Goal: Communication & Community: Answer question/provide support

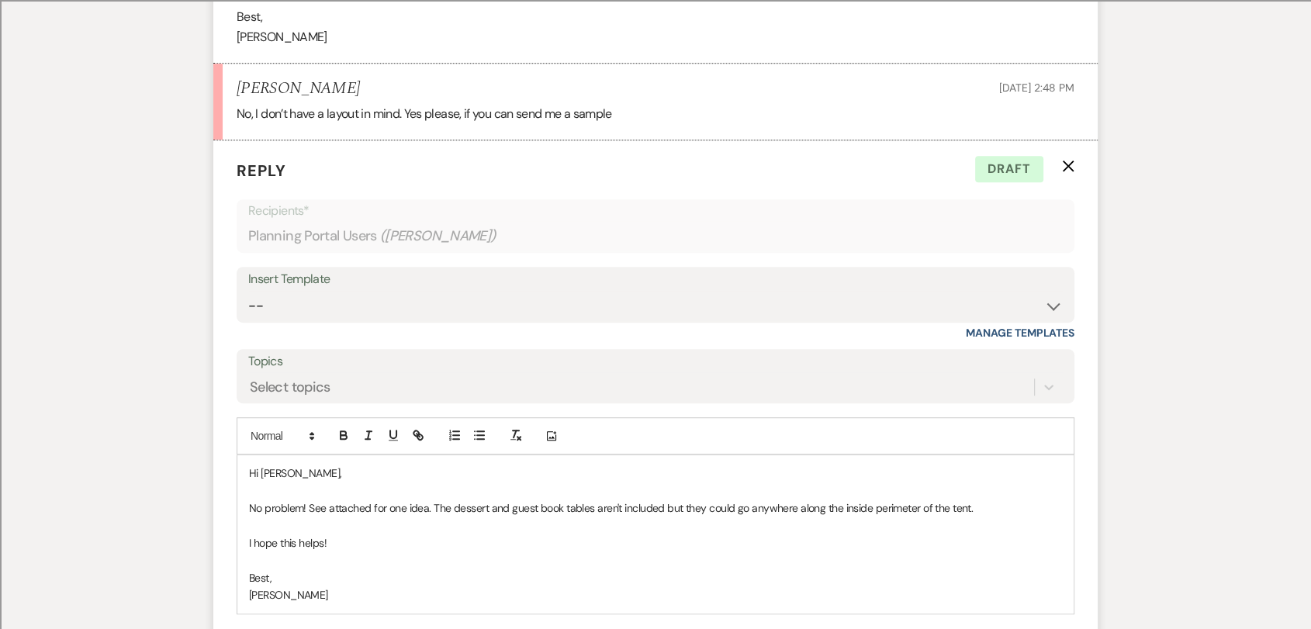
scroll to position [1034, 0]
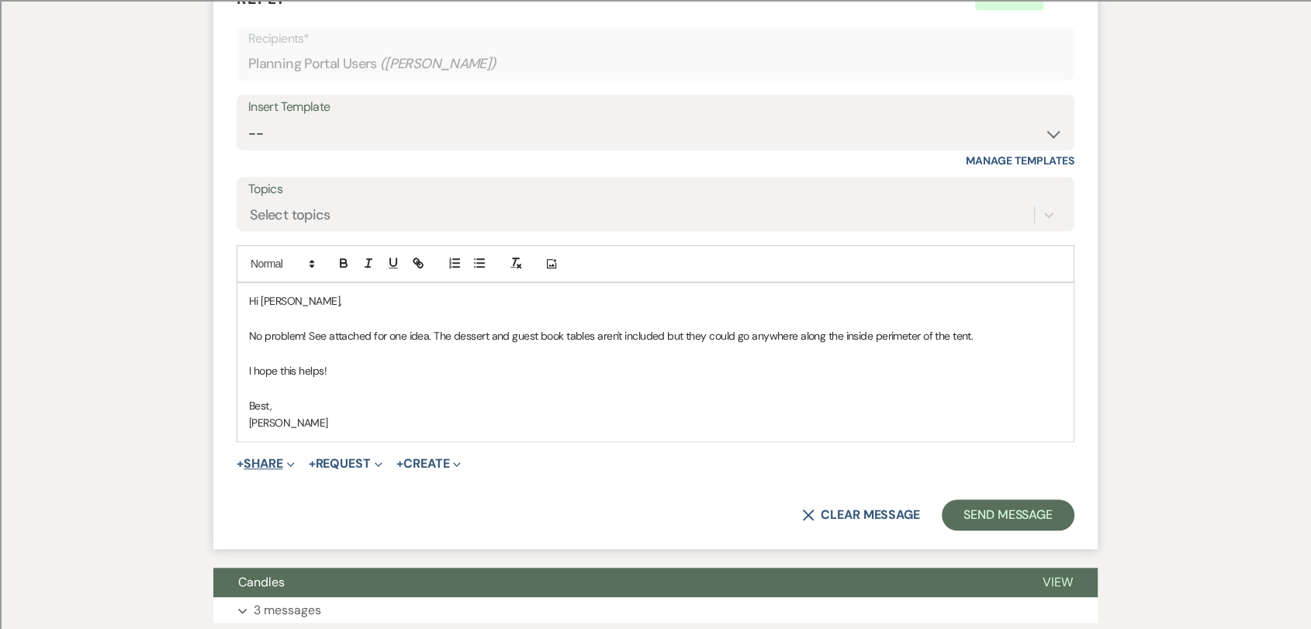
click at [288, 465] on span "Expand" at bounding box center [289, 463] width 12 height 16
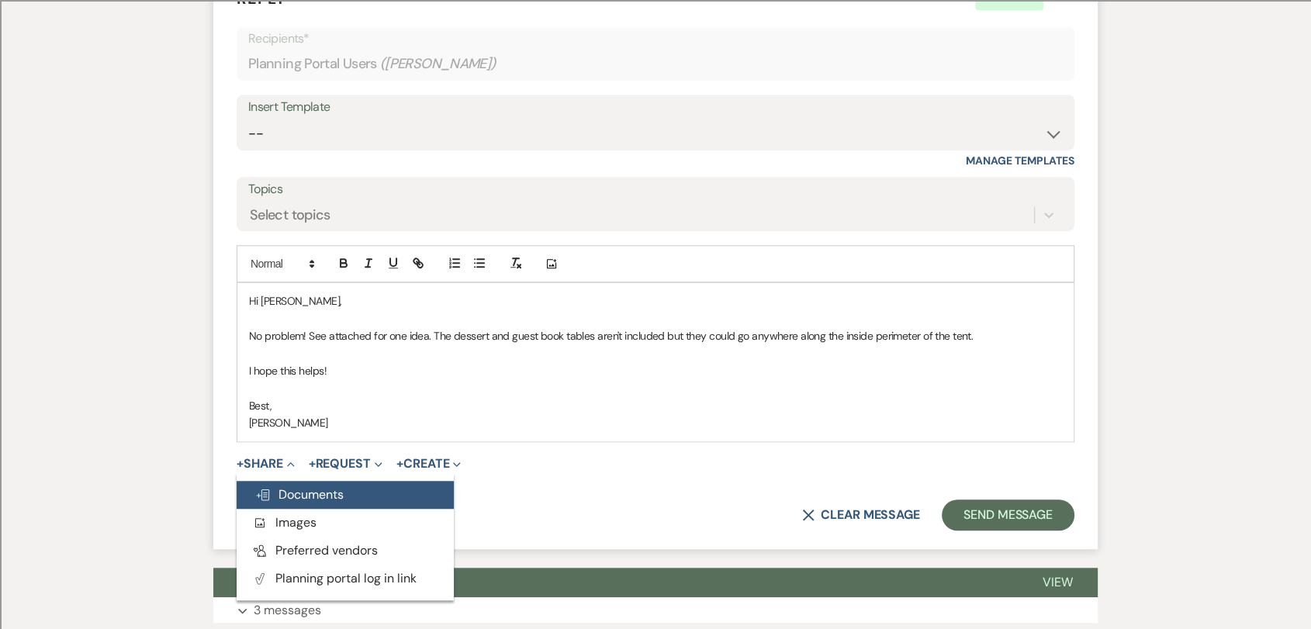
click at [299, 503] on button "Doc Upload Documents" at bounding box center [345, 495] width 217 height 28
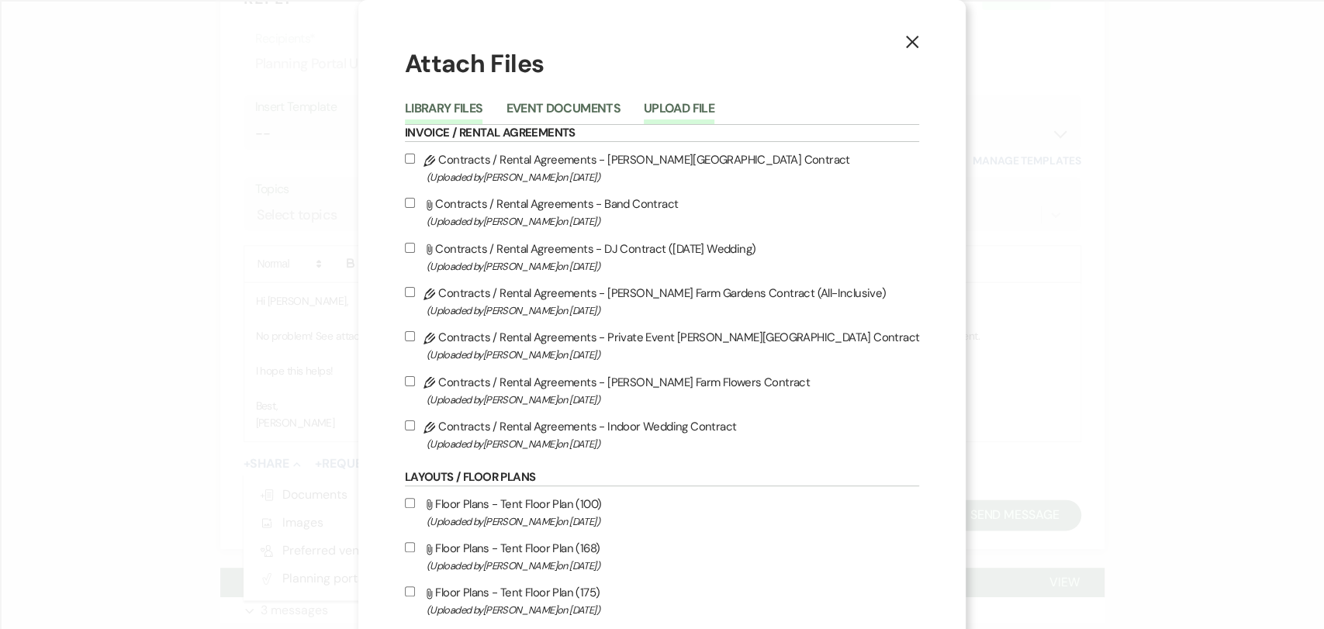
click at [686, 107] on button "Upload File" at bounding box center [679, 113] width 71 height 22
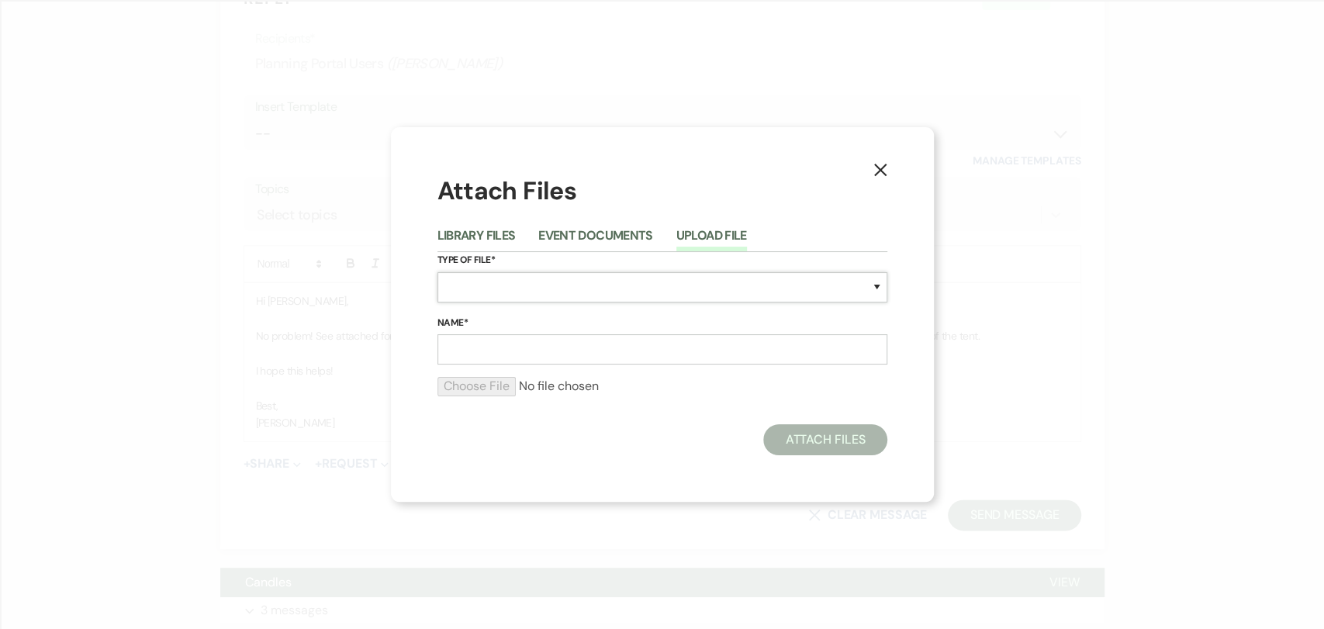
click at [510, 292] on select "Special Event Insurance Vendor Certificate of Insurance Contracts / Rental Agre…" at bounding box center [663, 287] width 450 height 30
select select "24"
click at [438, 272] on select "Special Event Insurance Vendor Certificate of Insurance Contracts / Rental Agre…" at bounding box center [663, 287] width 450 height 30
click at [514, 351] on input "Name*" at bounding box center [663, 349] width 450 height 30
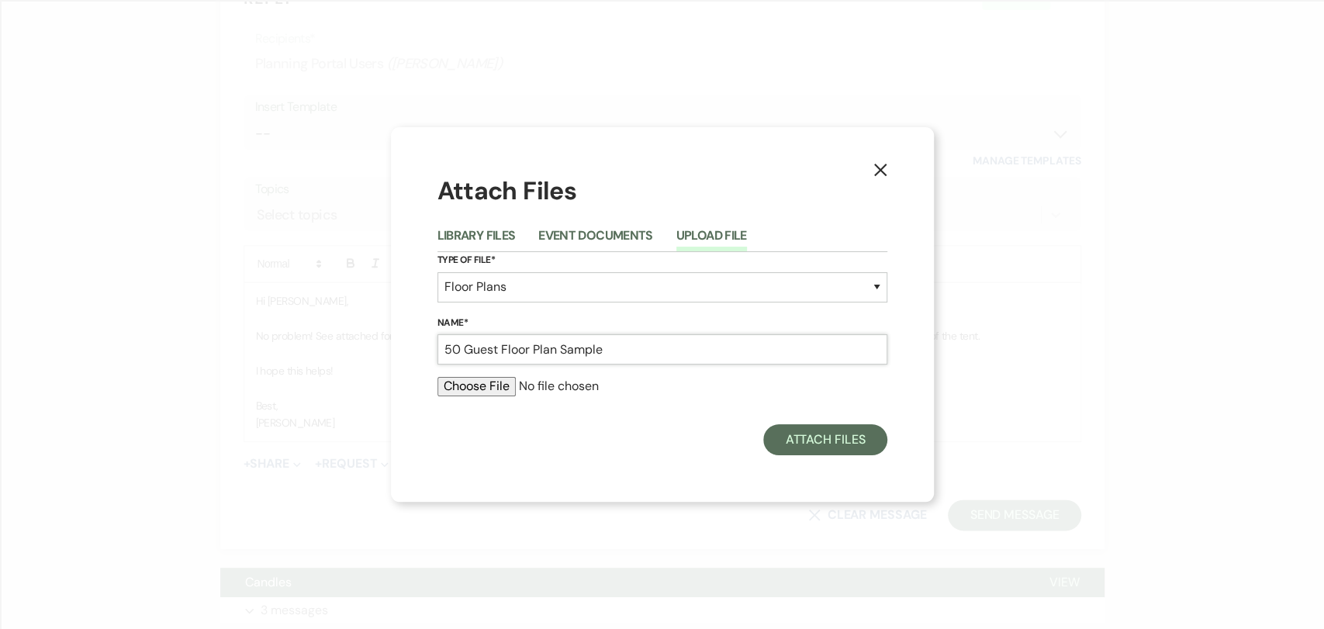
drag, startPoint x: 640, startPoint y: 350, endPoint x: 501, endPoint y: 355, distance: 138.9
click at [501, 355] on input "50 Guest Floor Plan Sample" at bounding box center [663, 349] width 450 height 30
type input "50 Guest [Farm Tables Only]"
click at [488, 380] on input "file" at bounding box center [663, 386] width 450 height 19
type input "C:\fakepath\50 Guest [Farm Tables Only].pdf"
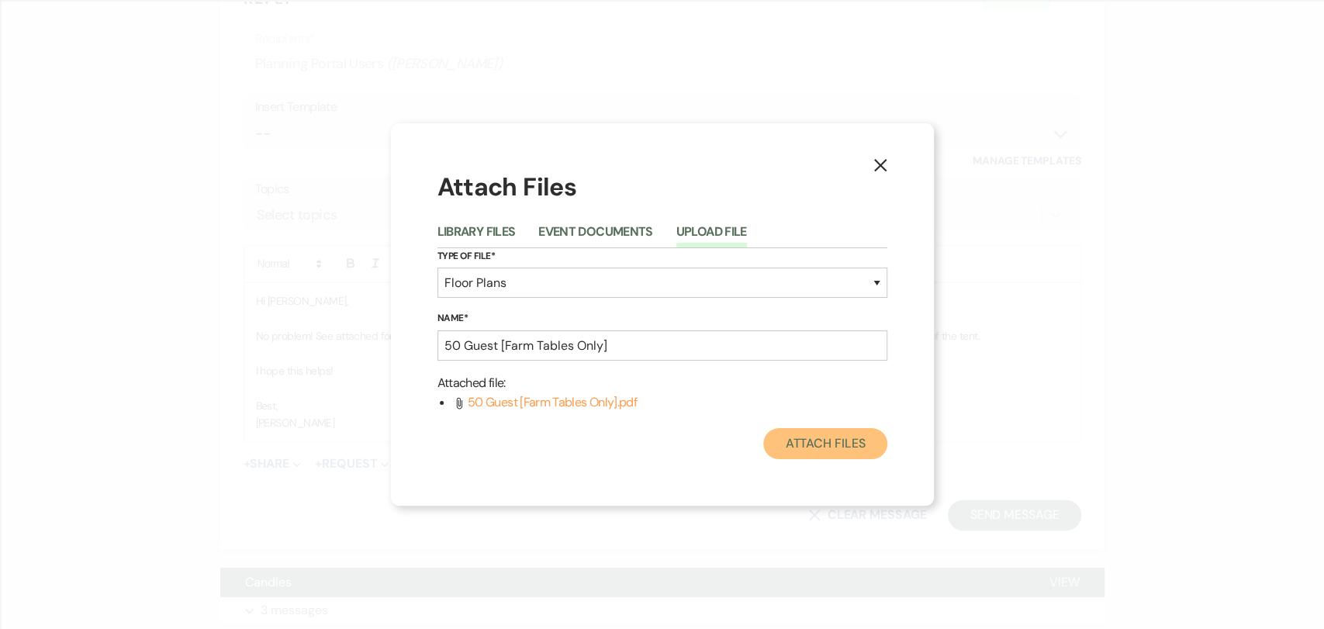
click at [824, 436] on button "Attach Files" at bounding box center [824, 443] width 123 height 31
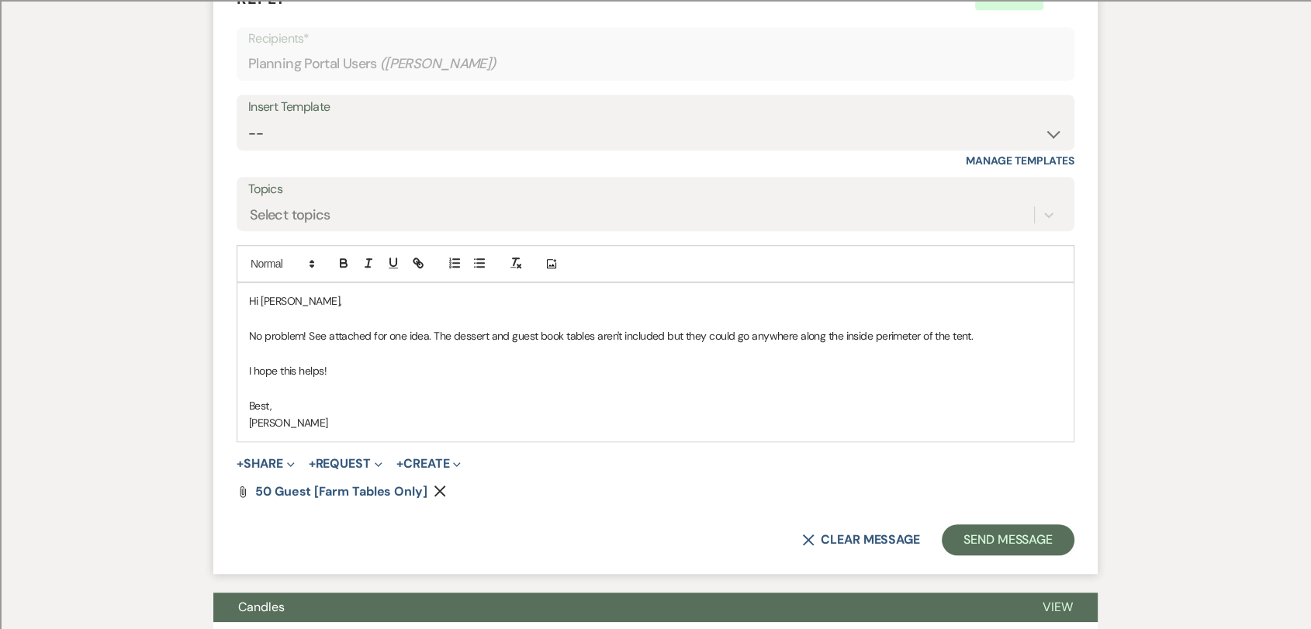
click at [639, 356] on p at bounding box center [655, 353] width 813 height 17
click at [1053, 531] on button "Send Message" at bounding box center [1008, 539] width 133 height 31
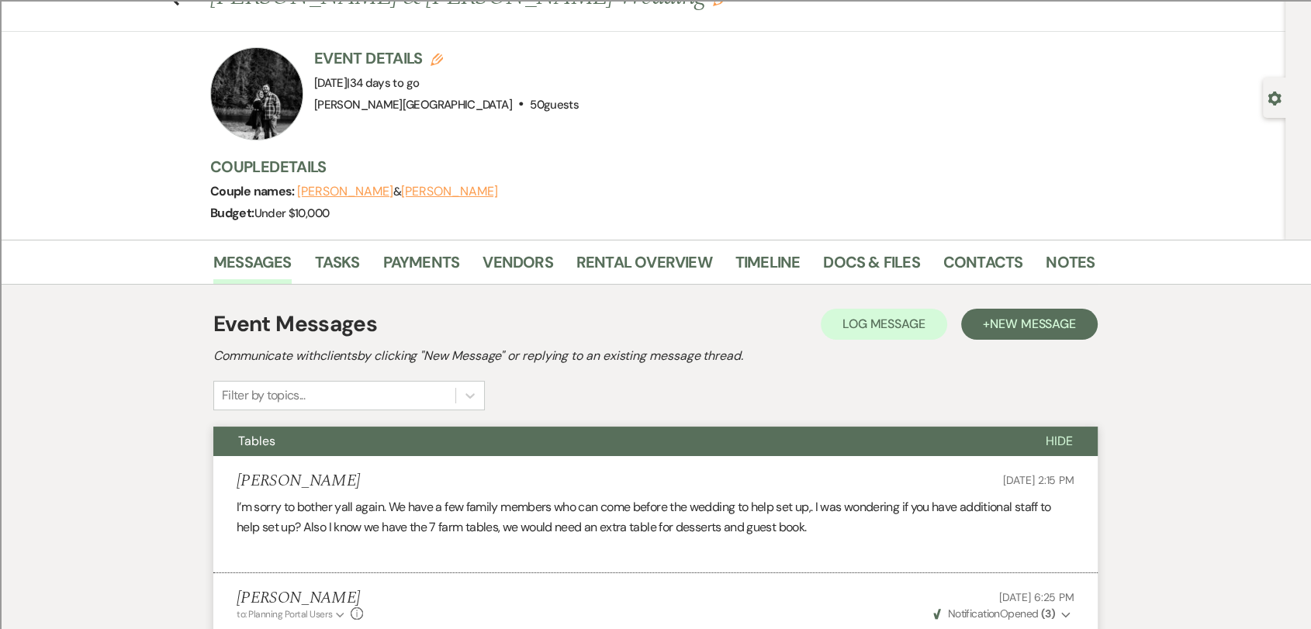
scroll to position [0, 0]
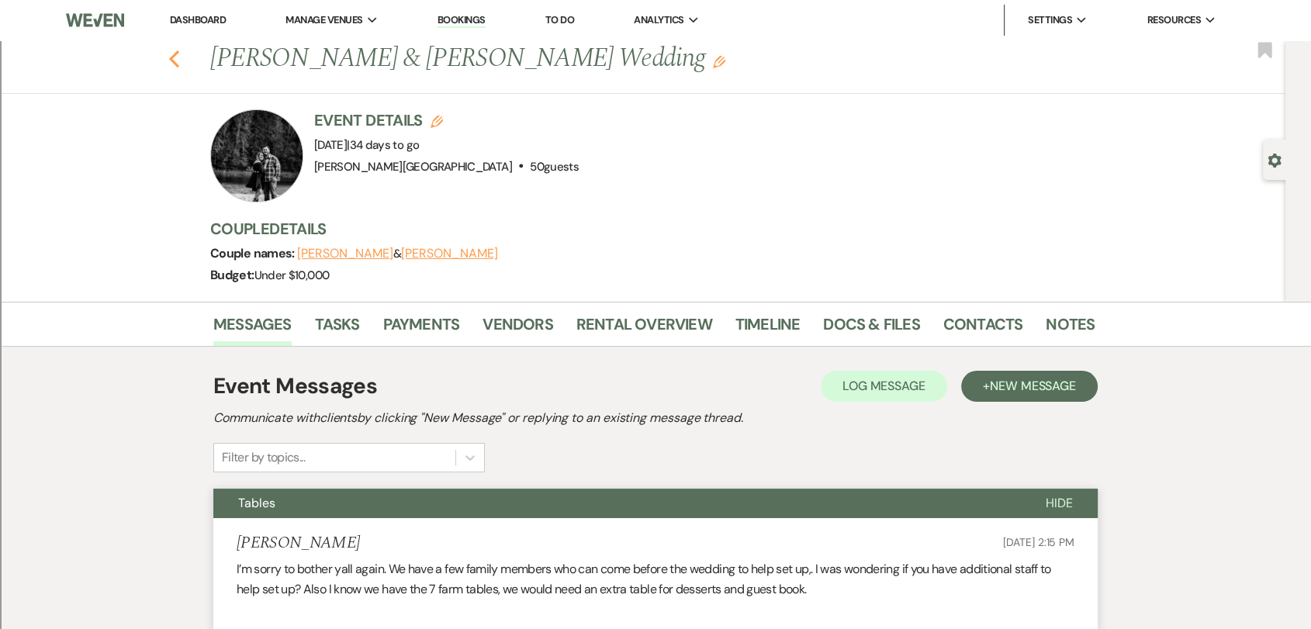
click at [179, 64] on use "button" at bounding box center [174, 58] width 10 height 17
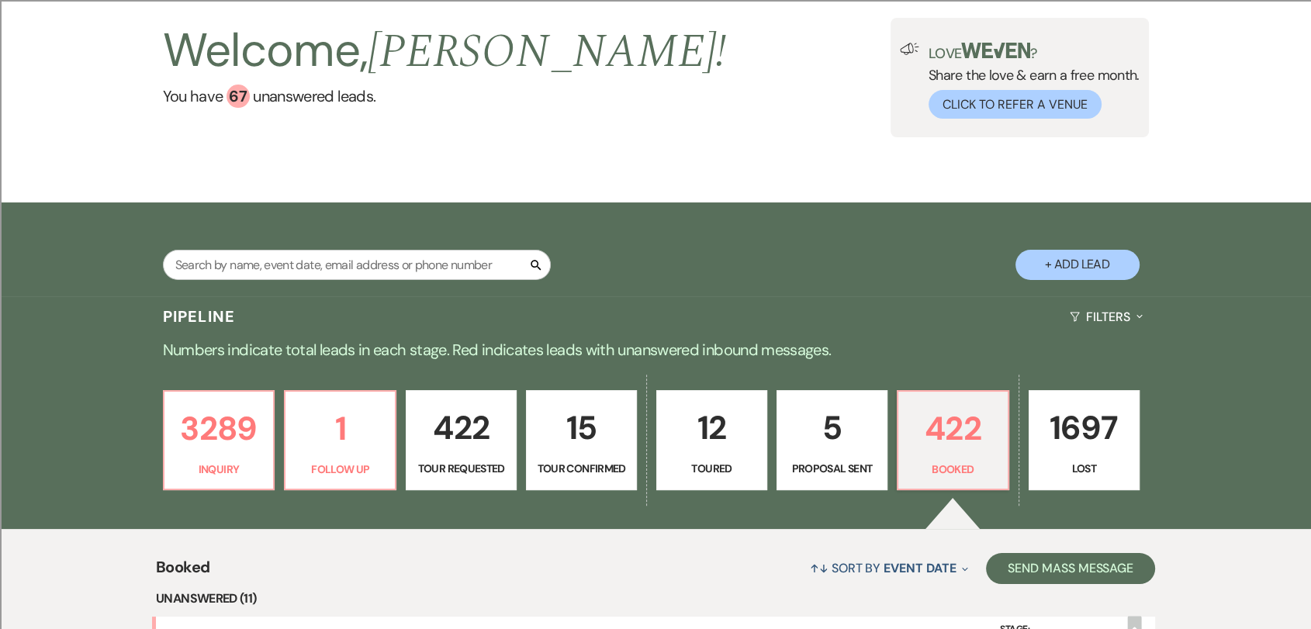
scroll to position [87, 0]
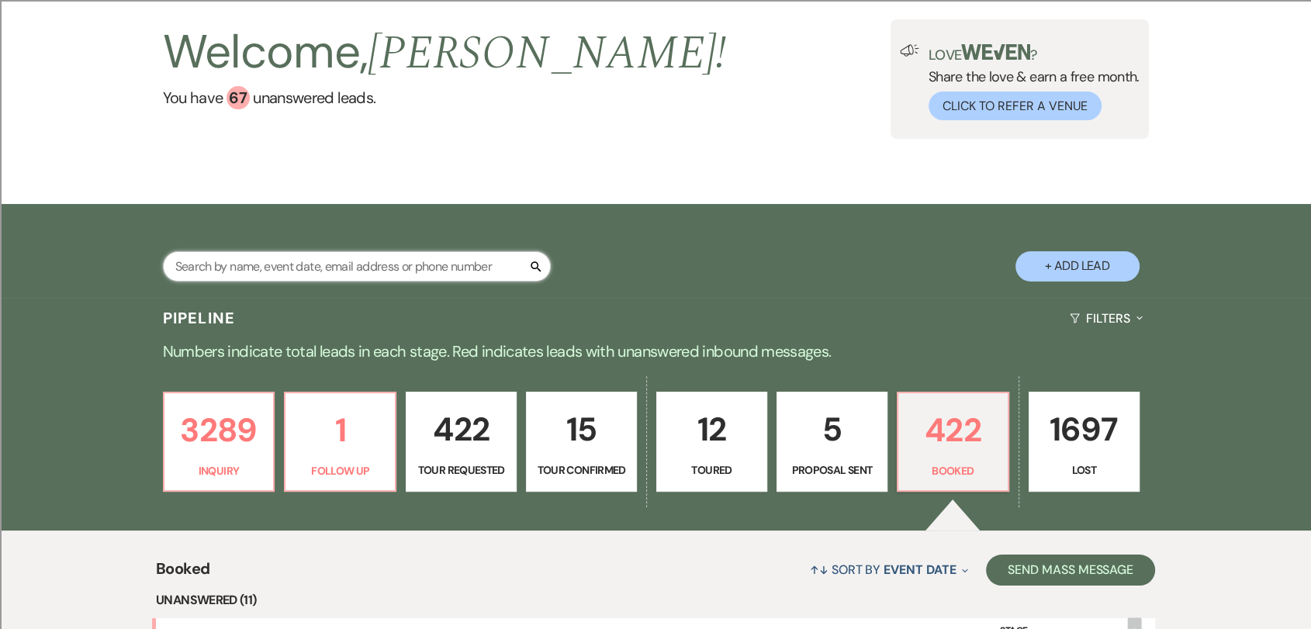
click at [347, 268] on input "text" at bounding box center [357, 266] width 388 height 30
type input "[DATE]"
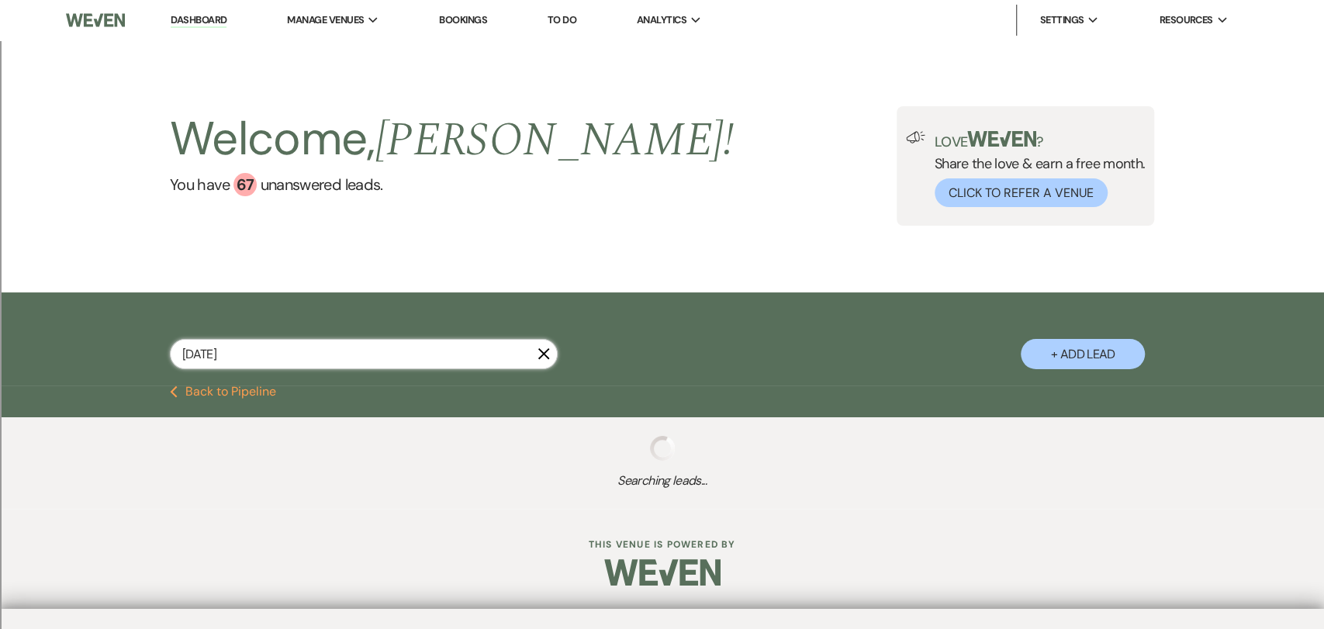
select select "2"
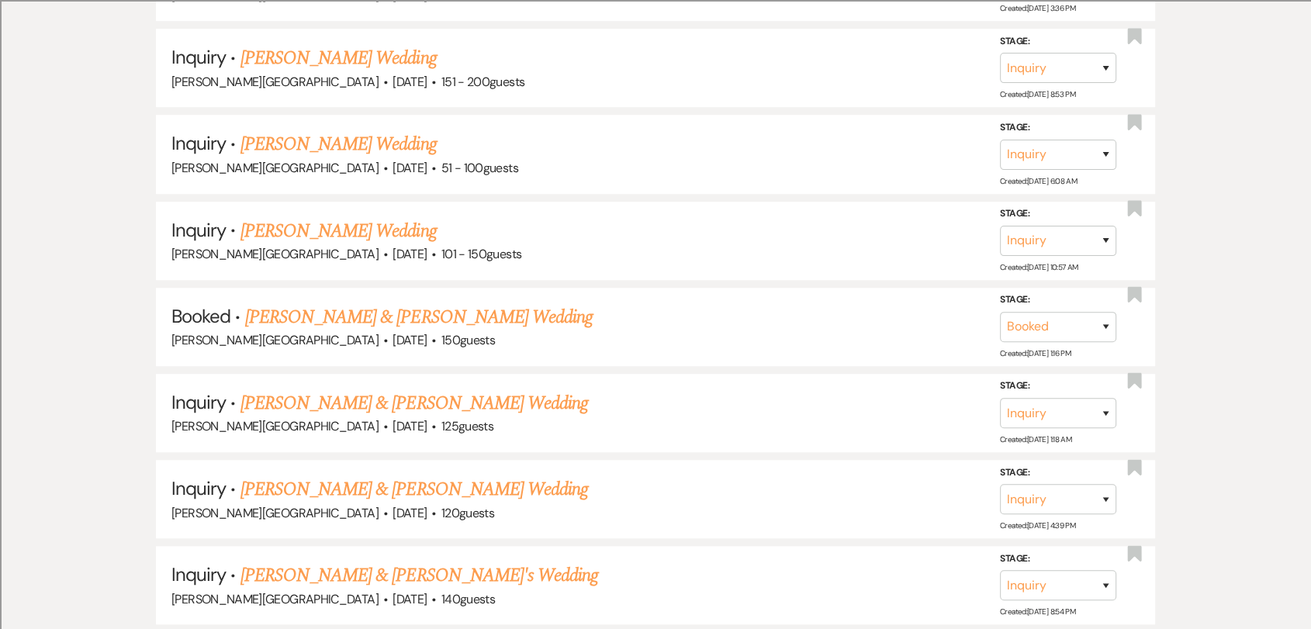
scroll to position [1206, 0]
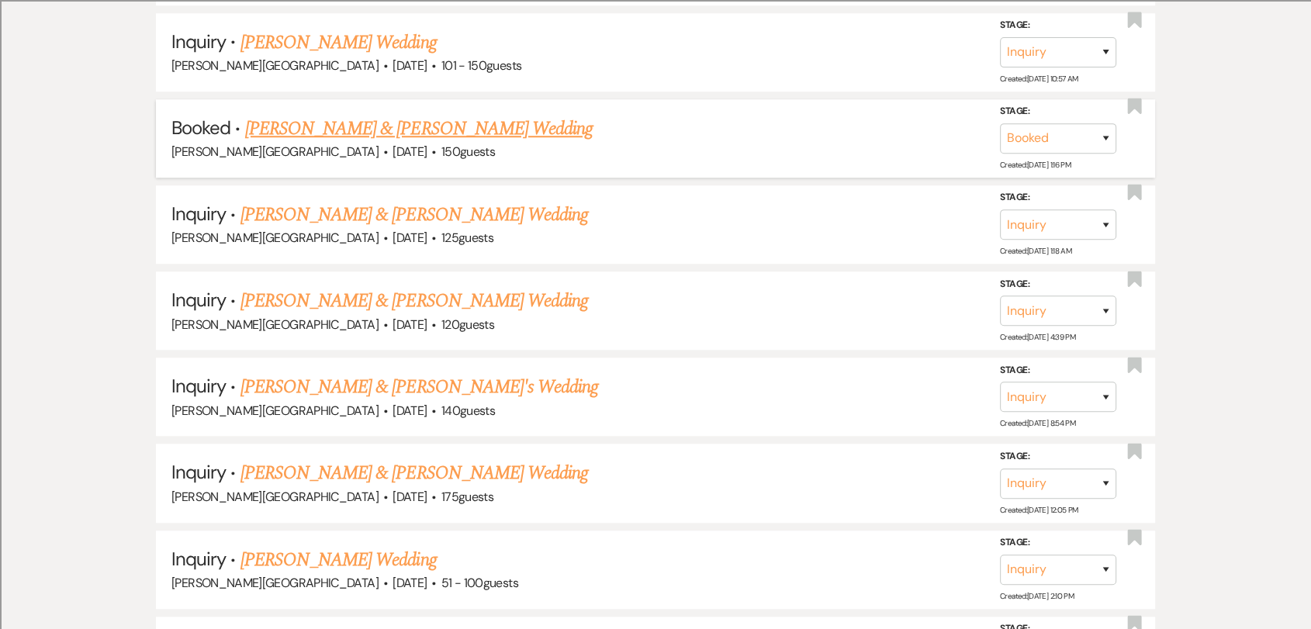
click at [410, 119] on link "[PERSON_NAME] & [PERSON_NAME] Wedding" at bounding box center [419, 129] width 348 height 28
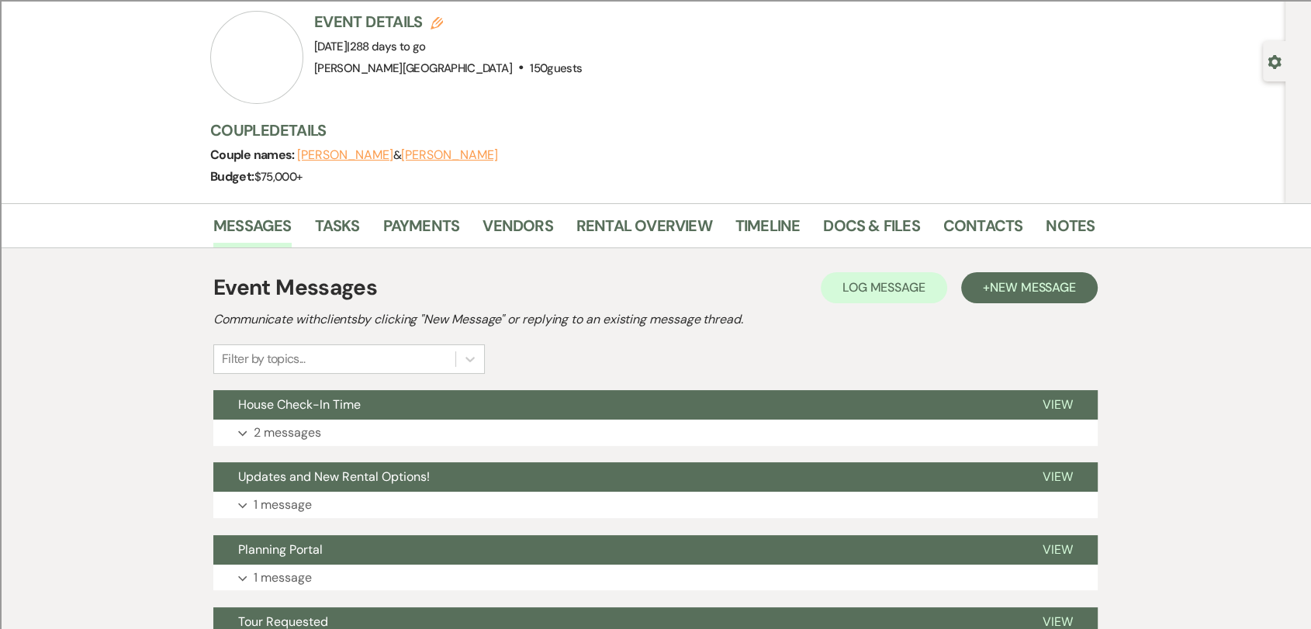
scroll to position [254, 0]
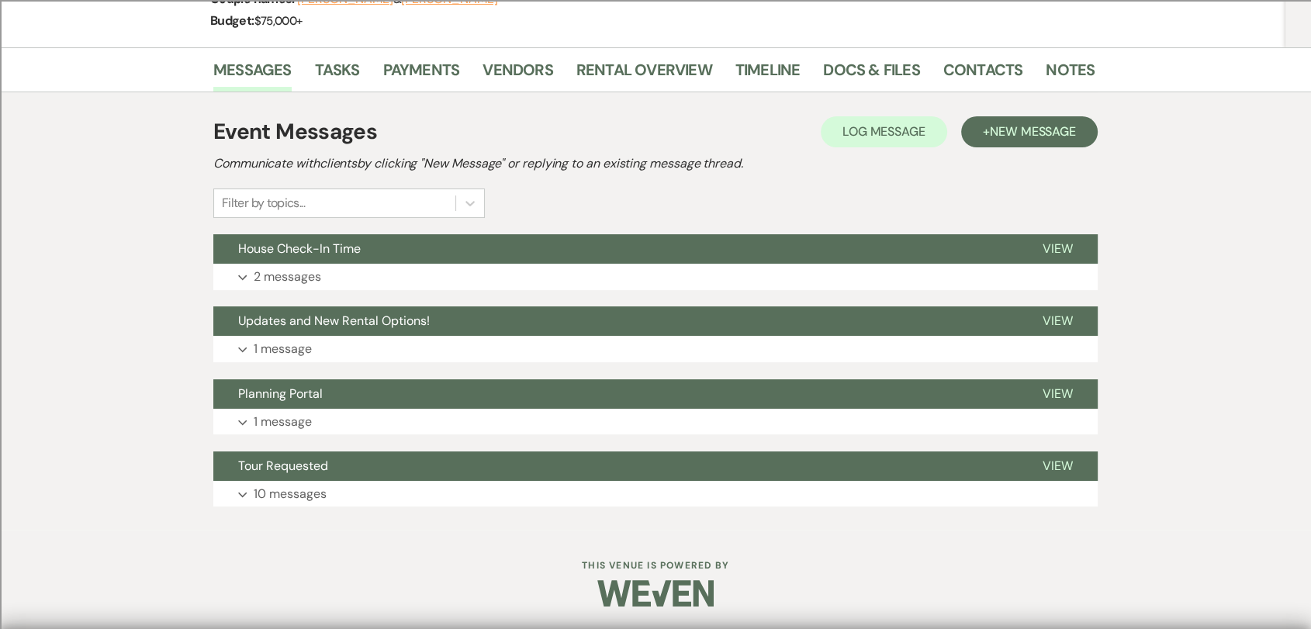
click at [809, 59] on li "Timeline" at bounding box center [779, 72] width 88 height 37
click at [855, 71] on link "Docs & Files" at bounding box center [871, 74] width 96 height 34
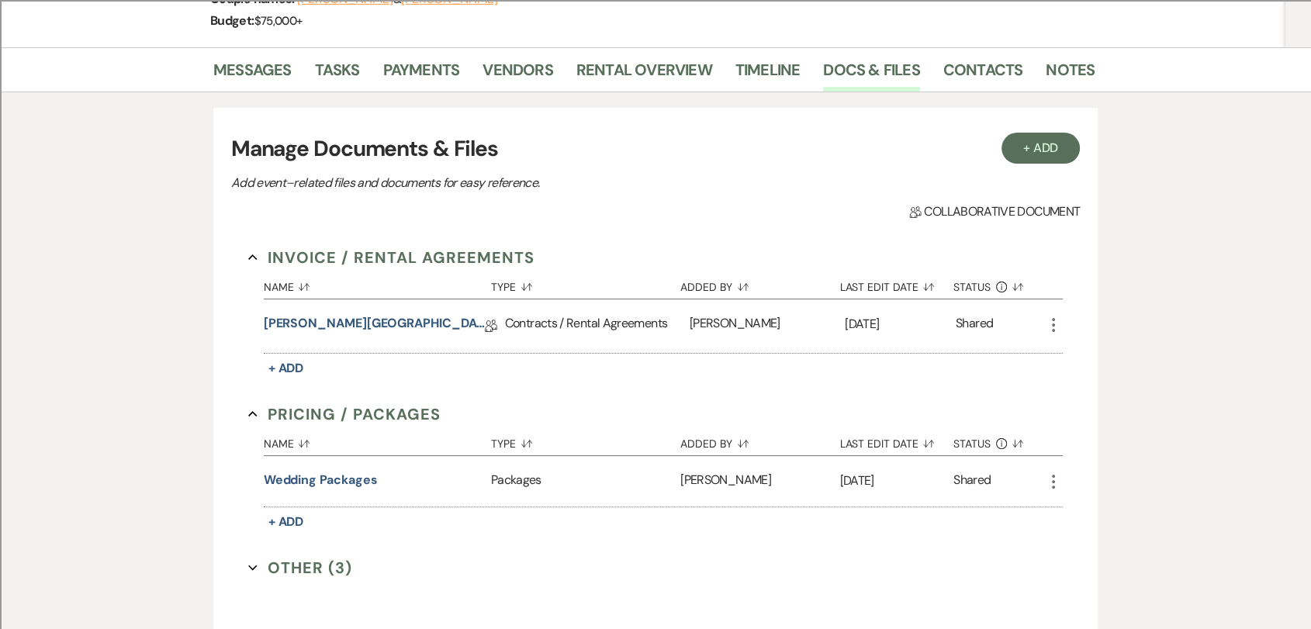
click at [1053, 318] on use "button" at bounding box center [1053, 325] width 3 height 14
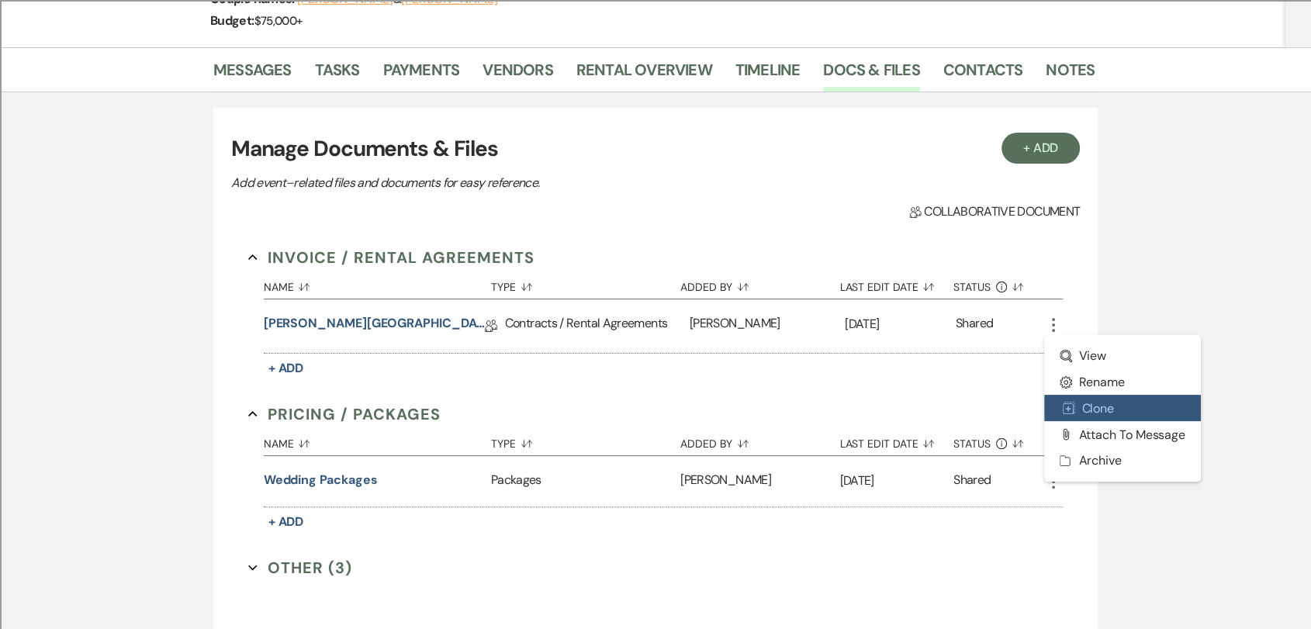
click at [1126, 412] on button "Duplicate Clone" at bounding box center [1122, 408] width 157 height 26
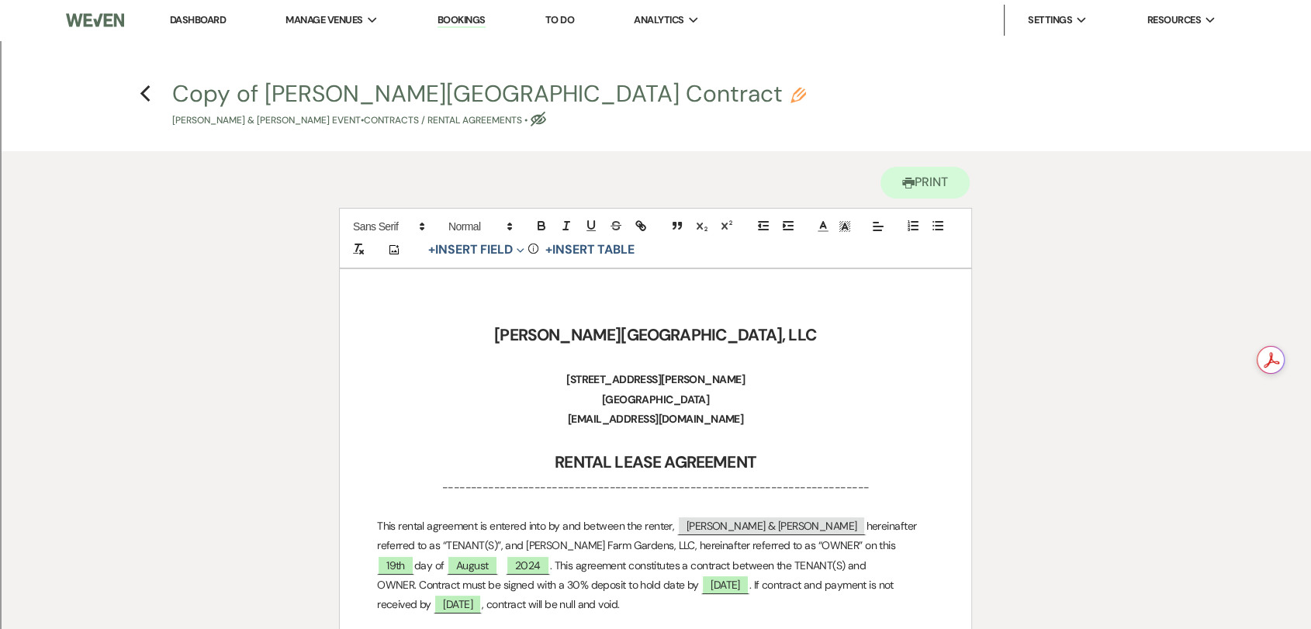
click at [352, 95] on button "Copy of [PERSON_NAME][GEOGRAPHIC_DATA] Contract Pencil [PERSON_NAME] & [PERSON_…" at bounding box center [489, 105] width 634 height 46
select select "10"
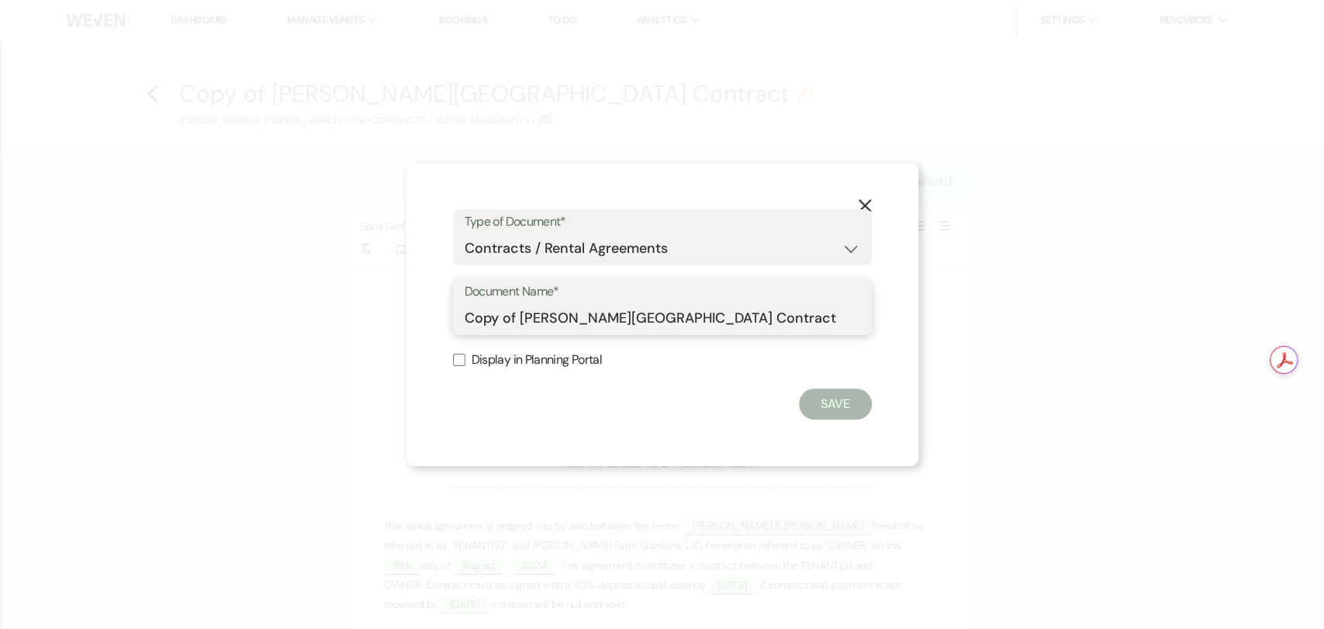
drag, startPoint x: 523, startPoint y: 323, endPoint x: 408, endPoint y: 311, distance: 115.4
click at [408, 311] on div "X Type of Document* Special Event Insurance Vendor Certificate of Insurance Con…" at bounding box center [663, 314] width 512 height 303
type input "Revised [To Include DJ Light] [PERSON_NAME] Farm Gardens Contract"
click at [845, 396] on button "Save" at bounding box center [835, 404] width 73 height 31
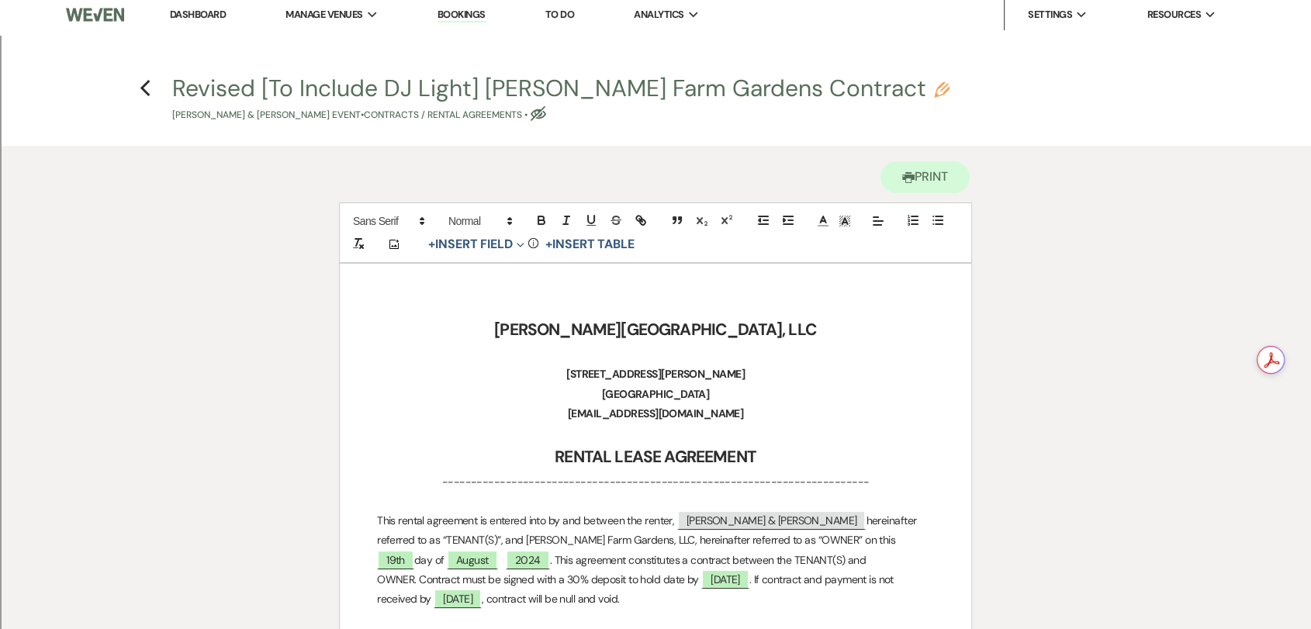
scroll to position [172, 0]
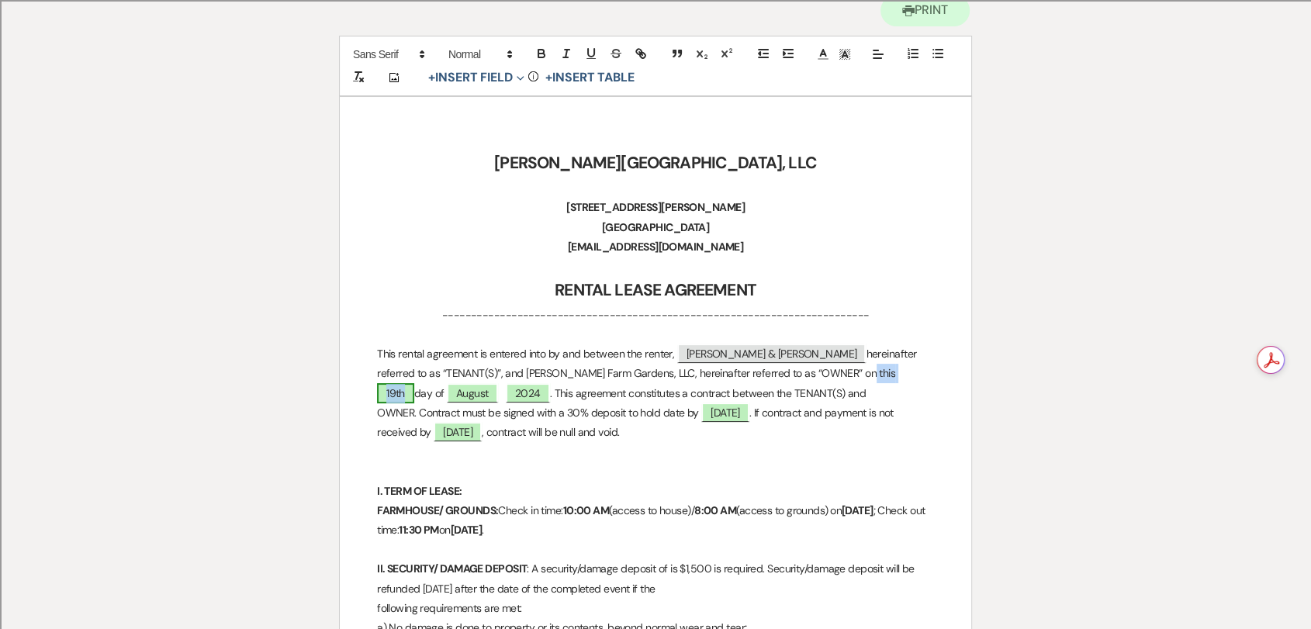
click at [414, 383] on span "19th" at bounding box center [395, 393] width 37 height 20
select select "owner"
select select "Number"
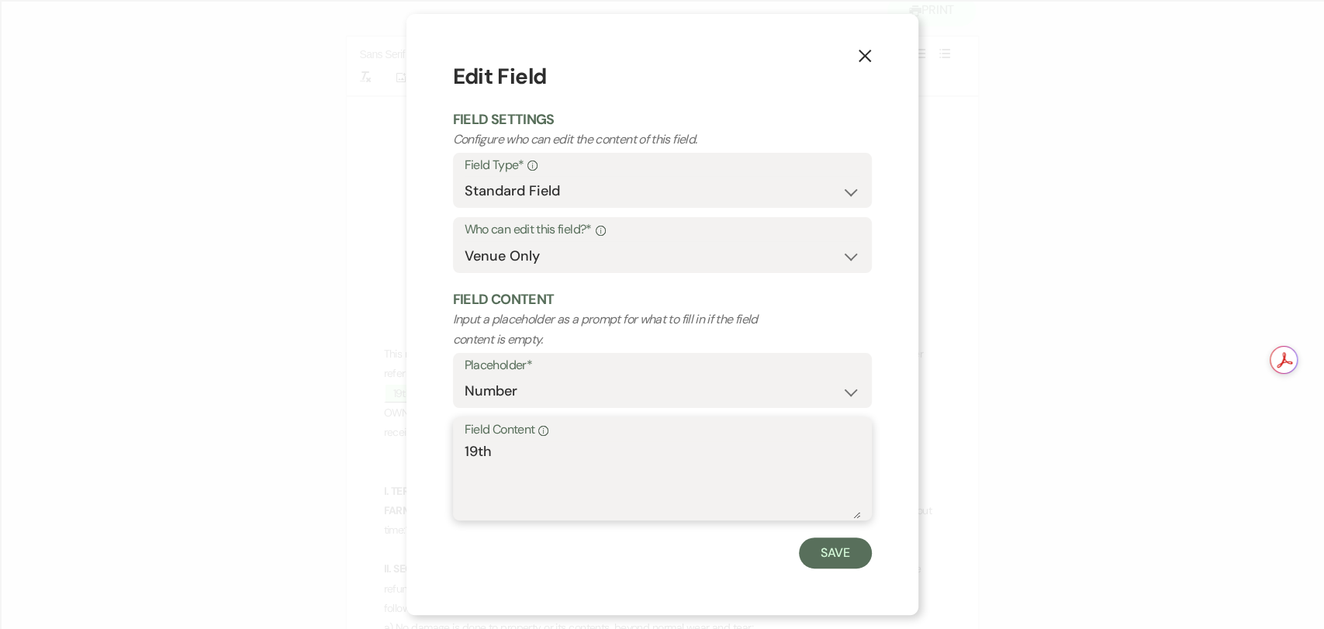
click at [478, 452] on textarea "19th" at bounding box center [663, 480] width 396 height 78
type textarea "14th"
click at [811, 542] on button "Save" at bounding box center [835, 553] width 73 height 31
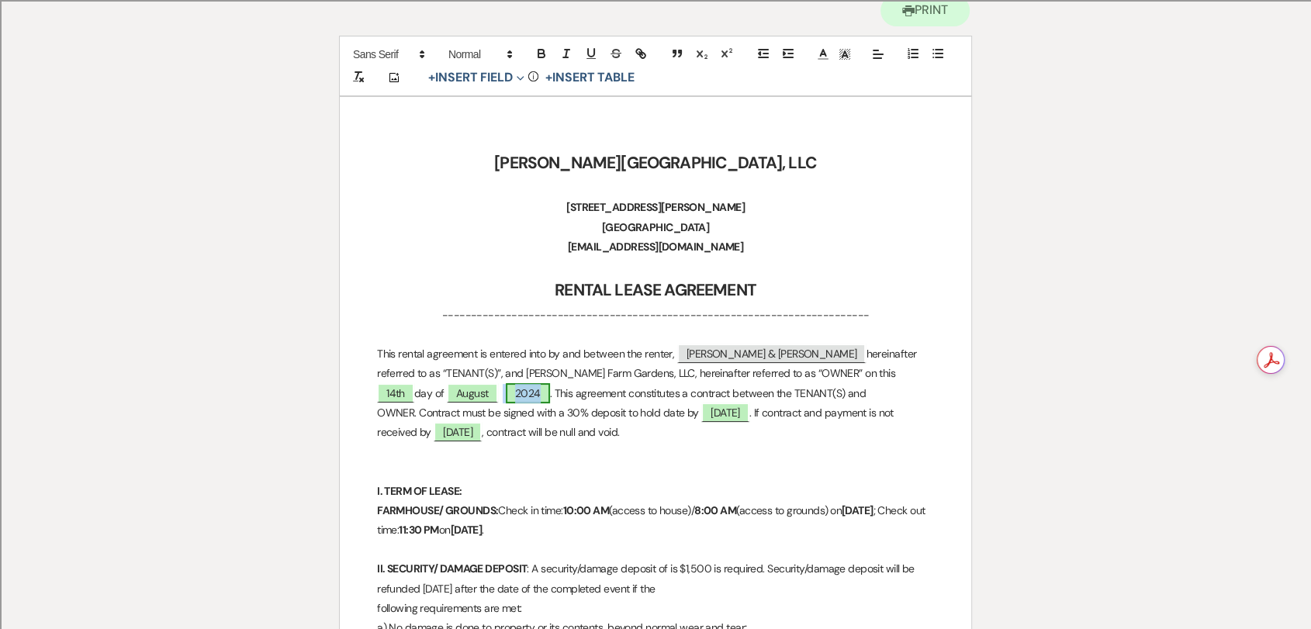
click at [506, 383] on span "2024" at bounding box center [528, 393] width 44 height 20
select select "owner"
select select "custom_placeholder"
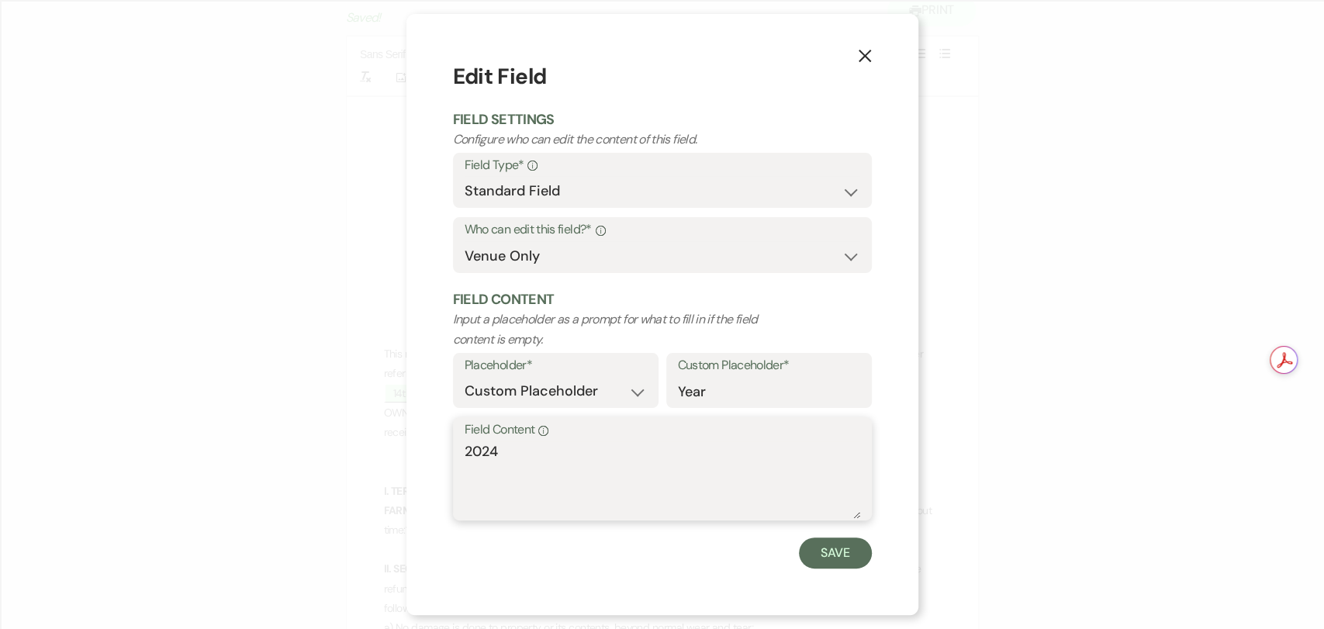
click at [535, 454] on textarea "2024" at bounding box center [663, 480] width 396 height 78
type textarea "2025"
click at [829, 541] on button "Save" at bounding box center [835, 553] width 73 height 31
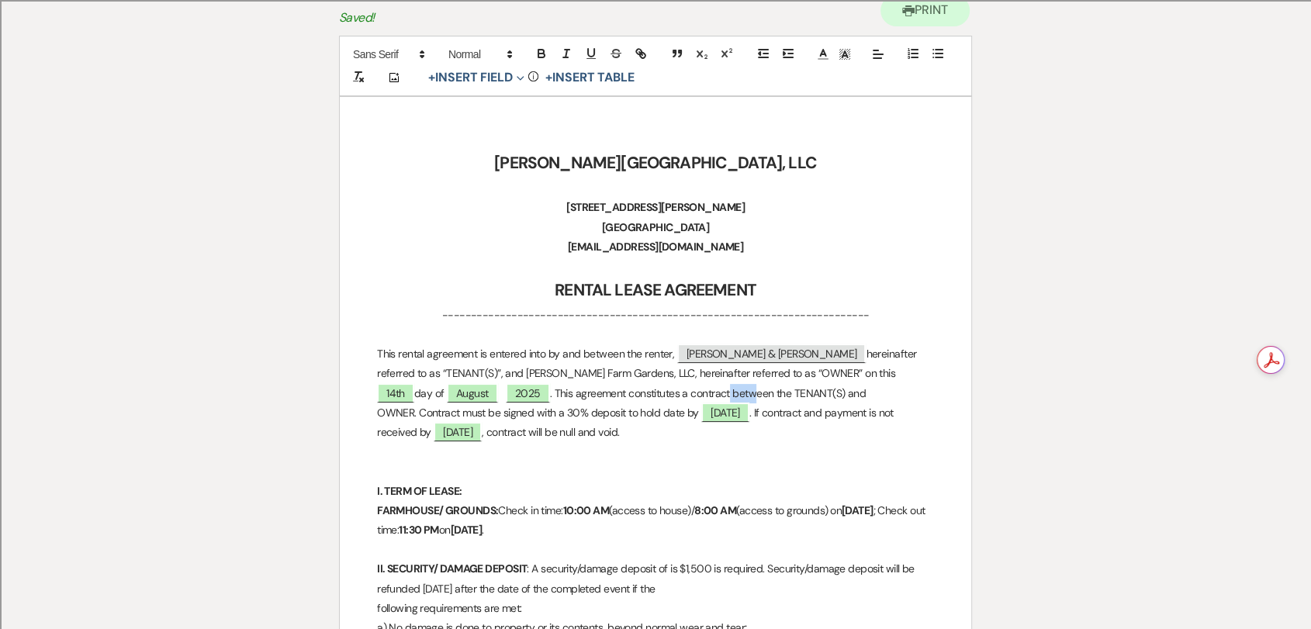
drag, startPoint x: 773, startPoint y: 462, endPoint x: 599, endPoint y: 394, distance: 186.7
drag, startPoint x: 783, startPoint y: 397, endPoint x: 784, endPoint y: 436, distance: 38.8
click at [784, 436] on p "This rental agreement is entered into by and between the renter, ﻿ [PERSON_NAME…" at bounding box center [655, 393] width 557 height 98
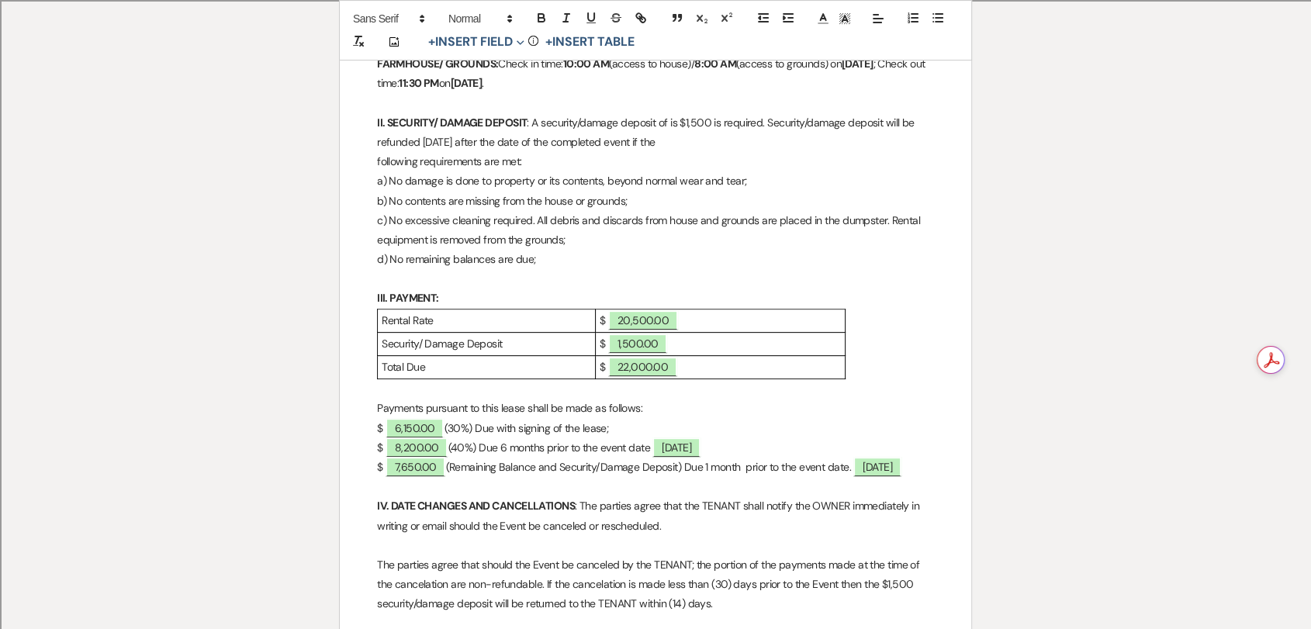
scroll to position [603, 0]
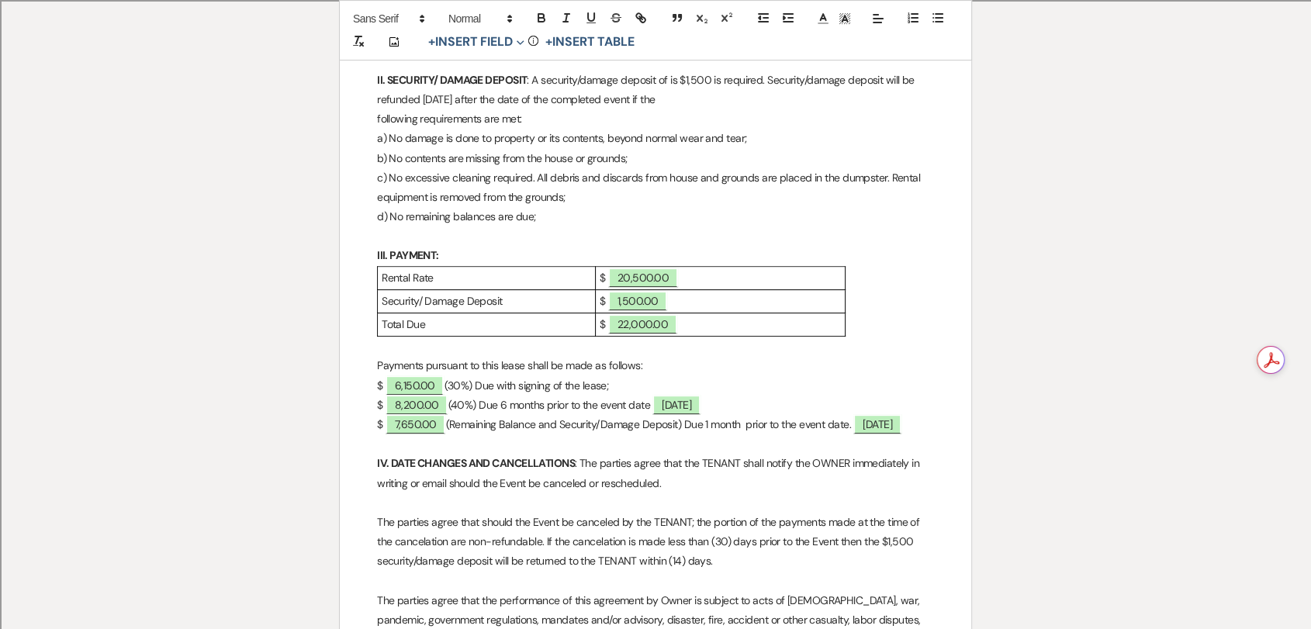
click at [723, 273] on p "$ ﻿ 20,500.00 ﻿" at bounding box center [720, 277] width 241 height 19
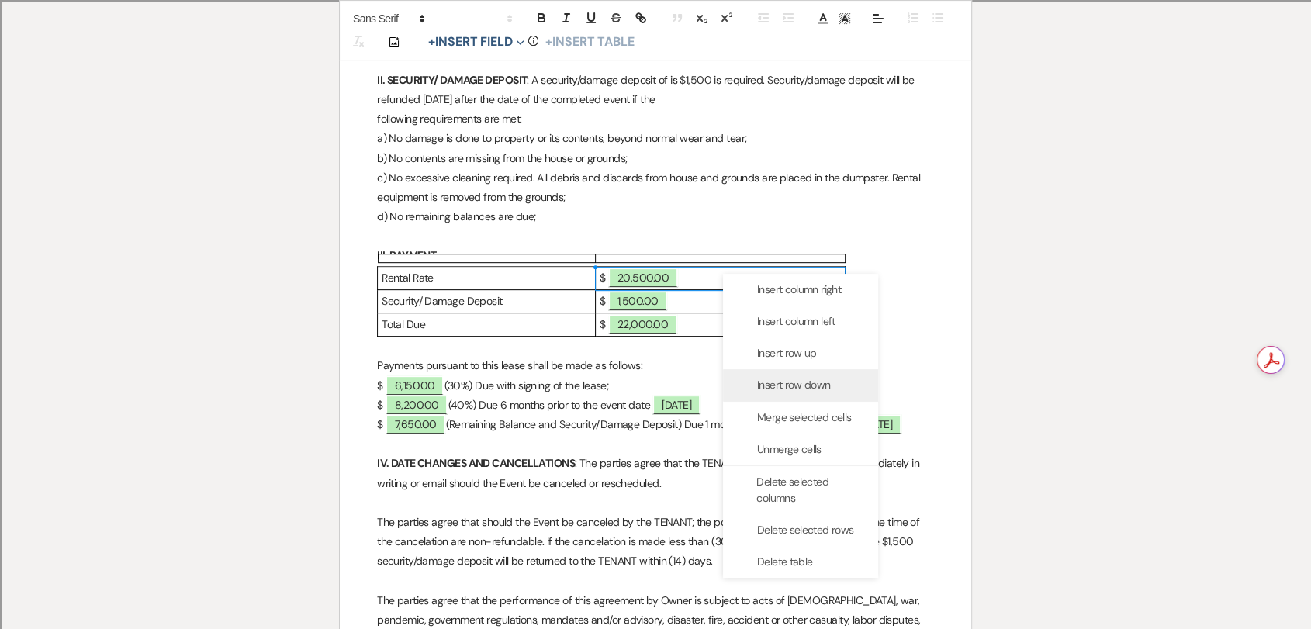
click at [798, 385] on span "Insert row down" at bounding box center [793, 385] width 73 height 16
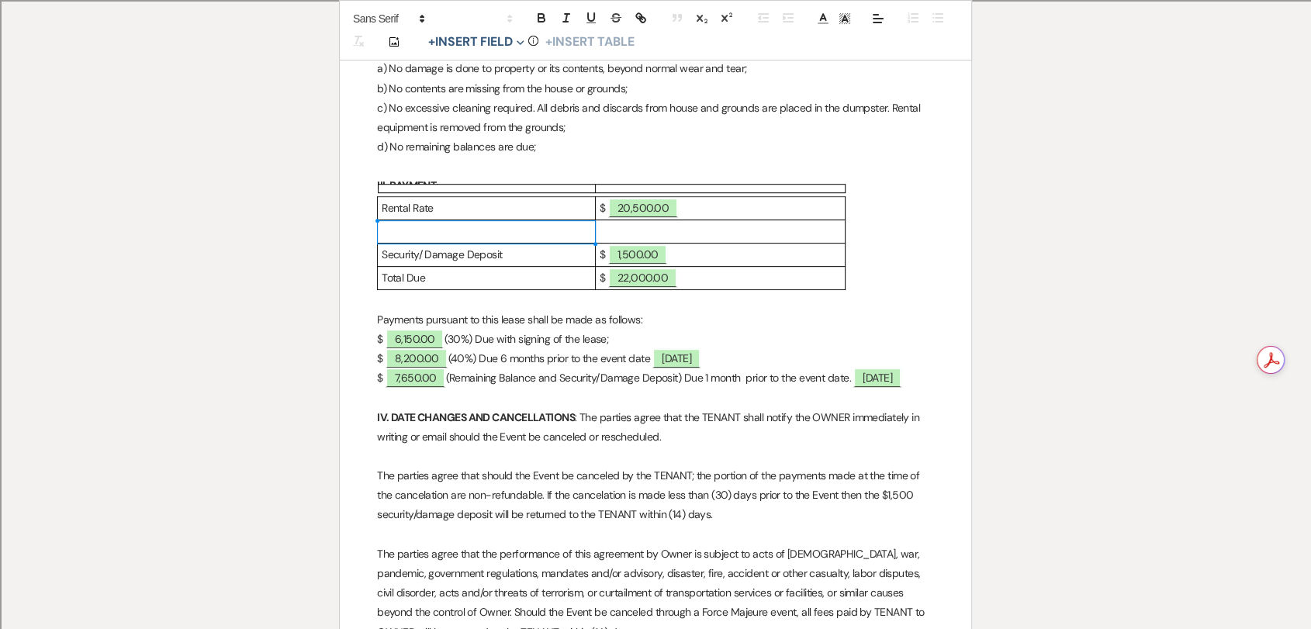
scroll to position [711, 0]
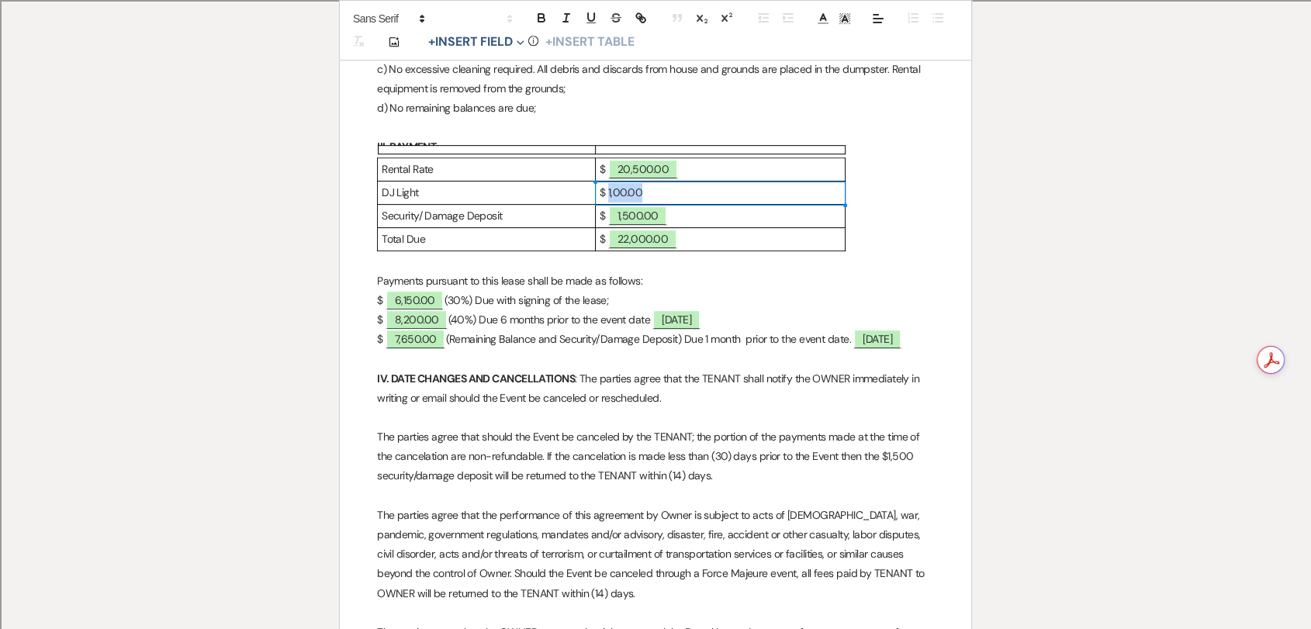
drag, startPoint x: 652, startPoint y: 187, endPoint x: 608, endPoint y: 194, distance: 44.0
click at [608, 194] on p "$ 1,00.00" at bounding box center [720, 192] width 241 height 19
click at [510, 39] on button "+ Insert Field Expand" at bounding box center [476, 42] width 107 height 19
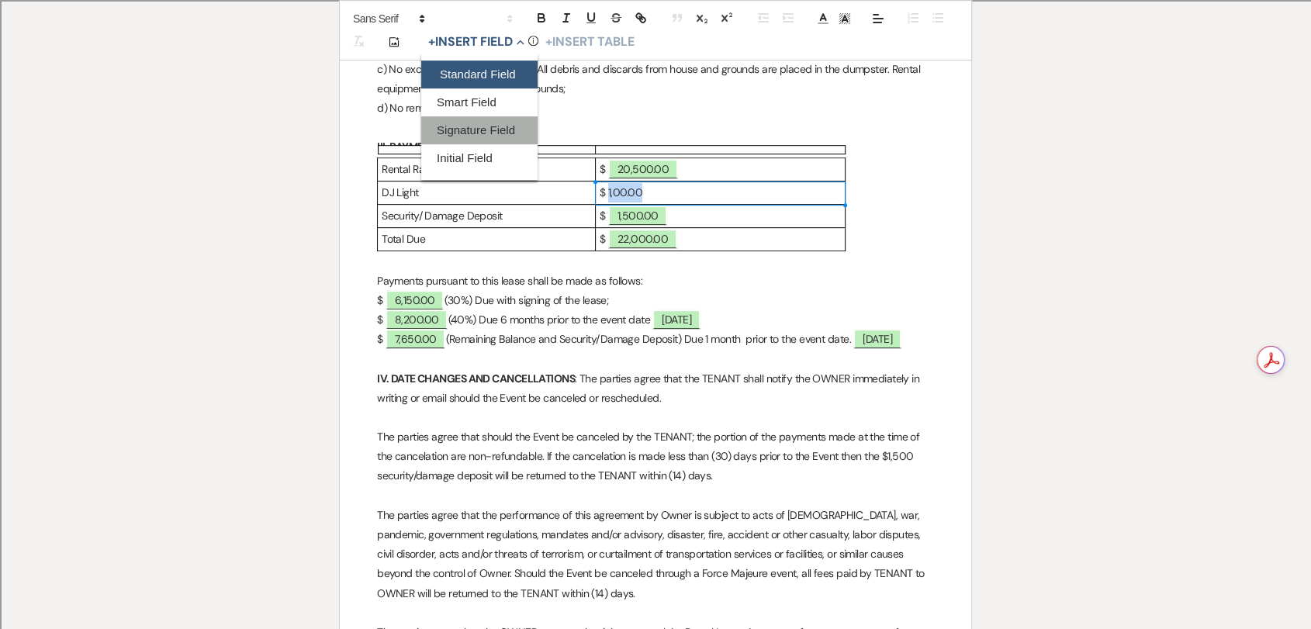
click at [499, 72] on button "Standard Field" at bounding box center [479, 75] width 116 height 28
select select "owner"
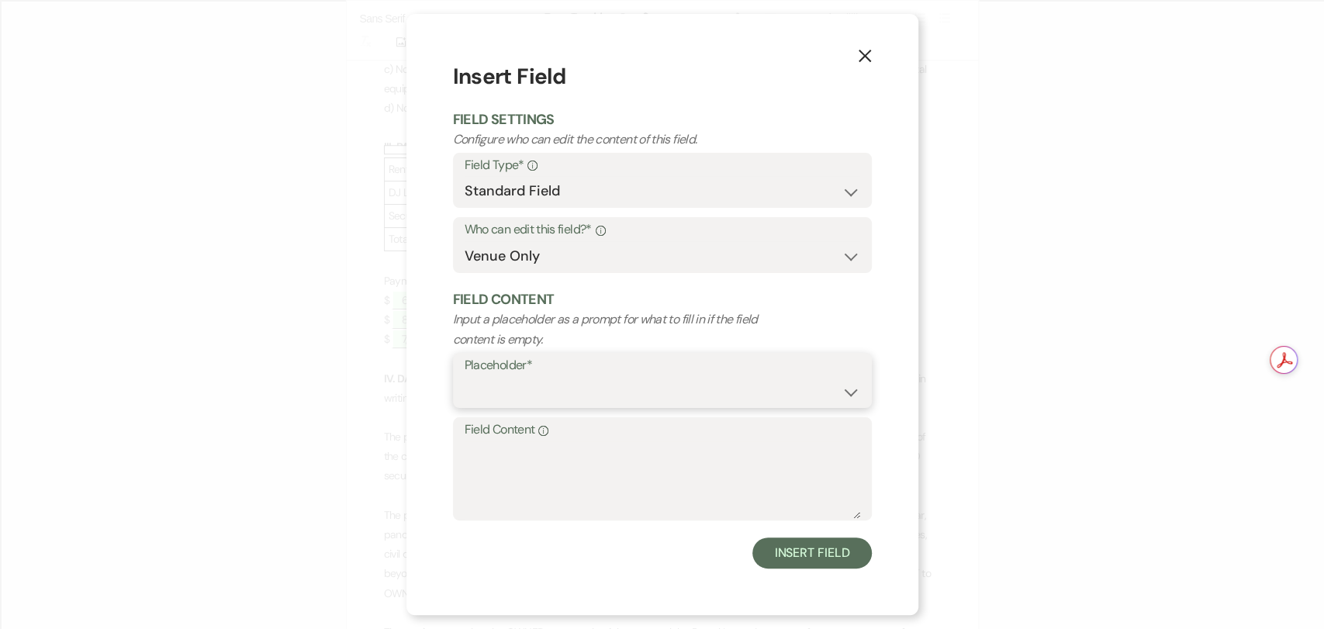
click at [624, 386] on select "Custom Placeholder Date Time Name Location Venue Name Type Number Budget Addres…" at bounding box center [663, 391] width 396 height 30
select select "Amount"
click at [465, 376] on select "Custom Placeholder Date Time Name Location Venue Name Type Number Budget Addres…" at bounding box center [663, 391] width 396 height 30
click at [596, 503] on textarea "Field Content Info" at bounding box center [663, 480] width 396 height 78
paste textarea "75 Guest [All In.: Farm, 5' Round, Head Table]"
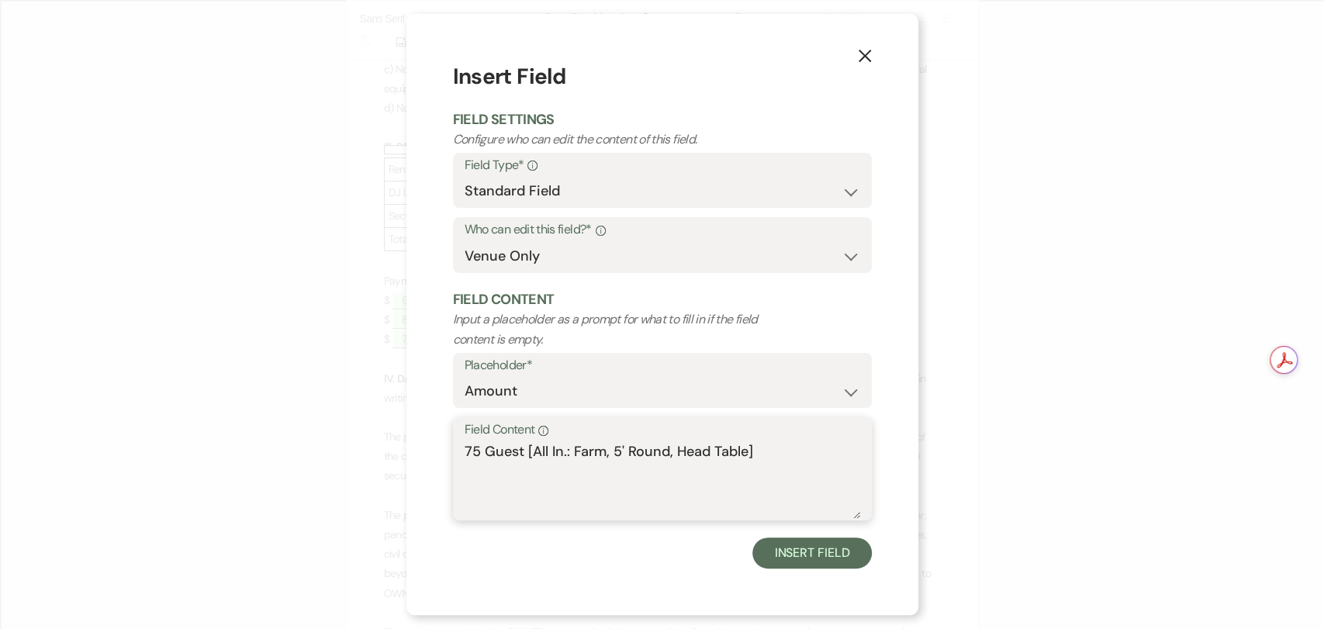
drag, startPoint x: 791, startPoint y: 449, endPoint x: 303, endPoint y: 442, distance: 487.2
click at [303, 442] on div "X Insert Field Field Settings Configure who can edit the content of this field.…" at bounding box center [662, 314] width 1324 height 629
type textarea "1,000.00"
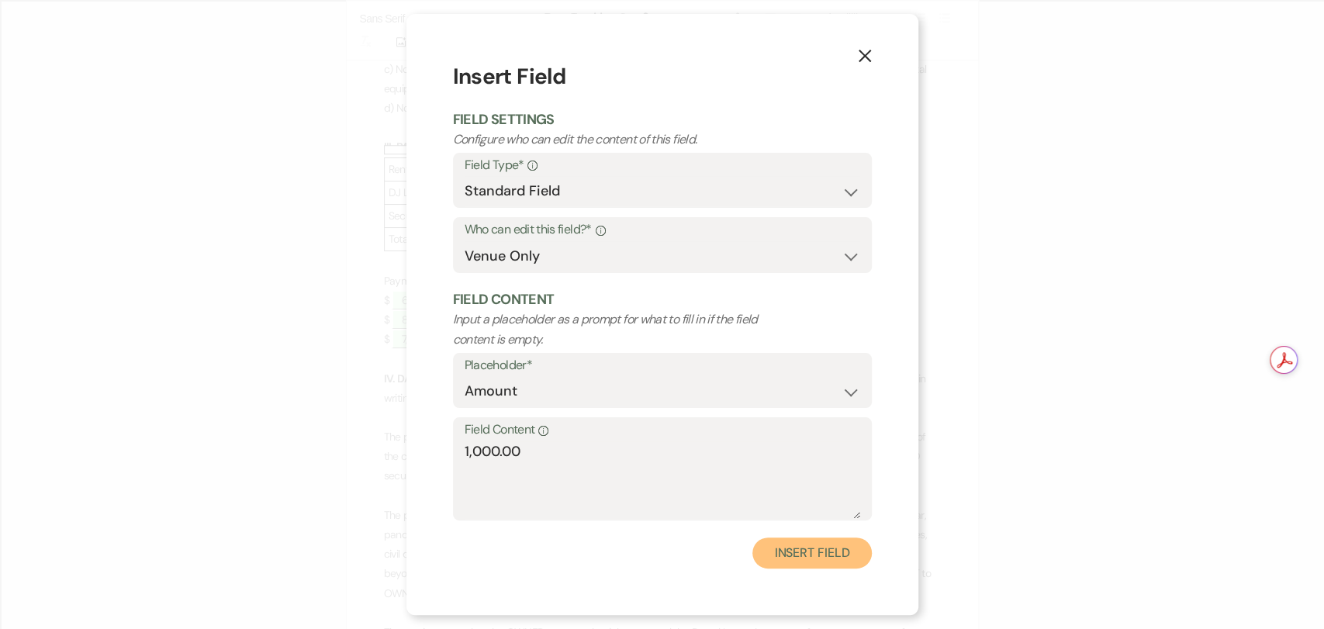
click at [819, 548] on button "Insert Field" at bounding box center [811, 553] width 119 height 31
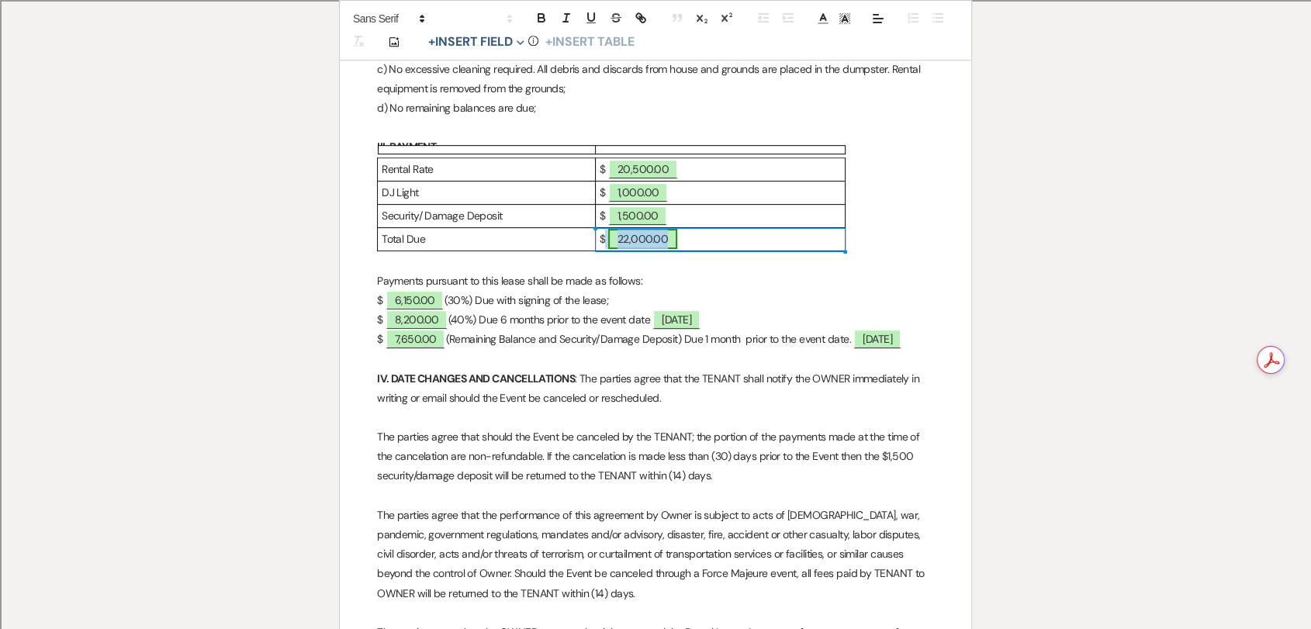
click at [639, 248] on span "22,000.00" at bounding box center [642, 239] width 69 height 20
select select "owner"
select select "Amount"
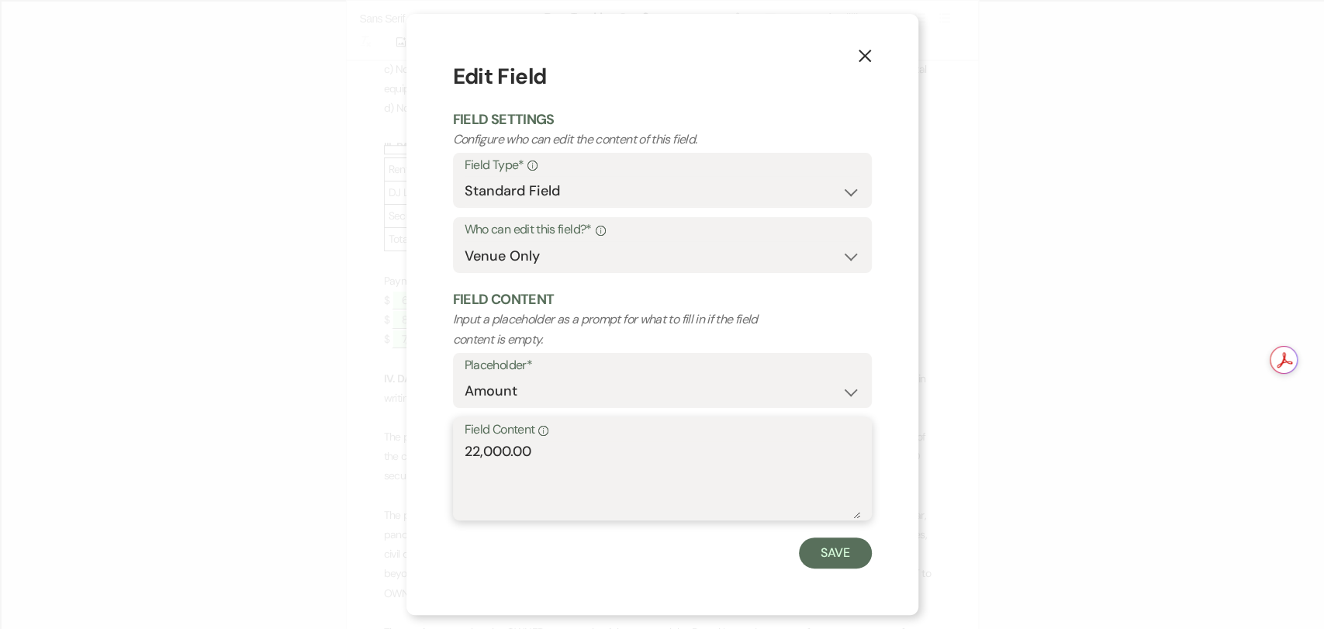
click at [478, 451] on textarea "22,000.00" at bounding box center [663, 480] width 396 height 78
type textarea "23,000.00"
click at [825, 560] on button "Save" at bounding box center [835, 553] width 73 height 31
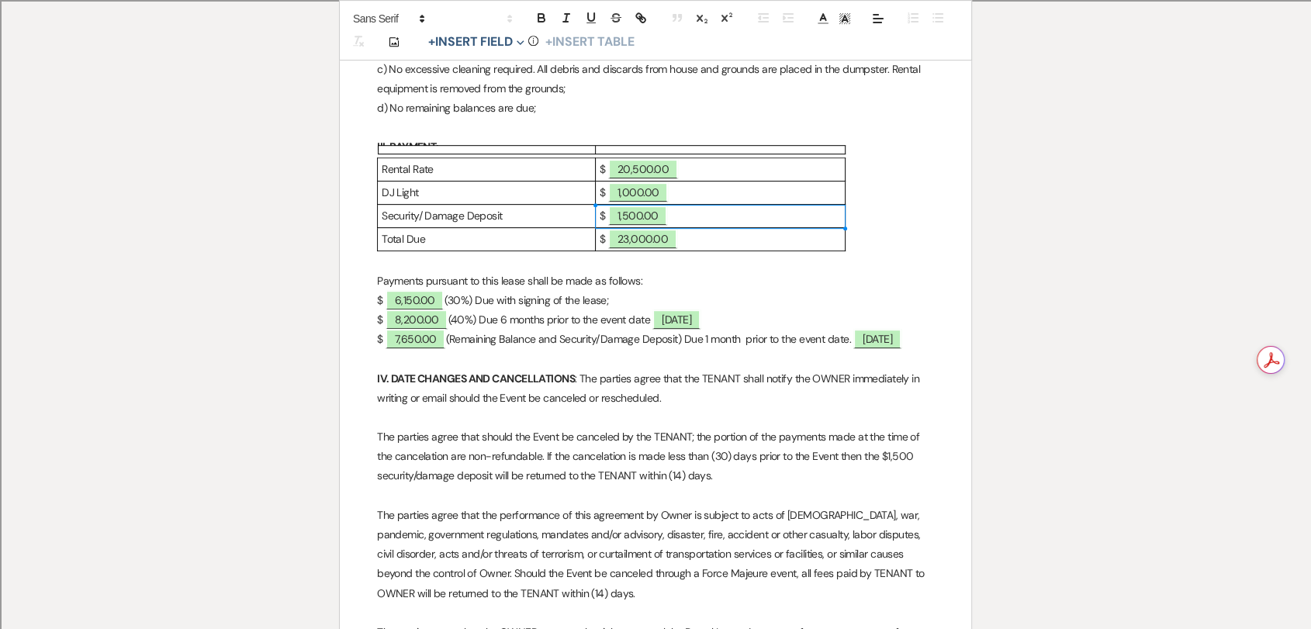
click at [730, 211] on p "$ ﻿ 1,500.00 ﻿" at bounding box center [720, 215] width 241 height 19
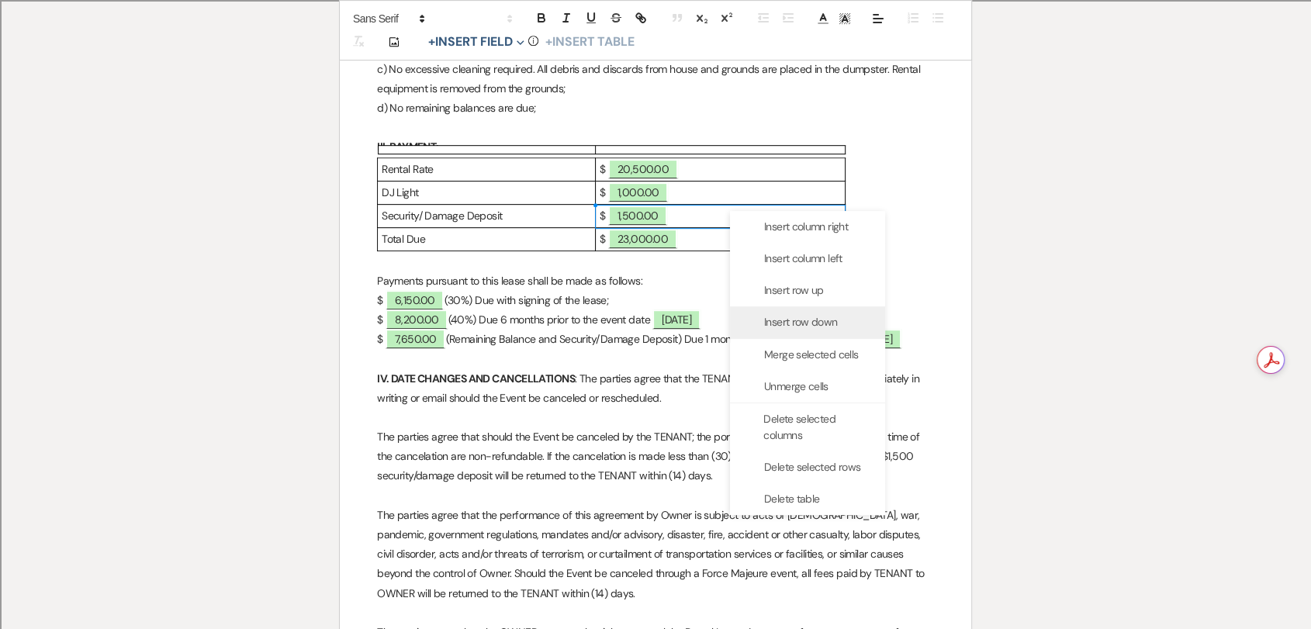
click at [832, 317] on span "Insert row down" at bounding box center [800, 322] width 73 height 16
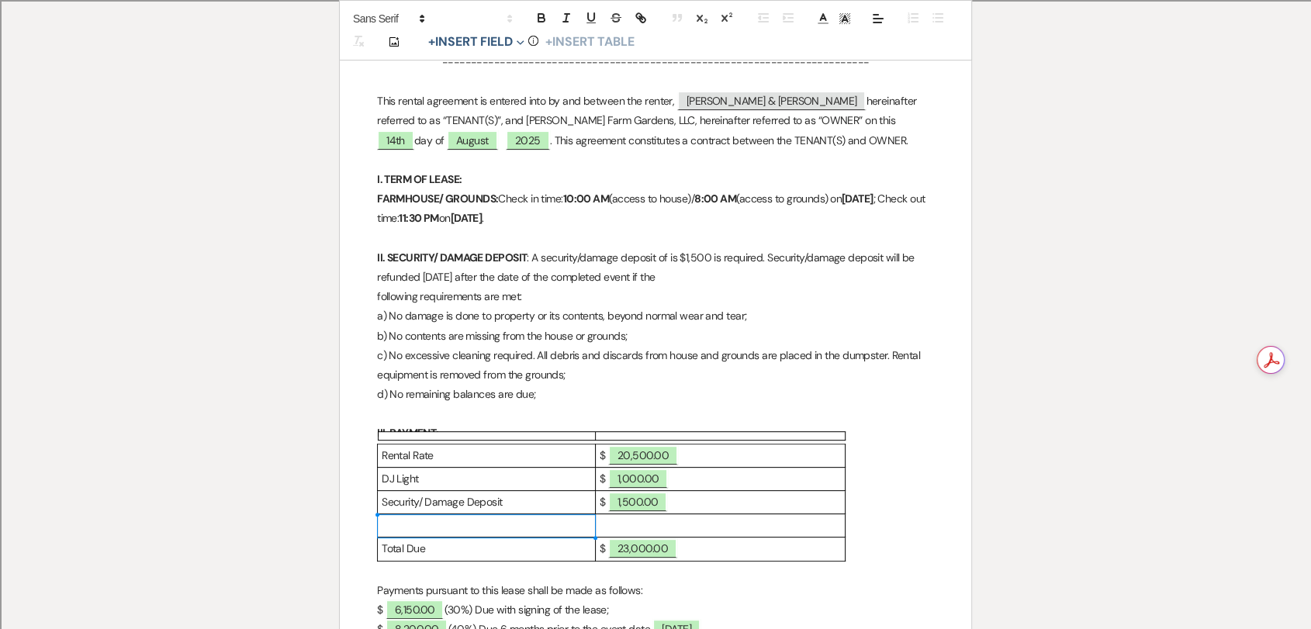
scroll to position [453, 0]
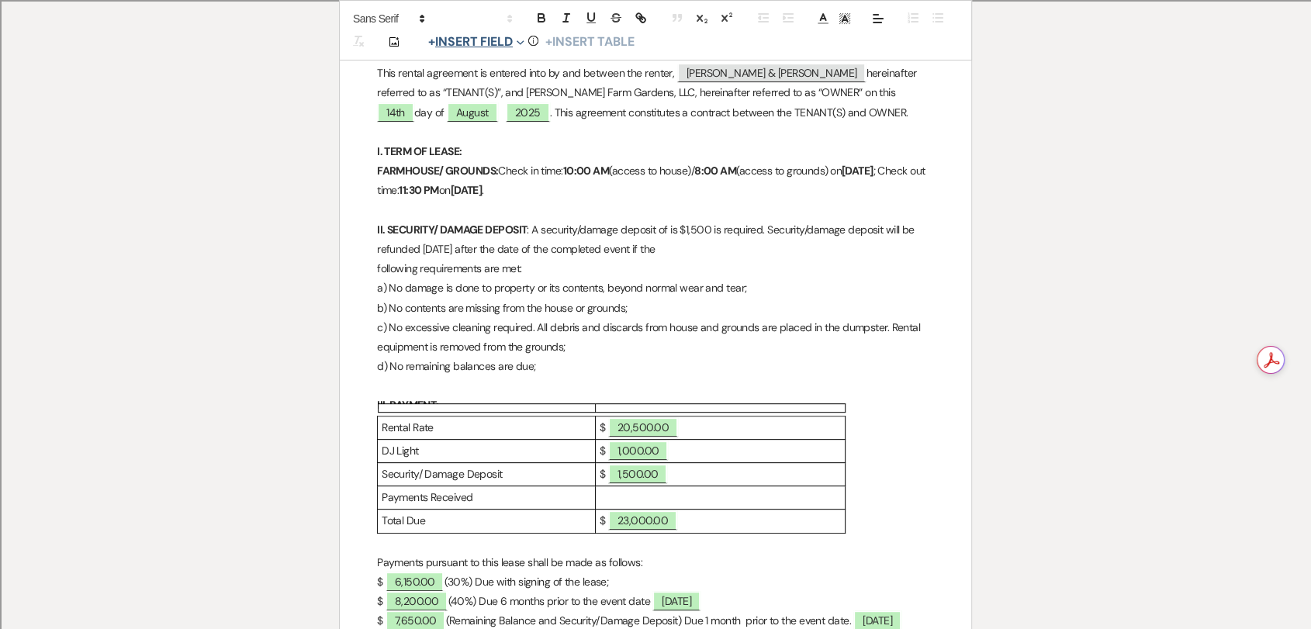
click at [490, 43] on button "+ Insert Field Expand" at bounding box center [476, 42] width 107 height 19
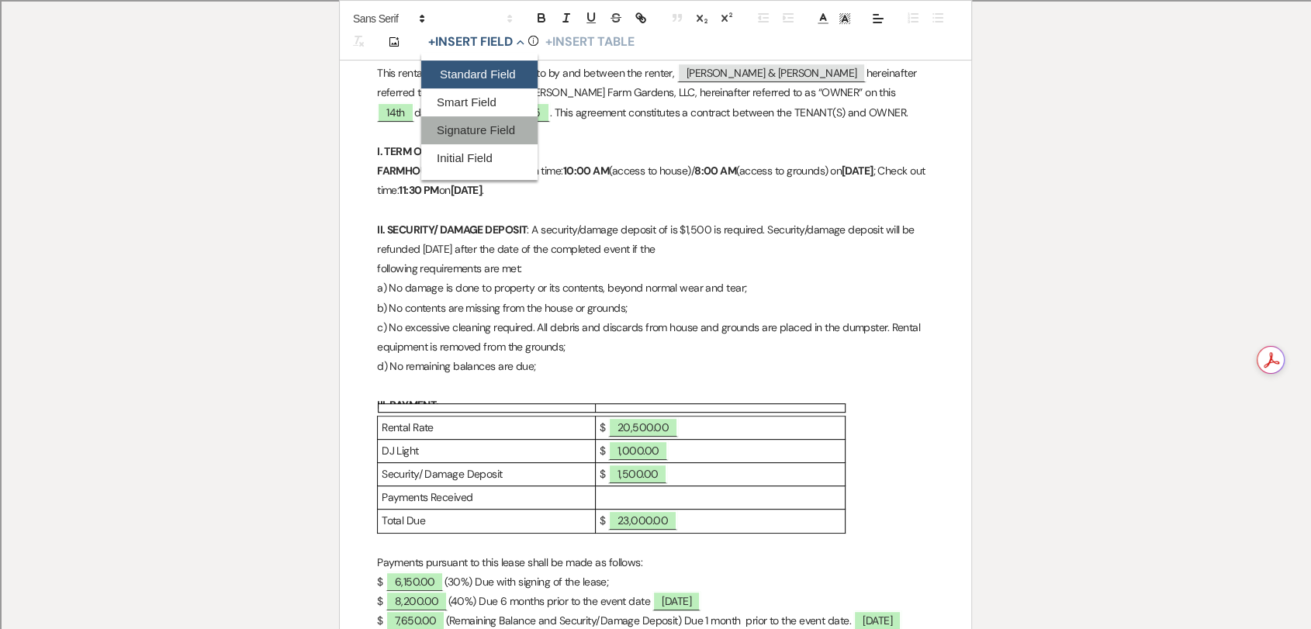
click at [484, 71] on button "Standard Field" at bounding box center [479, 75] width 116 height 28
select select "owner"
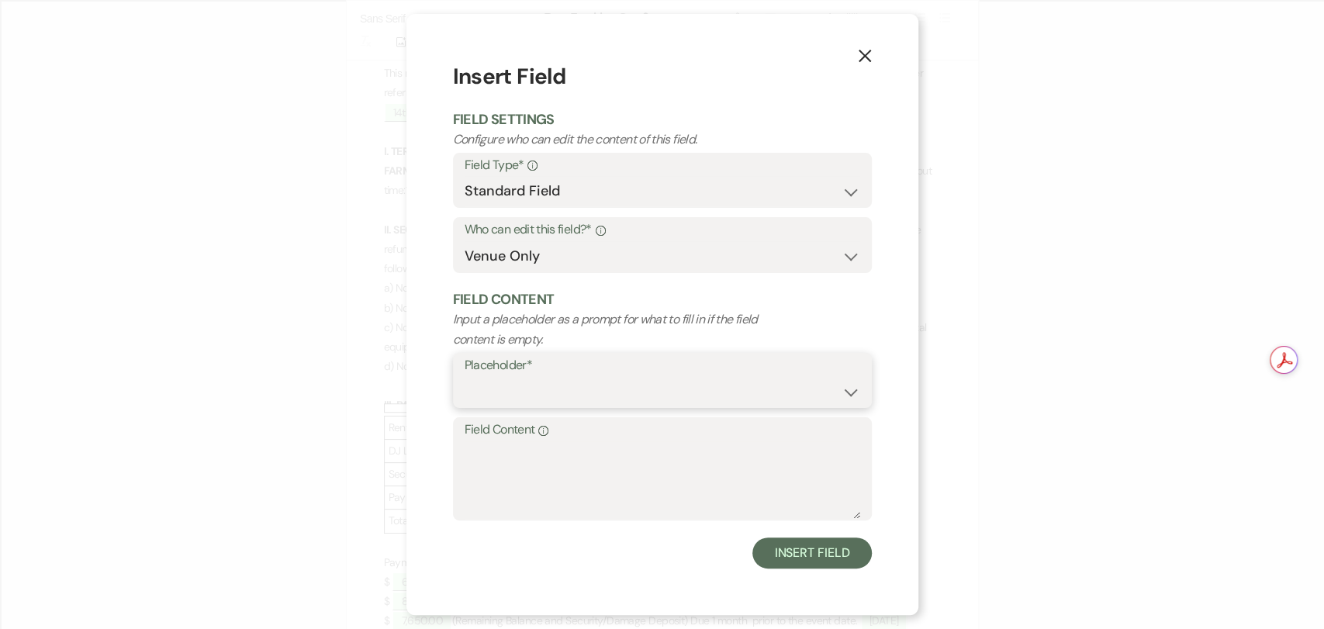
click at [562, 396] on select "Custom Placeholder Date Time Name Location Venue Name Type Number Budget Addres…" at bounding box center [663, 391] width 396 height 30
select select "Amount"
click at [465, 376] on select "Custom Placeholder Date Time Name Location Venue Name Type Number Budget Addres…" at bounding box center [663, 391] width 396 height 30
click at [563, 482] on textarea "Field Content Info" at bounding box center [663, 480] width 396 height 78
type textarea "6,150.00"
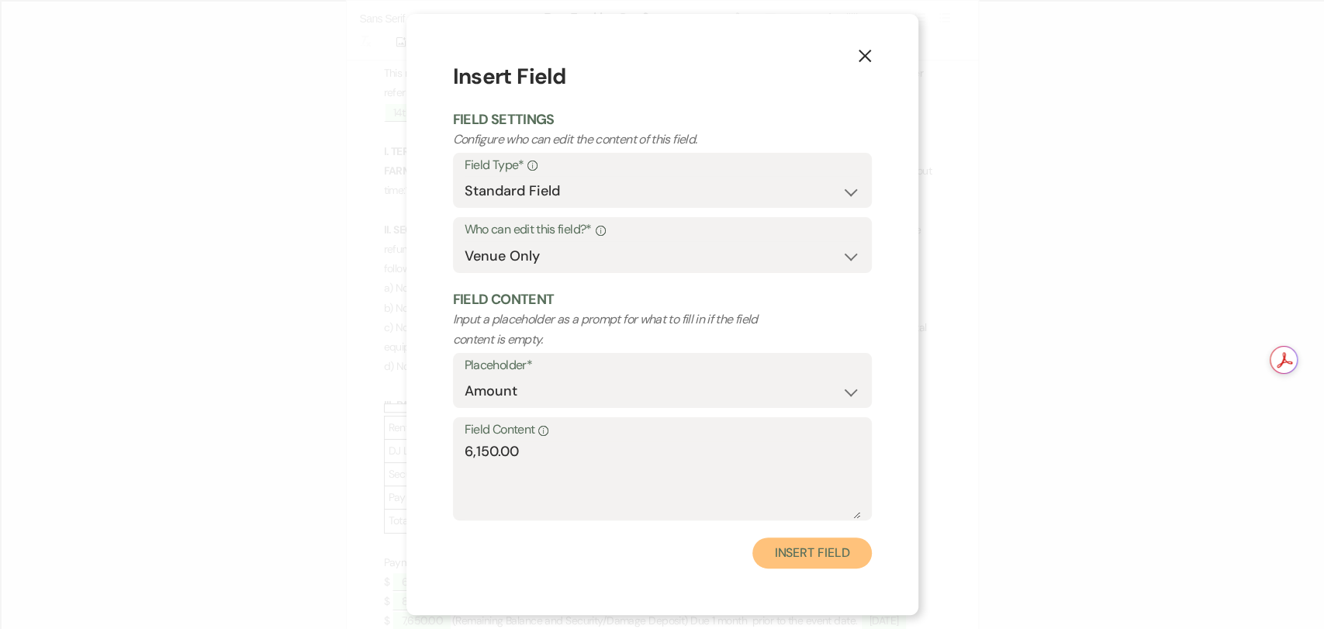
click at [760, 549] on button "Insert Field" at bounding box center [811, 553] width 119 height 31
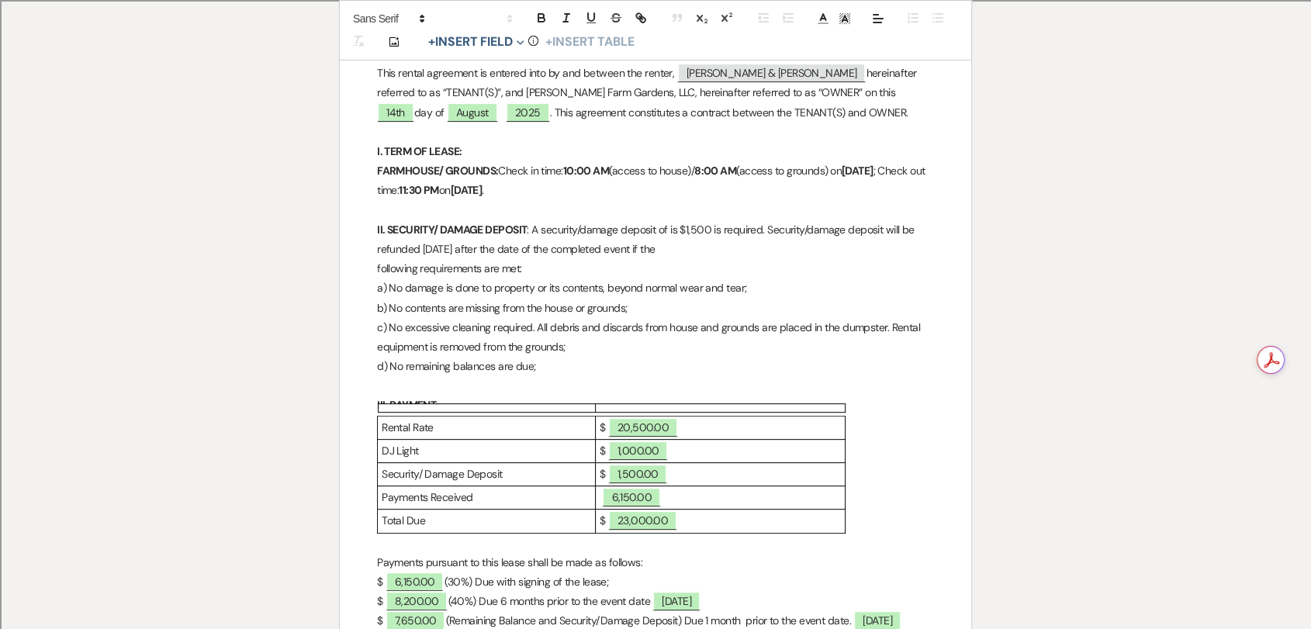
click at [597, 497] on td "﻿ 6,150.00 ﻿" at bounding box center [721, 497] width 250 height 23
click at [569, 496] on p "Payments Received" at bounding box center [486, 497] width 209 height 19
click at [699, 492] on p "﻿ 6,150.00 ﻿" at bounding box center [720, 497] width 241 height 19
click at [635, 490] on span "6,150.00" at bounding box center [637, 497] width 59 height 20
select select "owner"
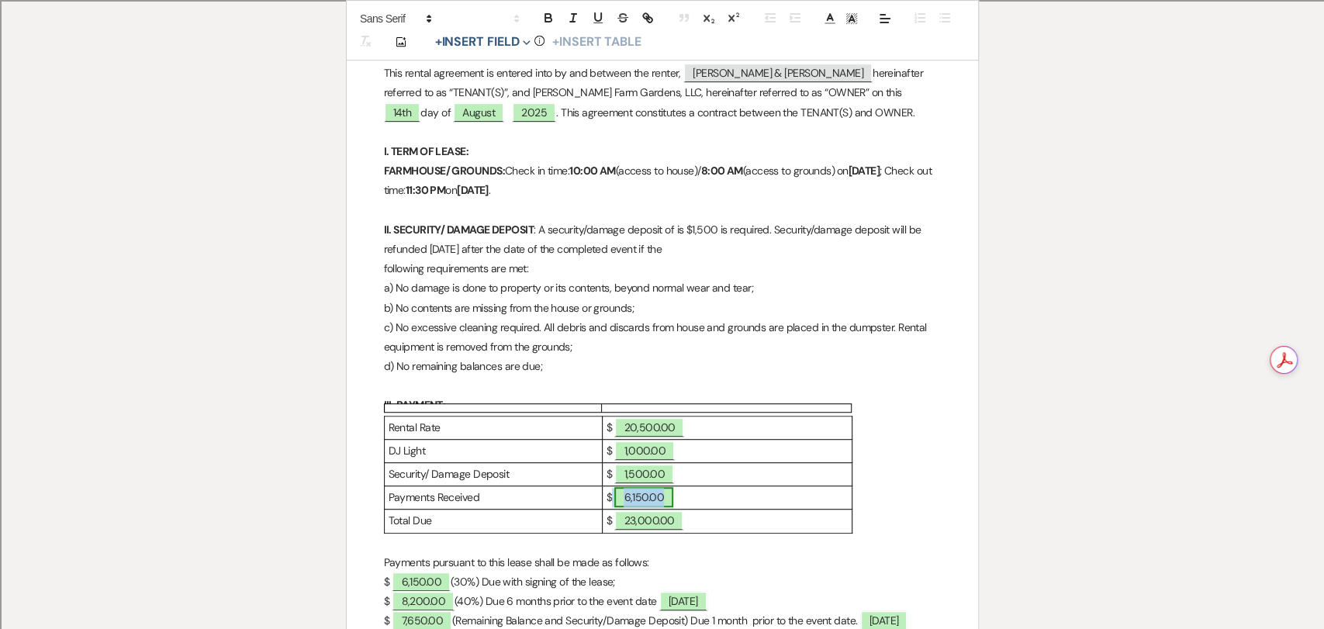
select select "Amount"
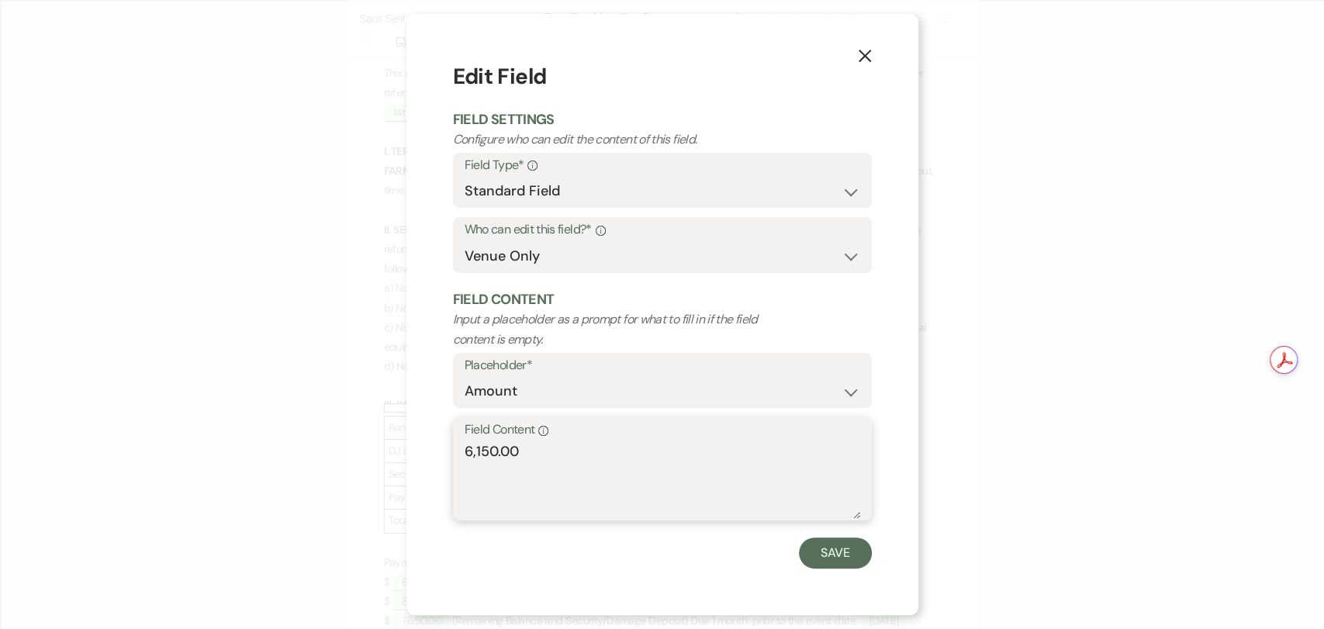
click at [465, 450] on textarea "6,150.00" at bounding box center [663, 480] width 396 height 78
click at [836, 463] on textarea "- (6,150.00" at bounding box center [663, 480] width 396 height 78
type textarea "- (6,150.00)"
click at [849, 555] on button "Save" at bounding box center [835, 553] width 73 height 31
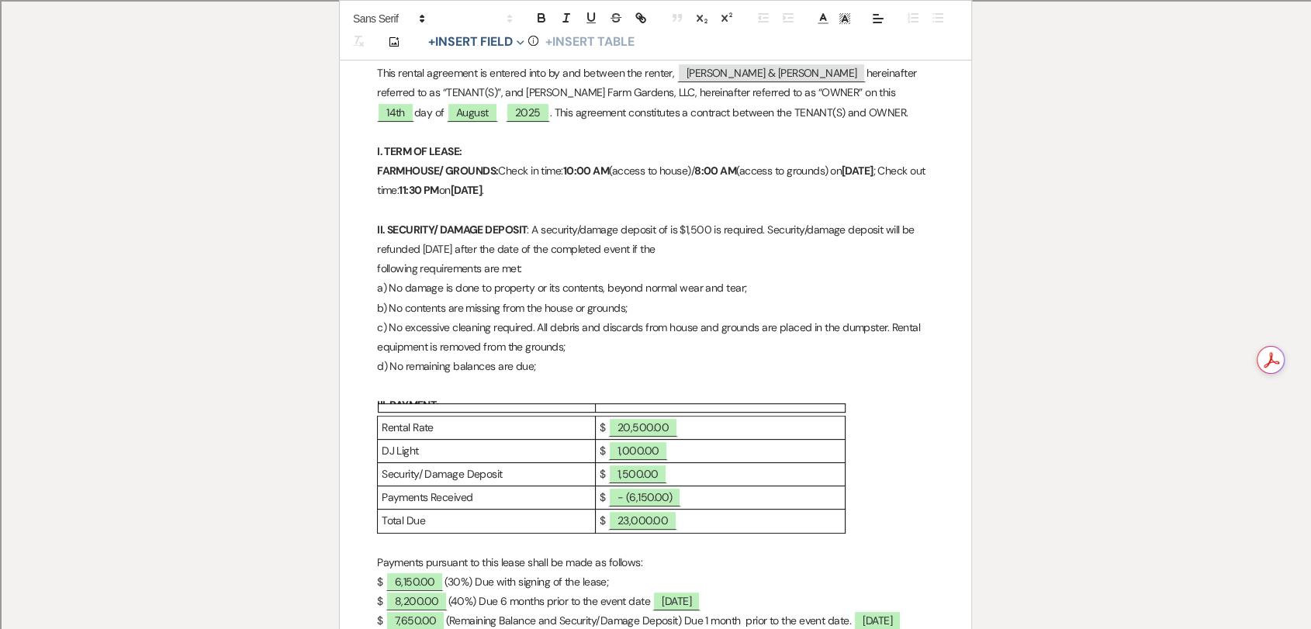
click at [907, 495] on div "Rental Rate $ ﻿ 20,500.00 ﻿ DJ Light $ ﻿ 1,000.00 ﻿ Security/ Damage Deposit $ …" at bounding box center [655, 475] width 557 height 118
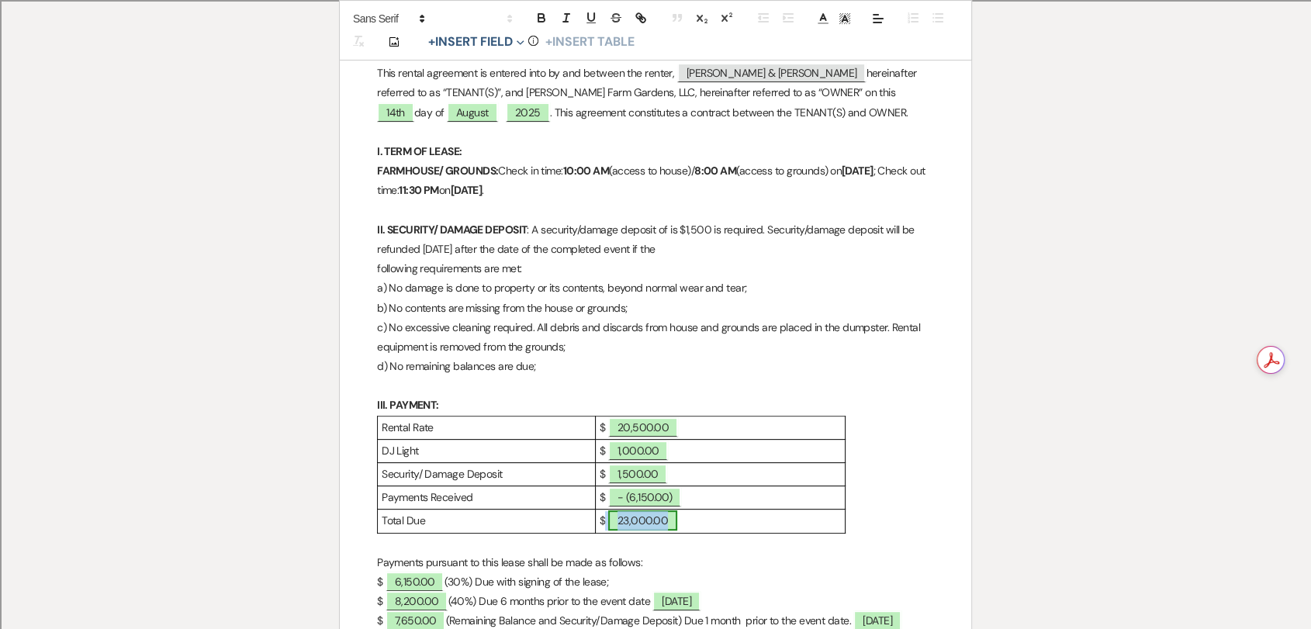
click at [629, 525] on span "23,000.00" at bounding box center [642, 520] width 69 height 20
select select "owner"
select select "Amount"
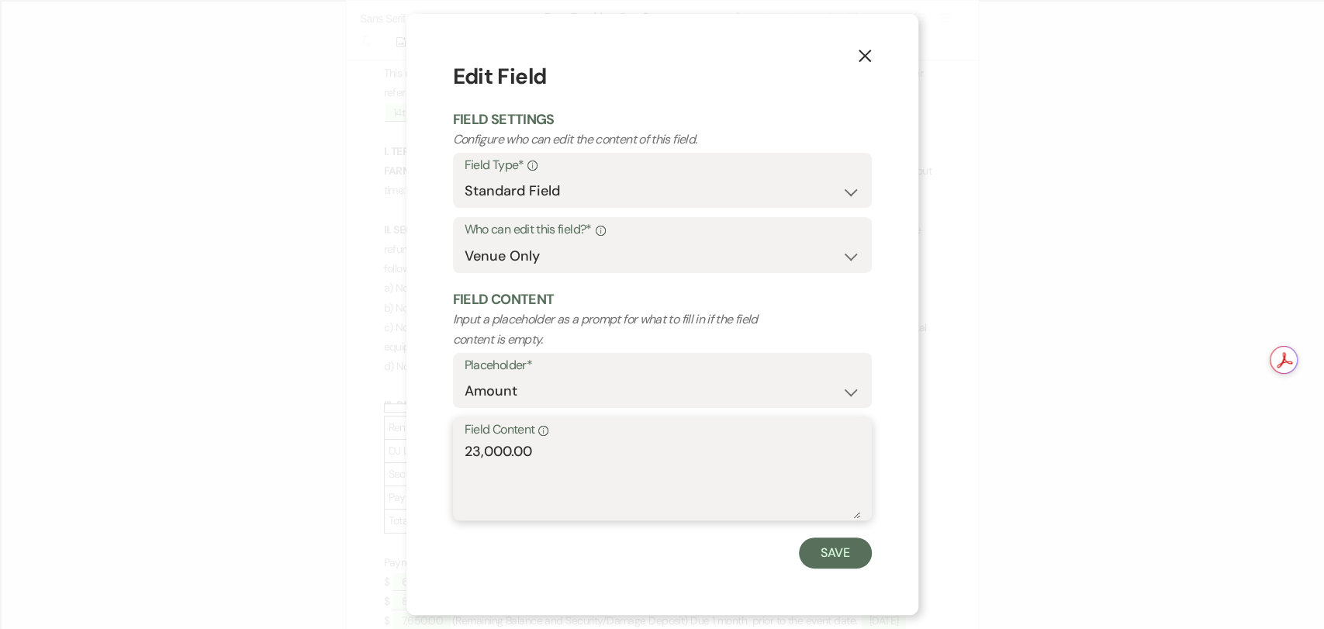
drag, startPoint x: 597, startPoint y: 465, endPoint x: 391, endPoint y: 459, distance: 205.7
click at [391, 459] on div "X Edit Field Field Settings Configure who can edit the content of this field. F…" at bounding box center [662, 314] width 1324 height 629
type textarea "16,850.00"
click at [834, 541] on button "Save" at bounding box center [835, 553] width 73 height 31
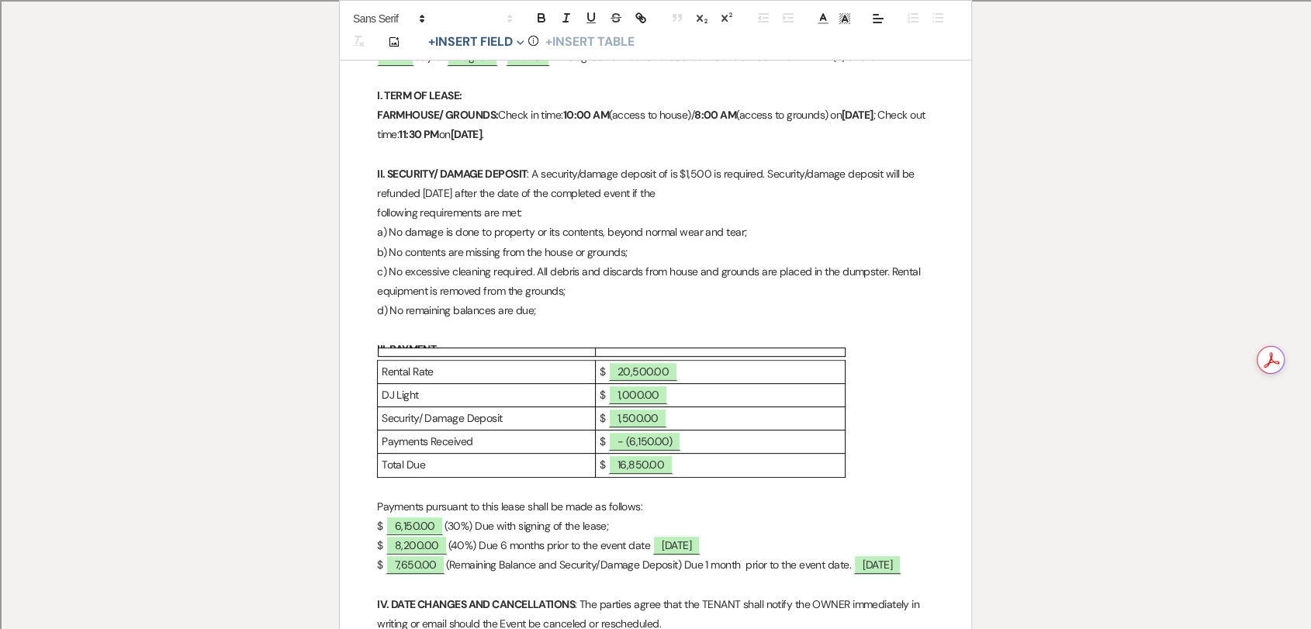
scroll to position [539, 0]
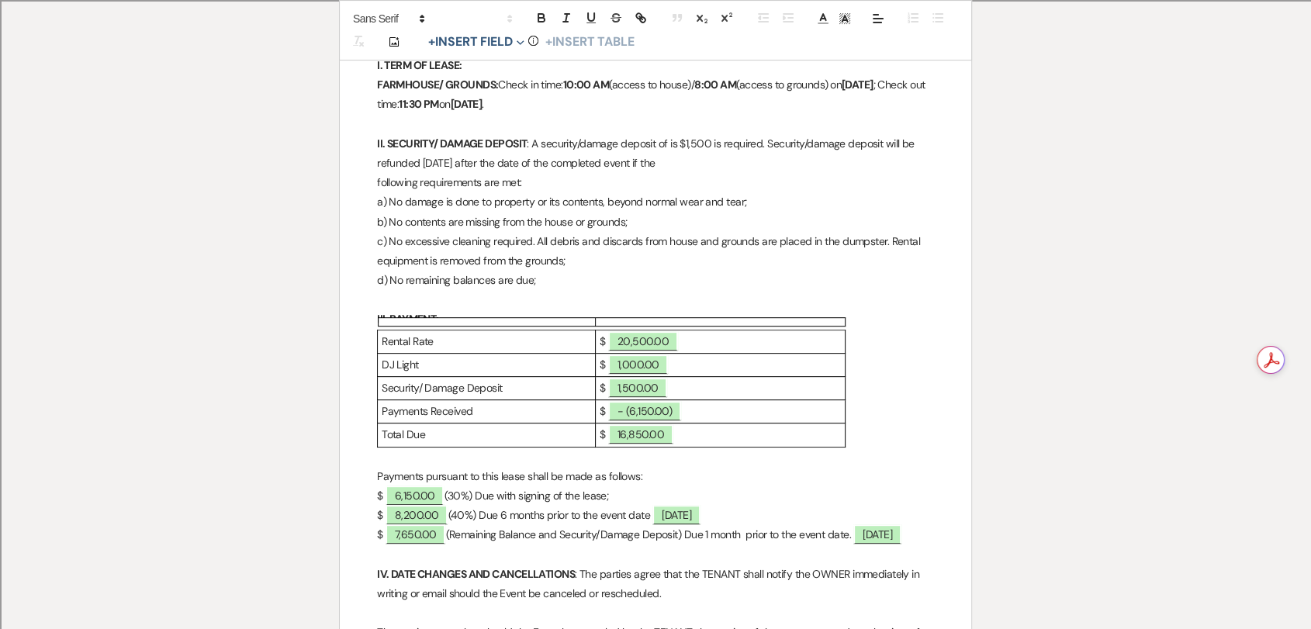
drag, startPoint x: 632, startPoint y: 498, endPoint x: 325, endPoint y: 490, distance: 307.3
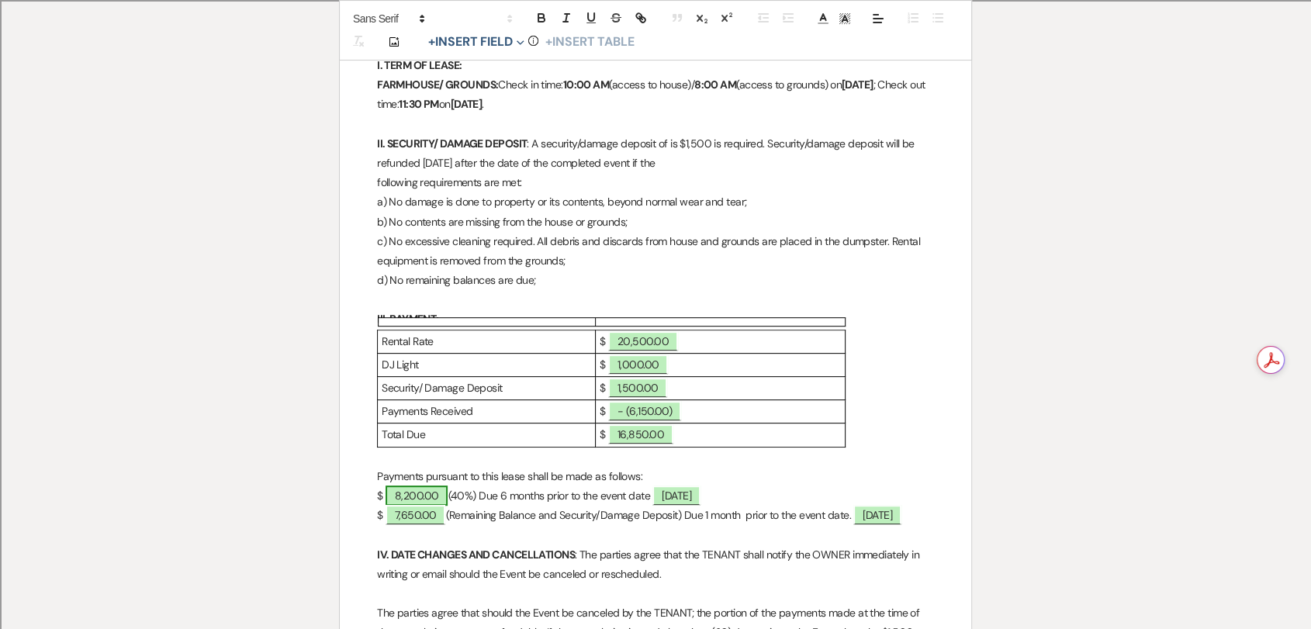
click at [440, 501] on span "8,200.00" at bounding box center [417, 496] width 63 height 20
select select "owner"
select select "Amount"
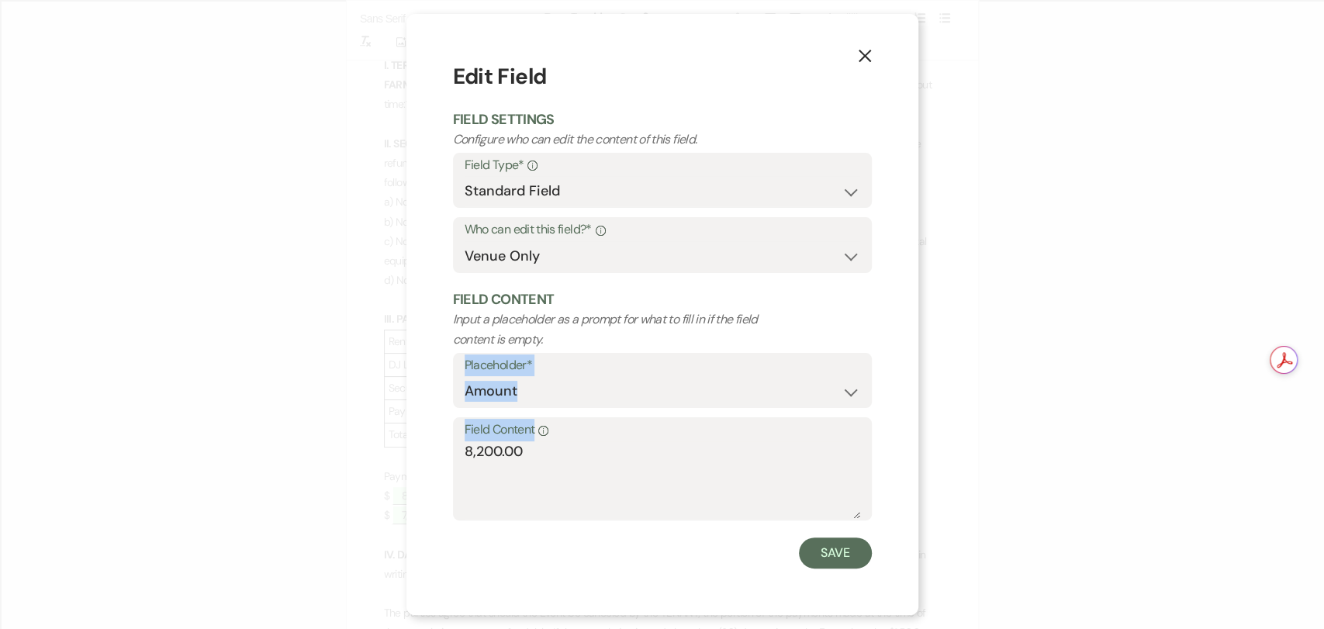
drag, startPoint x: 586, startPoint y: 439, endPoint x: 393, endPoint y: 415, distance: 194.7
click at [393, 415] on div "X Edit Field Field Settings Configure who can edit the content of this field. F…" at bounding box center [662, 314] width 1324 height 629
click at [587, 441] on textarea "8,200.00" at bounding box center [663, 480] width 396 height 78
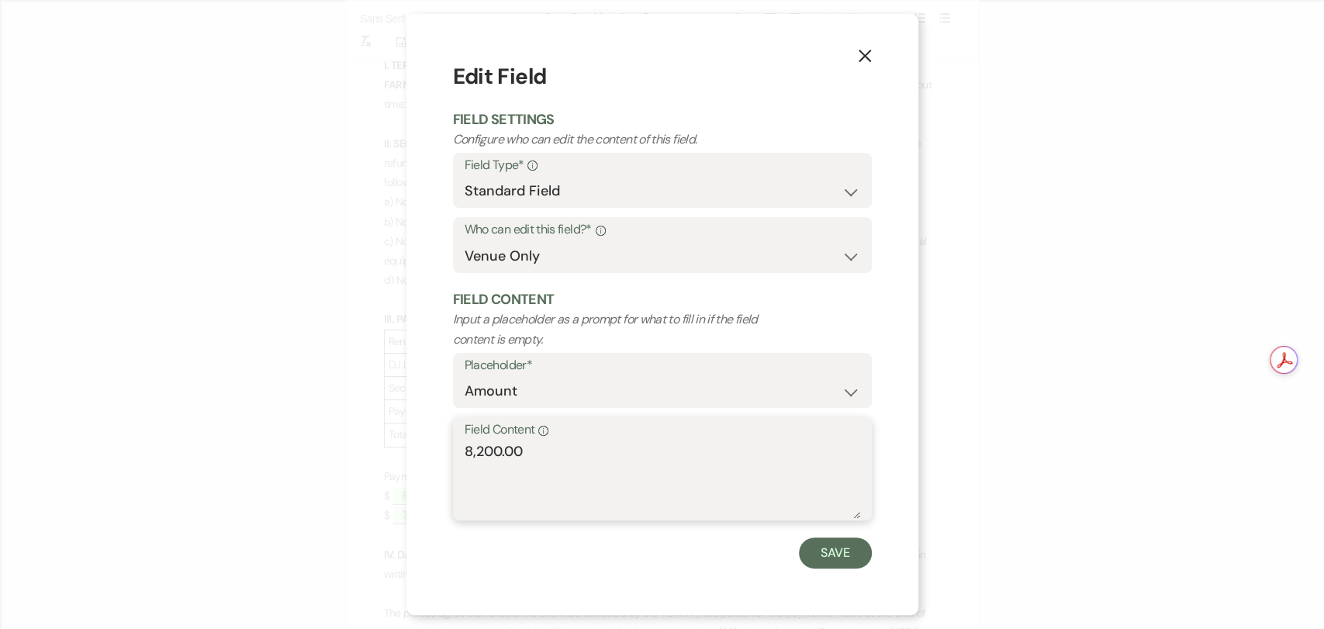
drag, startPoint x: 590, startPoint y: 473, endPoint x: 372, endPoint y: 450, distance: 219.2
click at [372, 450] on div "X Edit Field Field Settings Configure who can edit the content of this field. F…" at bounding box center [662, 314] width 1324 height 629
type textarea "6,740.00"
click at [808, 560] on button "Save" at bounding box center [835, 553] width 73 height 31
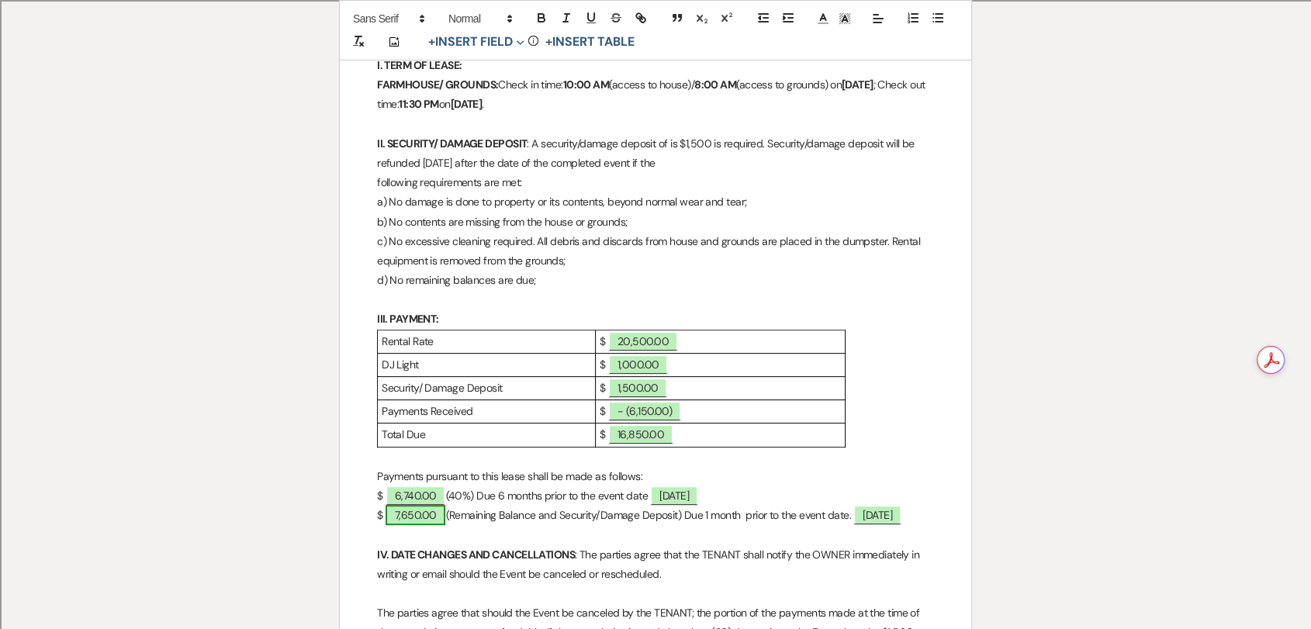
click at [441, 517] on span "7,650.00" at bounding box center [416, 515] width 61 height 20
select select "owner"
select select "Amount"
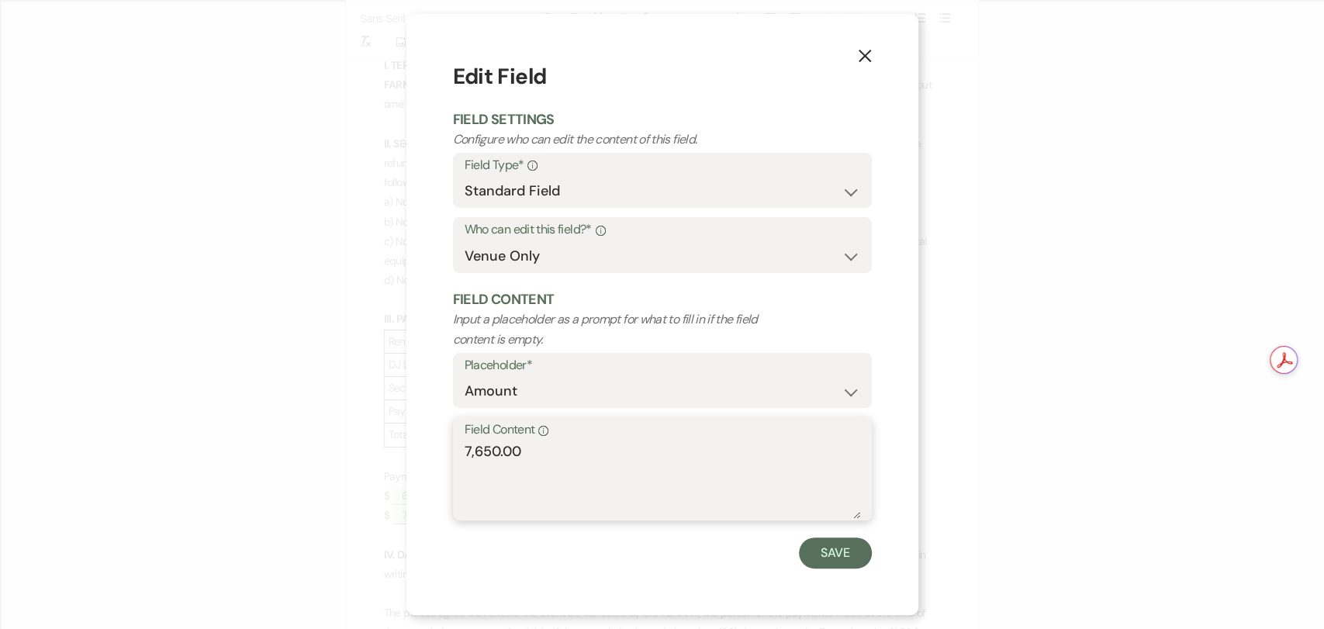
drag, startPoint x: 639, startPoint y: 478, endPoint x: 375, endPoint y: 463, distance: 264.9
click at [375, 463] on div "X Edit Field Field Settings Configure who can edit the content of this field. F…" at bounding box center [662, 314] width 1324 height 629
type textarea "10,110.00"
click at [852, 548] on button "Save" at bounding box center [835, 553] width 73 height 31
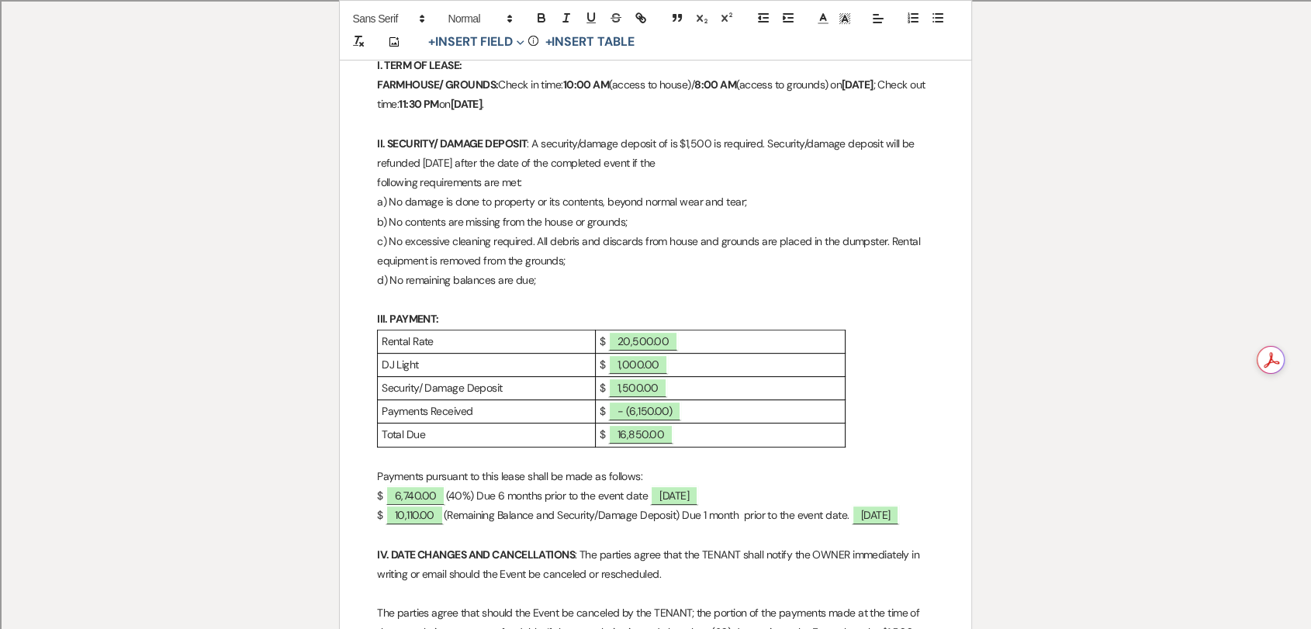
click at [750, 545] on p at bounding box center [655, 534] width 557 height 19
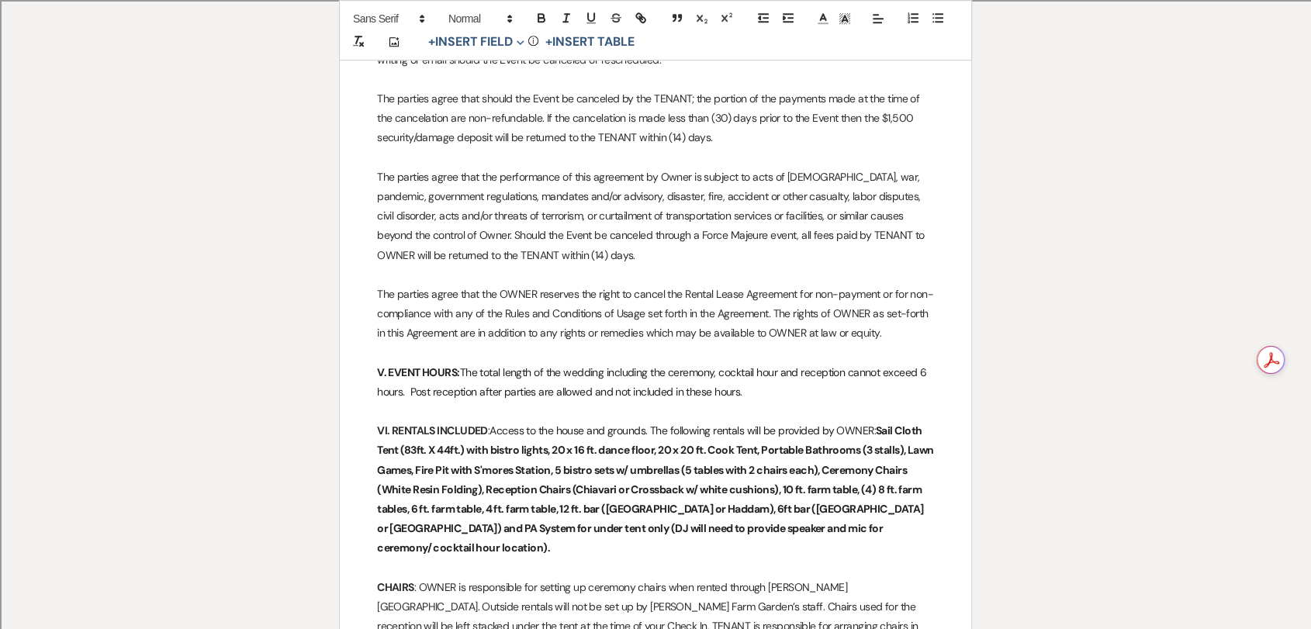
scroll to position [1056, 0]
click at [881, 545] on p "VI. RENTALS INCLUDED : Access to the house and grounds. The following rentals w…" at bounding box center [655, 487] width 557 height 137
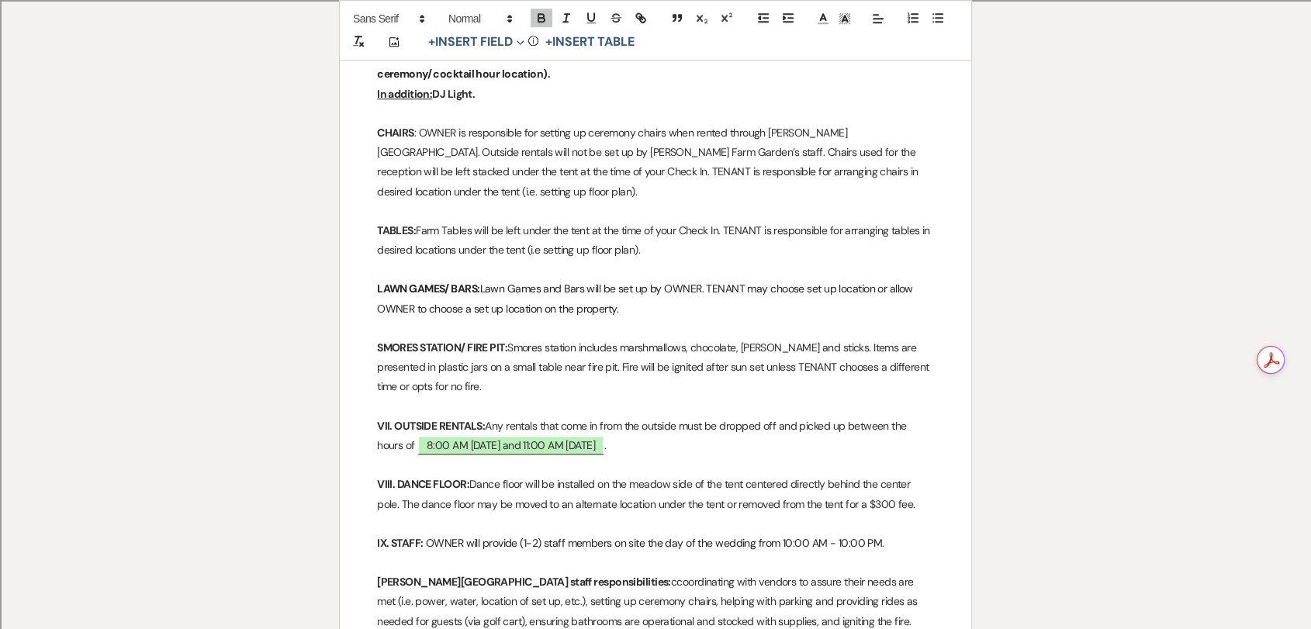
scroll to position [1659, 0]
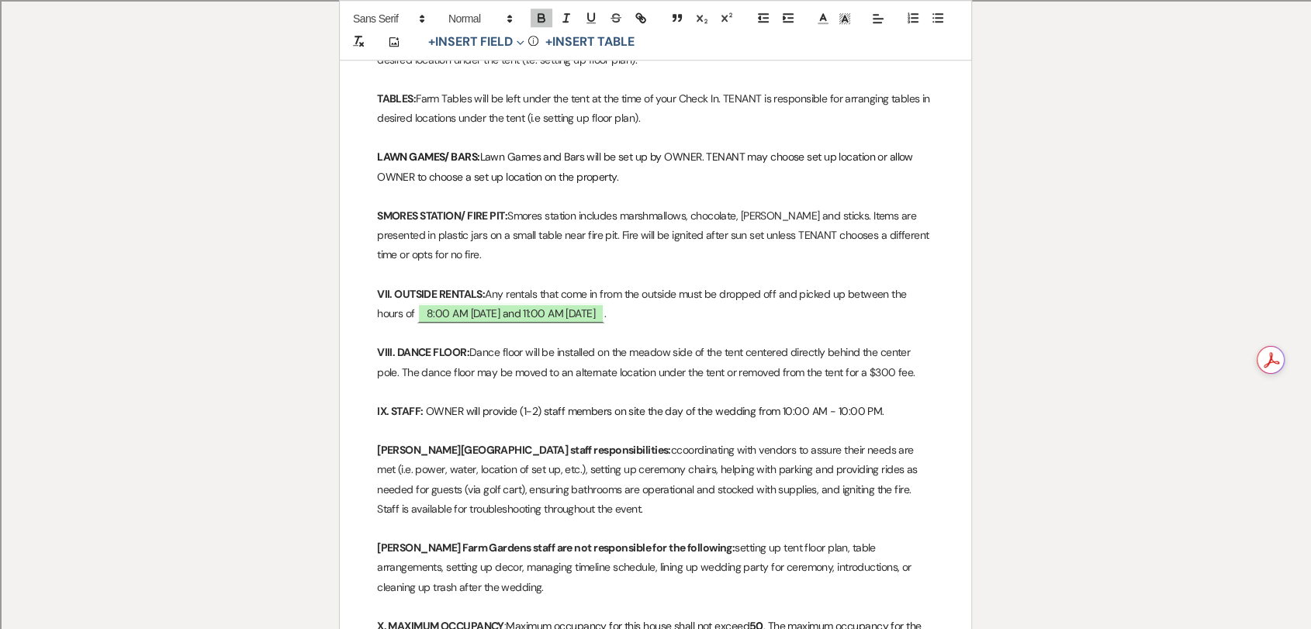
click at [593, 441] on p "[PERSON_NAME] Farm Gardens staff responsibilities: ccoordinating with vendors t…" at bounding box center [655, 480] width 557 height 78
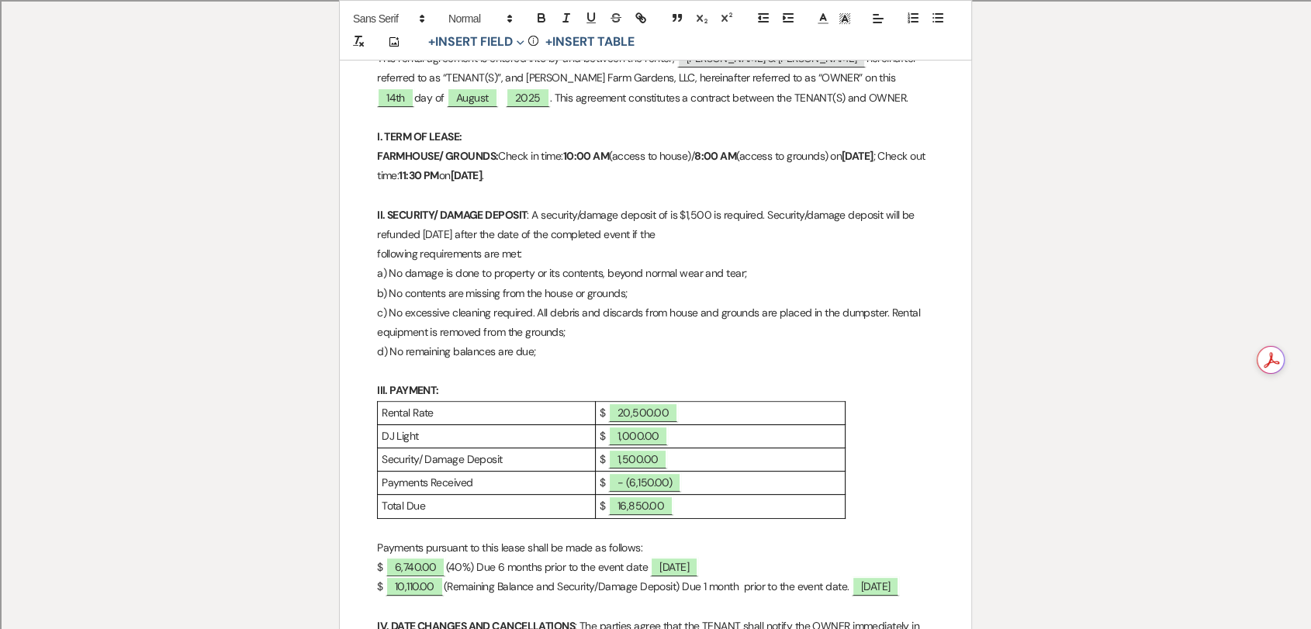
scroll to position [517, 0]
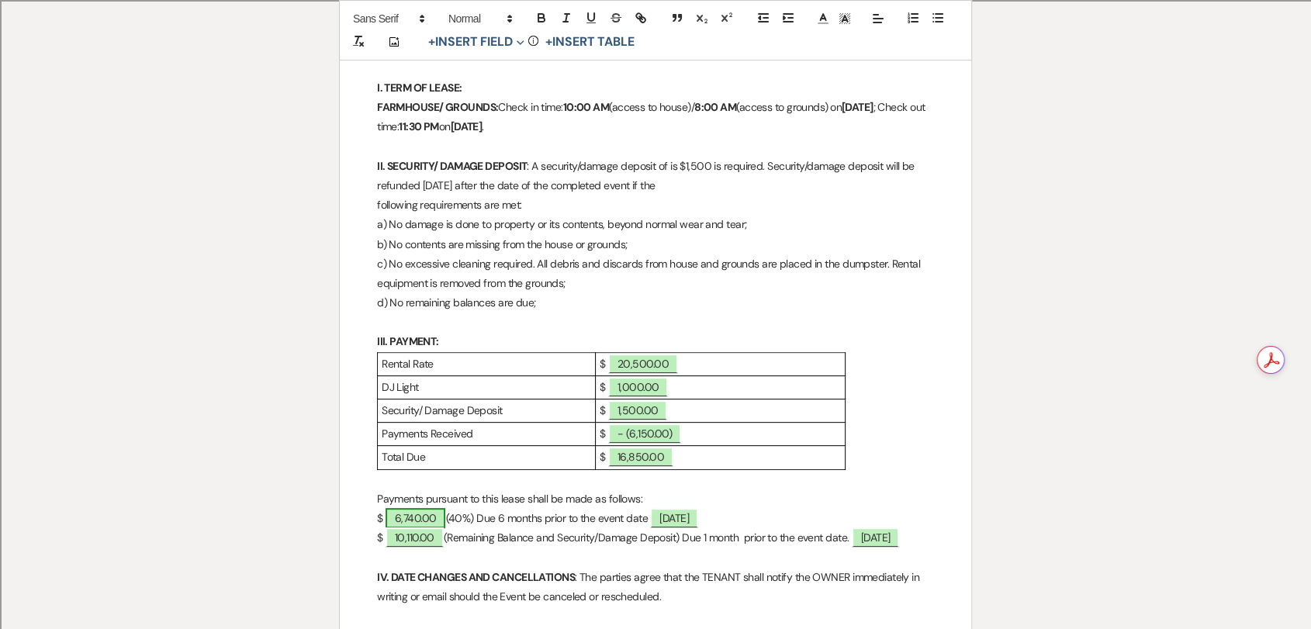
click at [424, 513] on span "6,740.00" at bounding box center [416, 518] width 61 height 20
select select "owner"
select select "Amount"
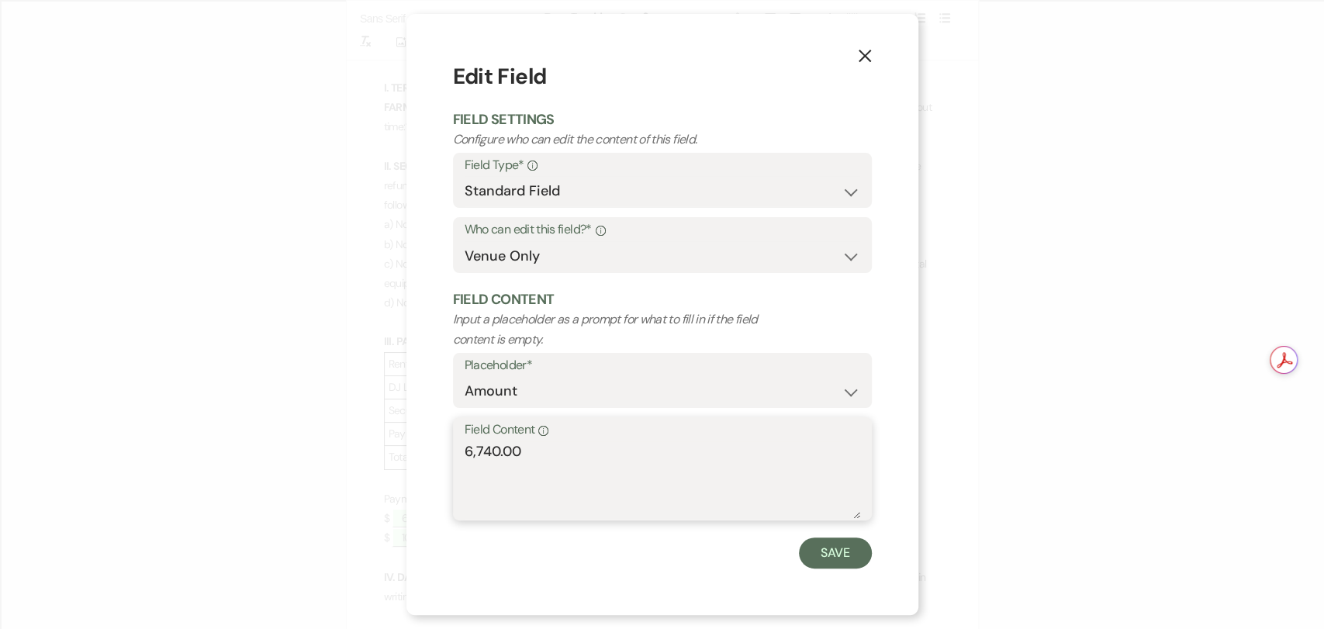
drag, startPoint x: 616, startPoint y: 462, endPoint x: 356, endPoint y: 424, distance: 262.6
click at [356, 424] on div "X Edit Field Field Settings Configure who can edit the content of this field. F…" at bounding box center [662, 314] width 1324 height 629
click at [799, 552] on button "Save" at bounding box center [835, 553] width 73 height 31
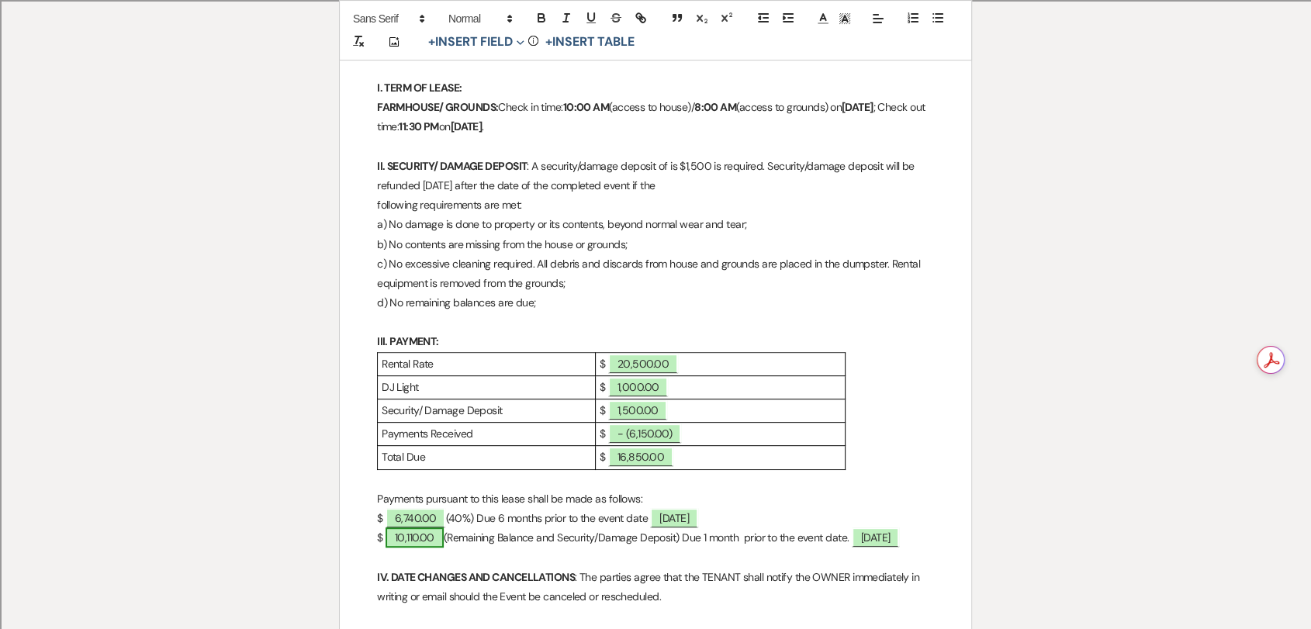
click at [403, 543] on span "10,110.00" at bounding box center [415, 538] width 58 height 20
select select "owner"
select select "Amount"
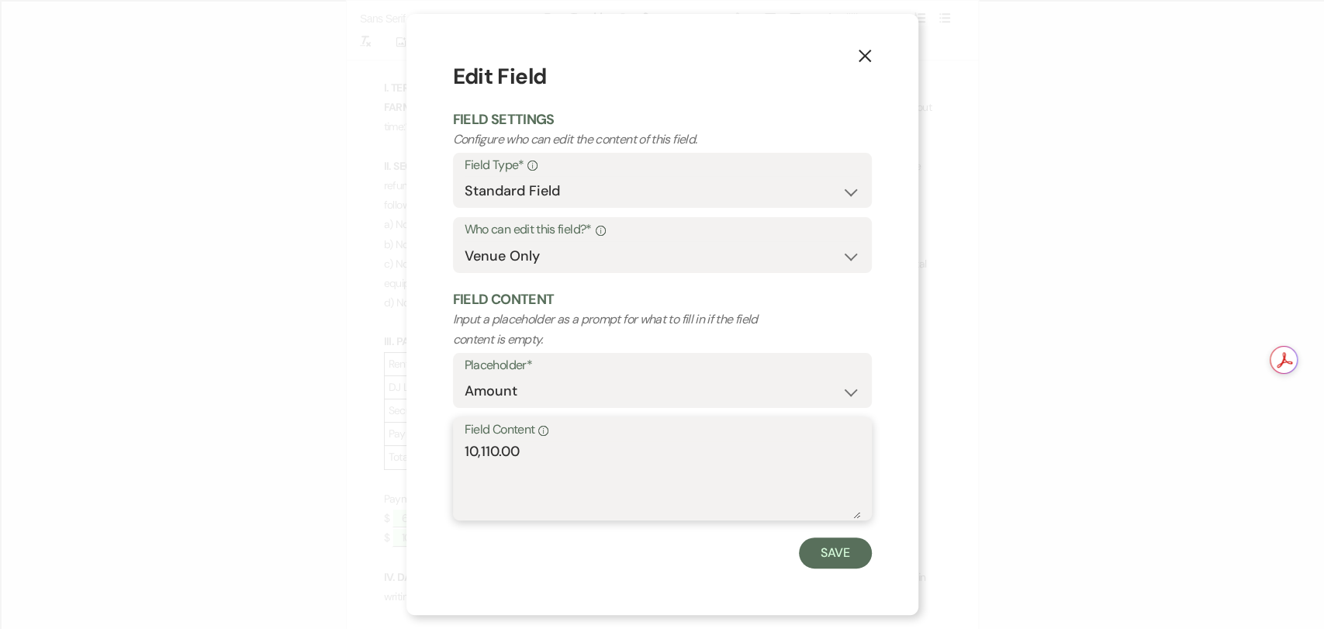
drag, startPoint x: 579, startPoint y: 502, endPoint x: 438, endPoint y: 474, distance: 143.2
click at [438, 474] on div "X Edit Field Field Settings Configure who can edit the content of this field. F…" at bounding box center [663, 314] width 512 height 601
click at [857, 548] on button "Save" at bounding box center [835, 553] width 73 height 31
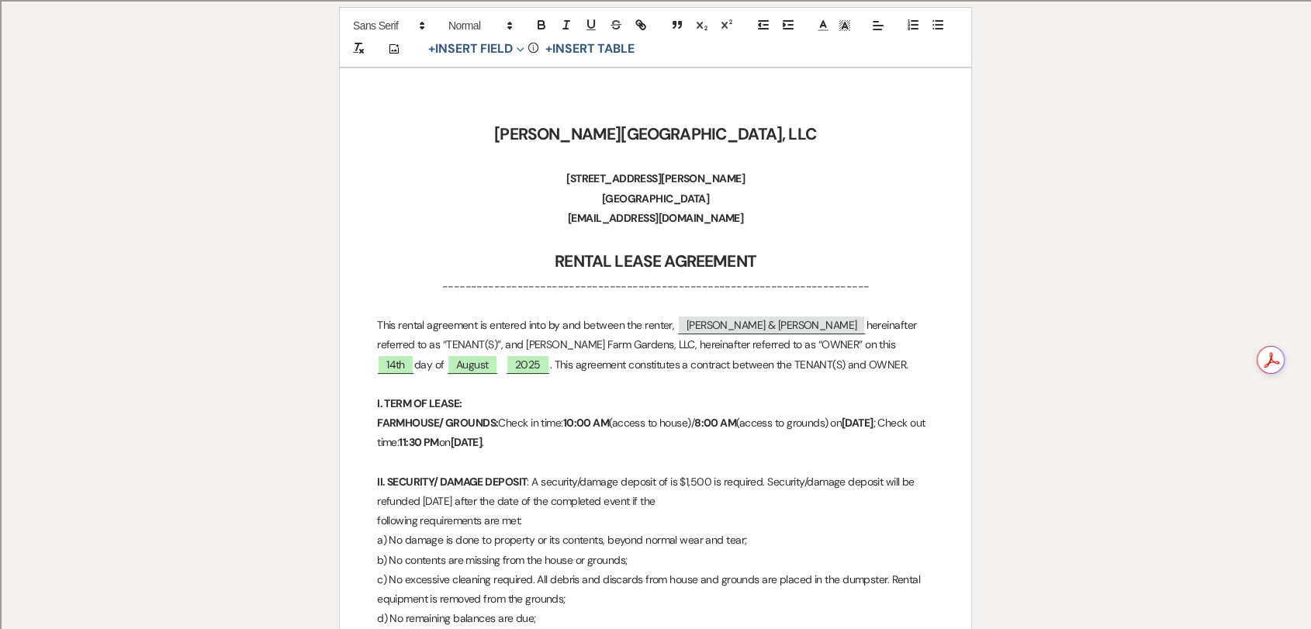
scroll to position [0, 0]
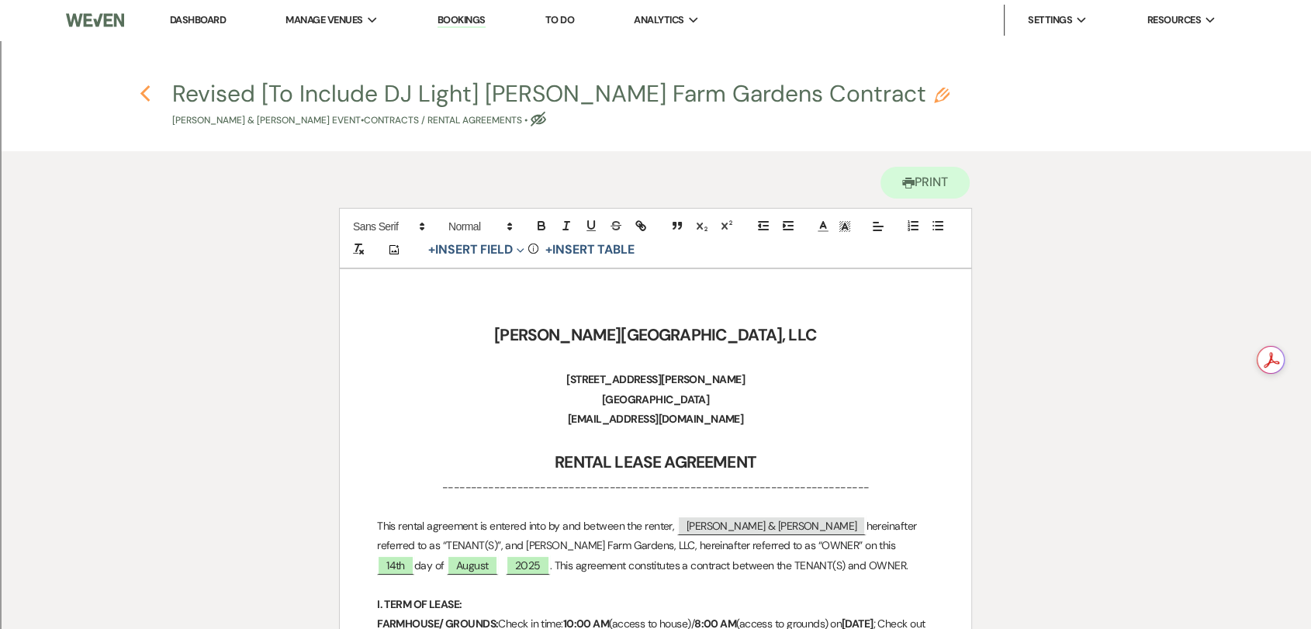
click at [146, 88] on use "button" at bounding box center [145, 93] width 10 height 17
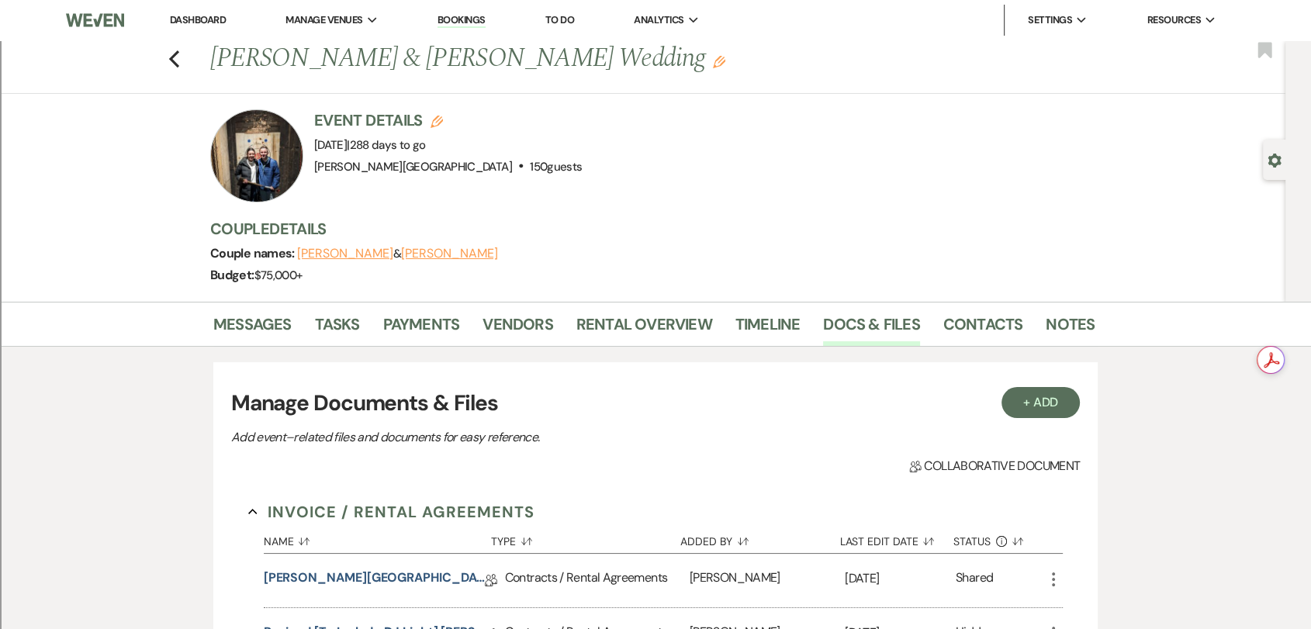
scroll to position [254, 0]
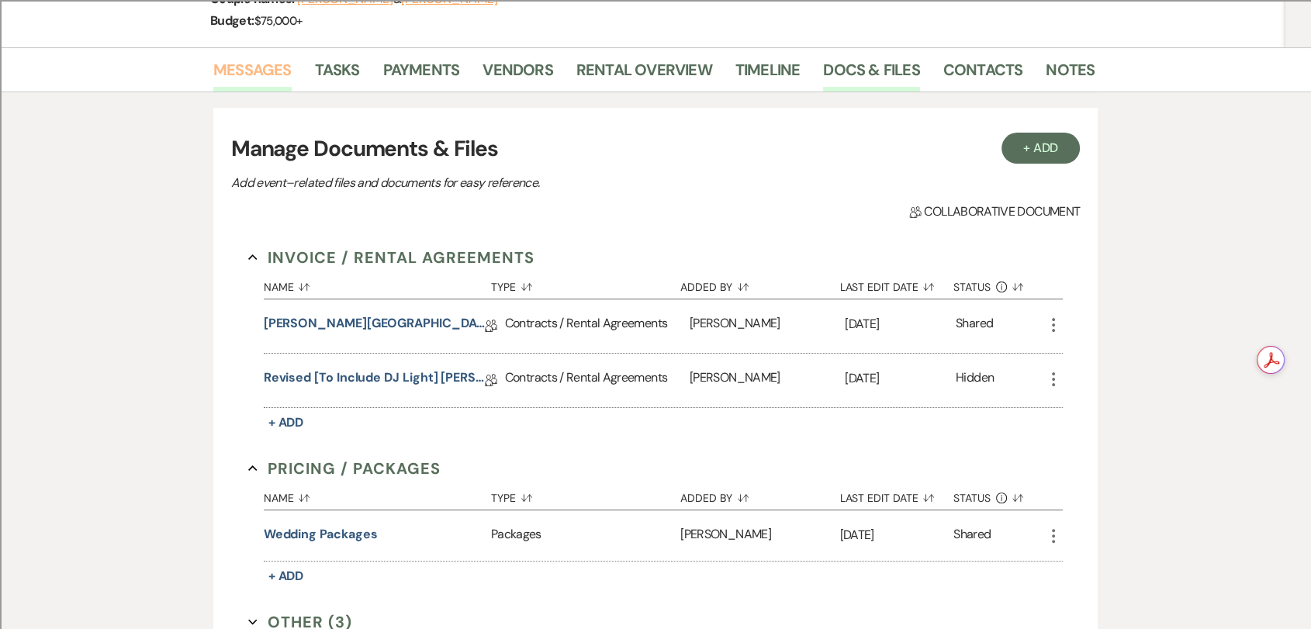
click at [259, 66] on link "Messages" at bounding box center [252, 74] width 78 height 34
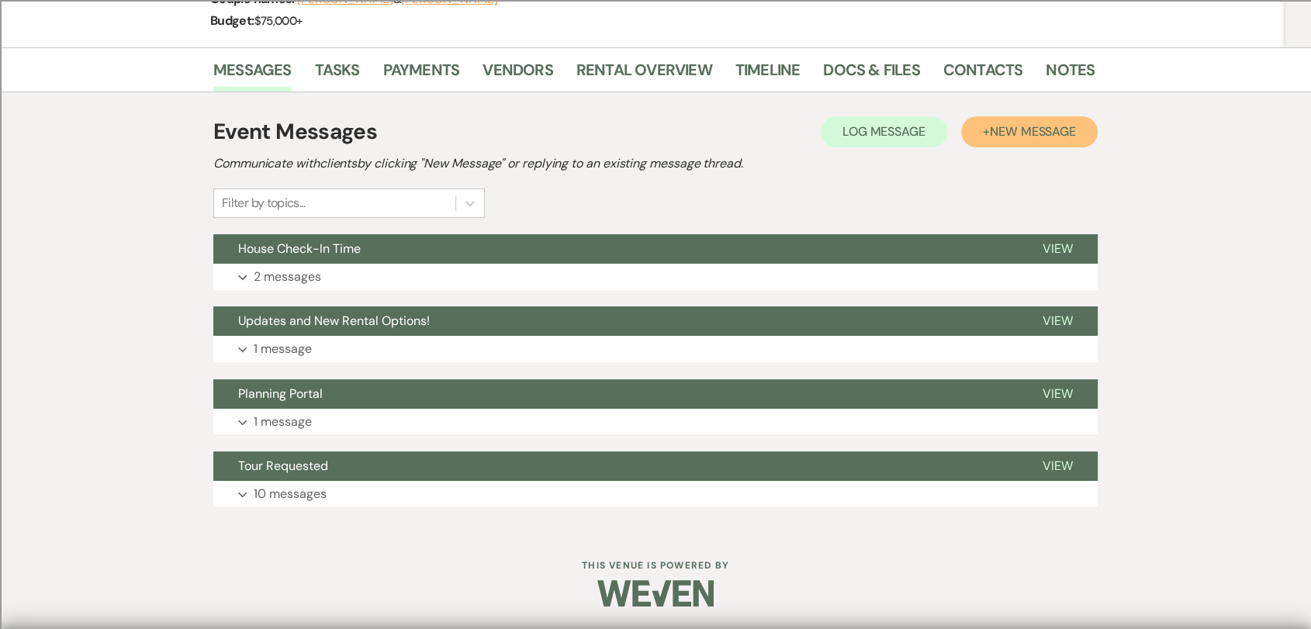
click at [1000, 138] on span "New Message" at bounding box center [1033, 131] width 86 height 16
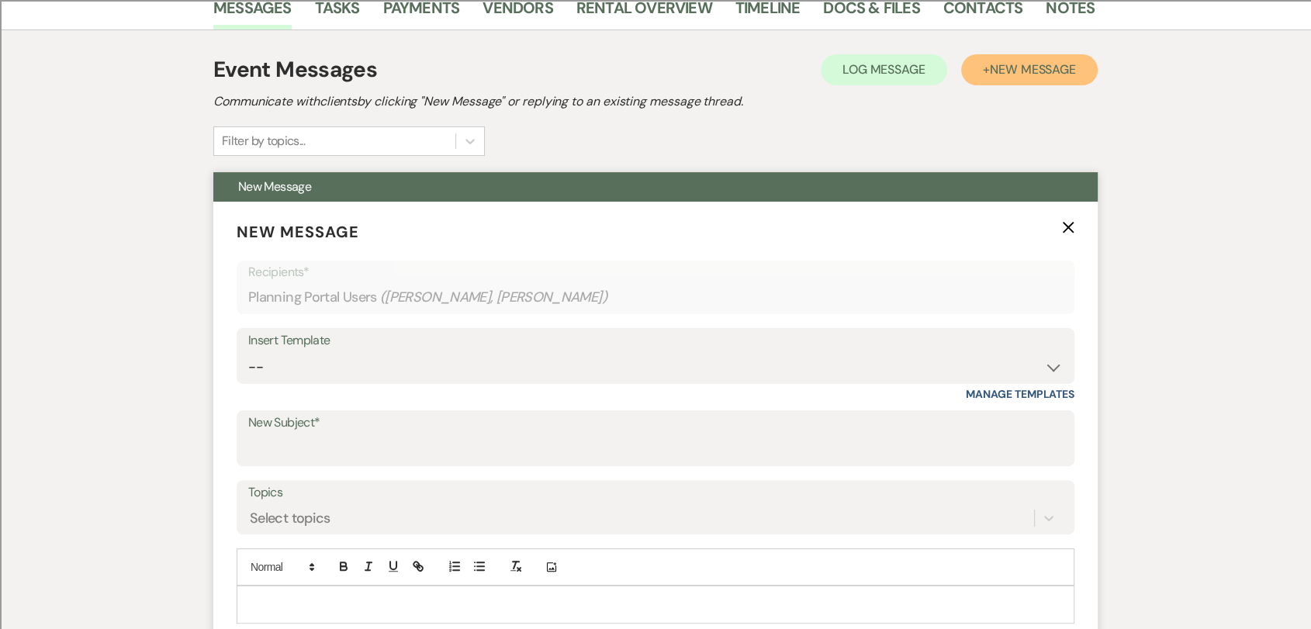
scroll to position [427, 0]
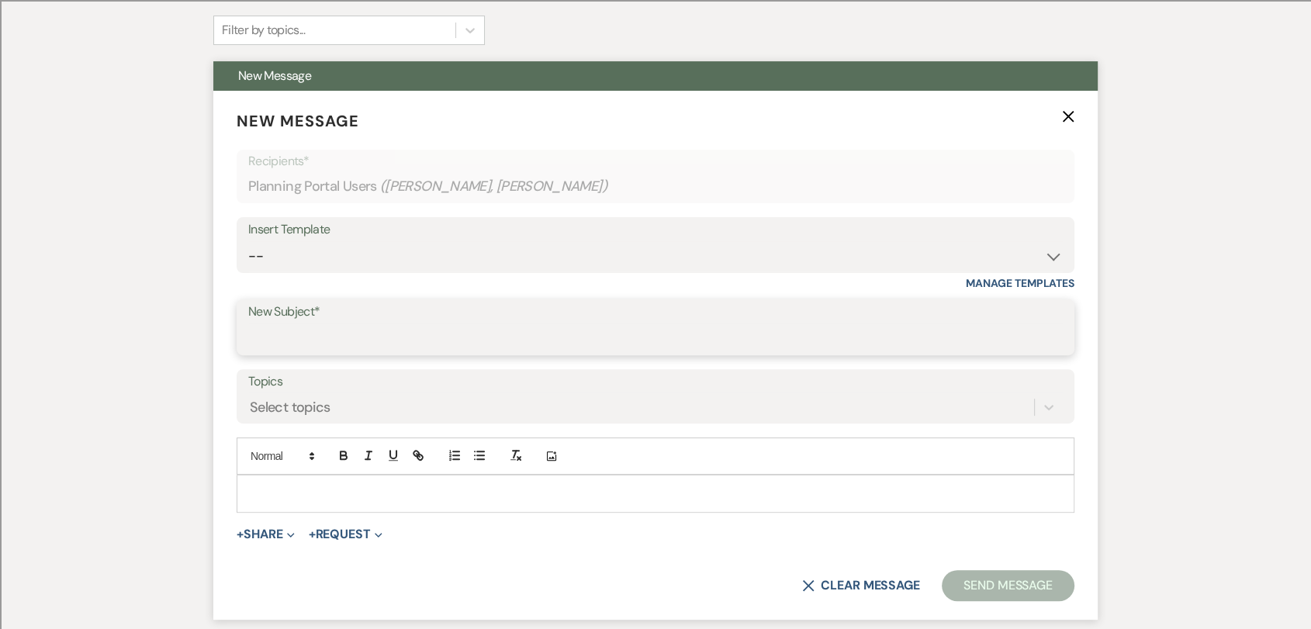
click at [389, 334] on input "New Subject*" at bounding box center [655, 338] width 815 height 30
type input "R"
type input "DJ Light & Music Selection Form"
click at [416, 485] on p at bounding box center [655, 493] width 813 height 17
click at [472, 503] on div at bounding box center [655, 494] width 836 height 36
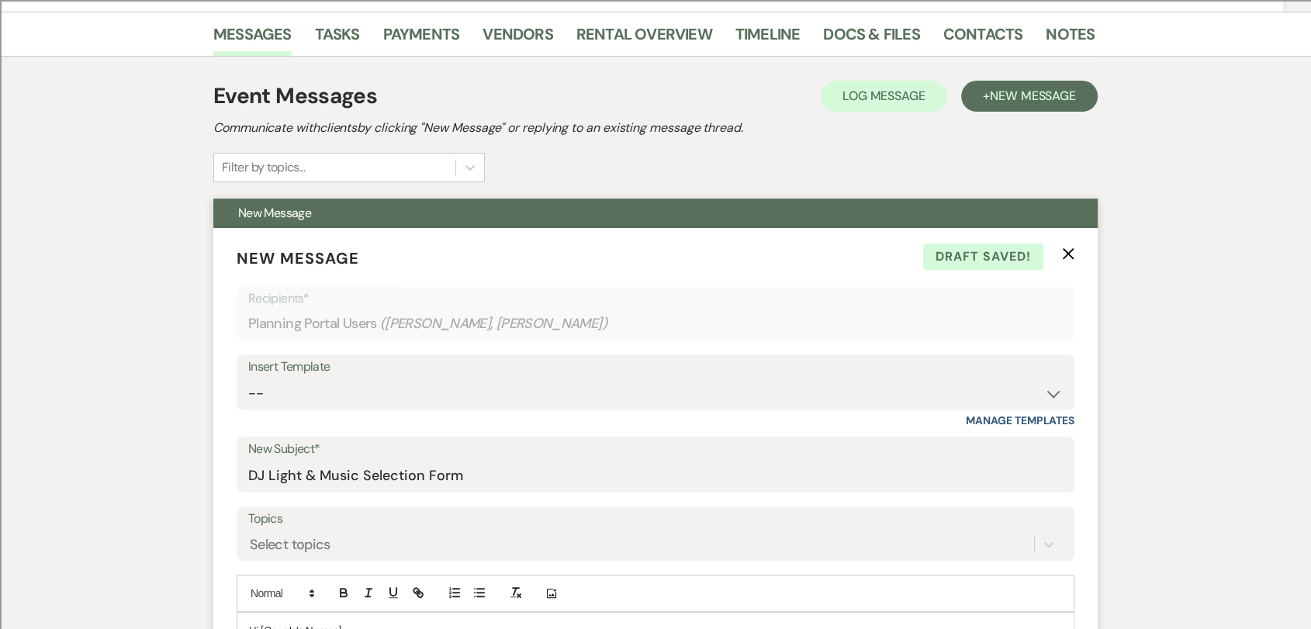
scroll to position [344, 0]
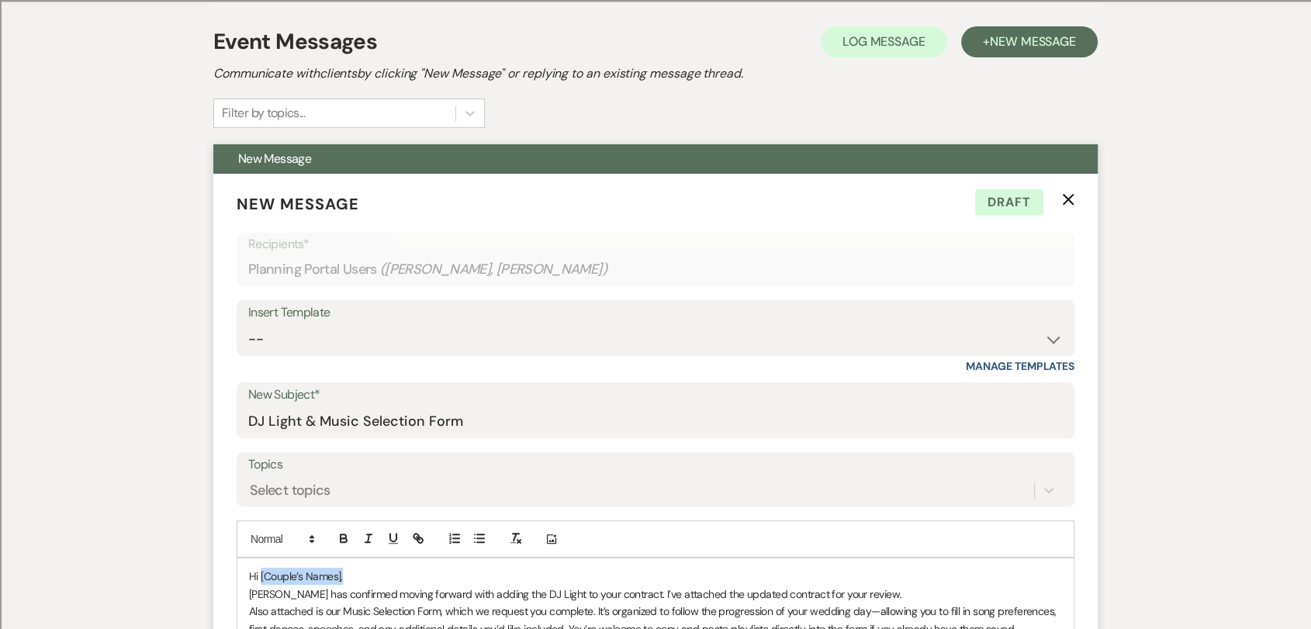
drag, startPoint x: 361, startPoint y: 577, endPoint x: 259, endPoint y: 578, distance: 101.6
click at [259, 578] on p "Hi [Couple’s Names]," at bounding box center [655, 576] width 813 height 17
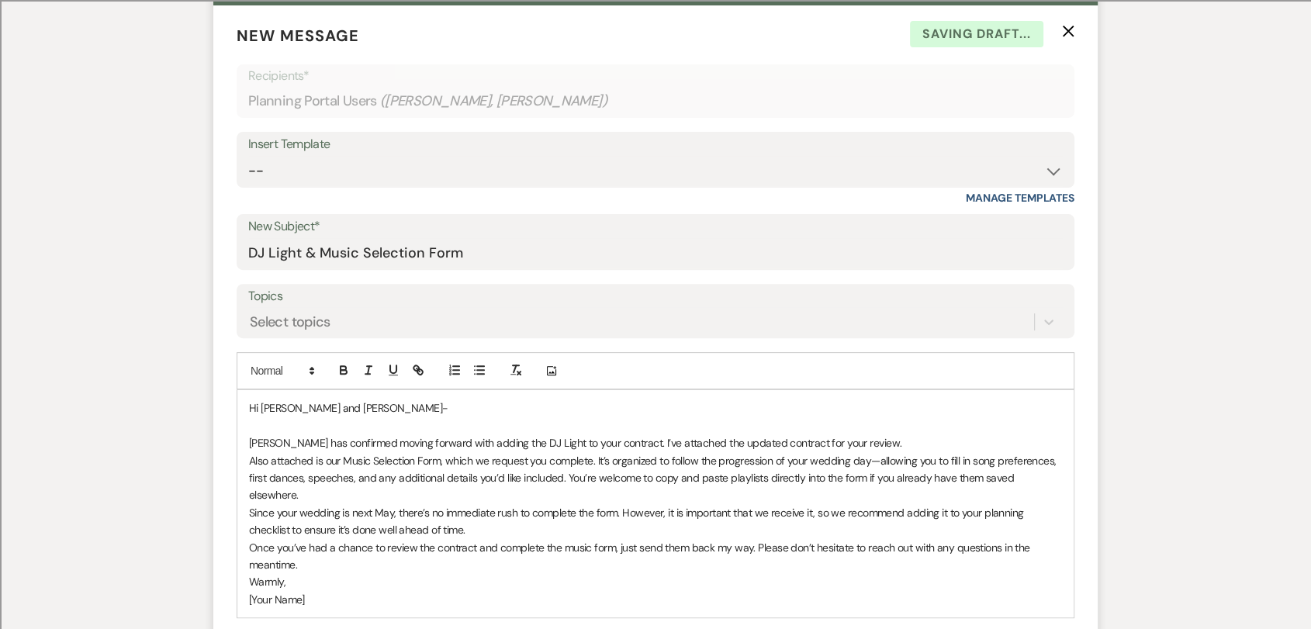
scroll to position [517, 0]
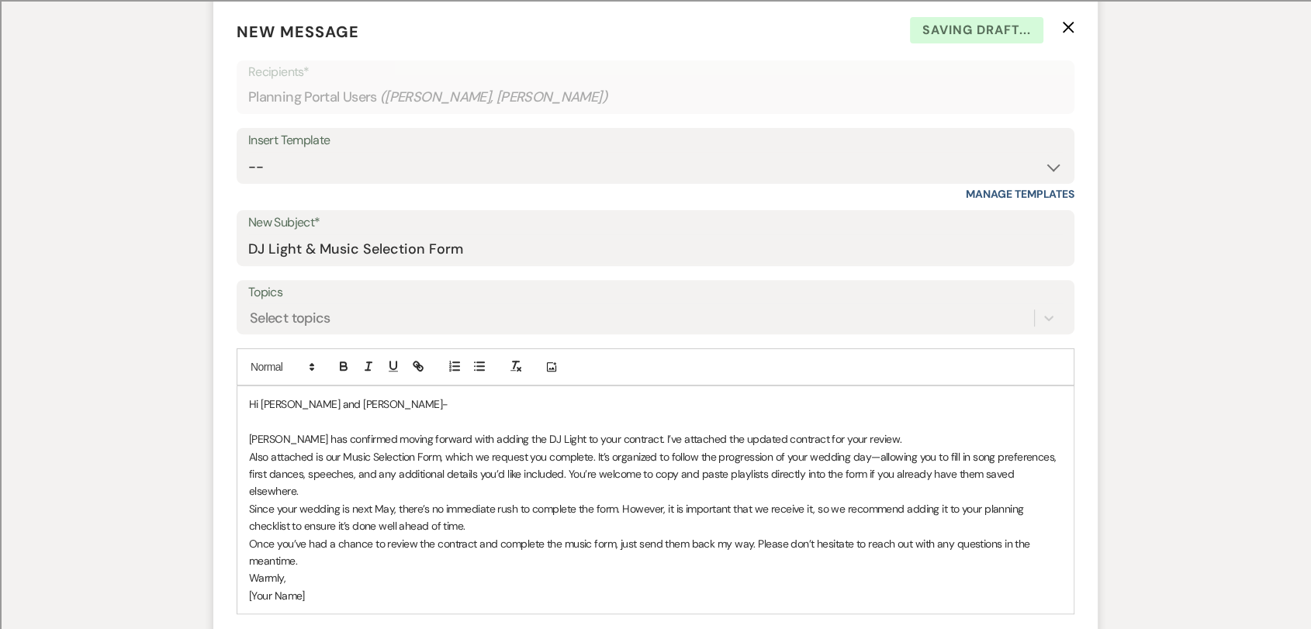
click at [877, 439] on p "[PERSON_NAME] has confirmed moving forward with adding the DJ Light to your con…" at bounding box center [655, 439] width 813 height 17
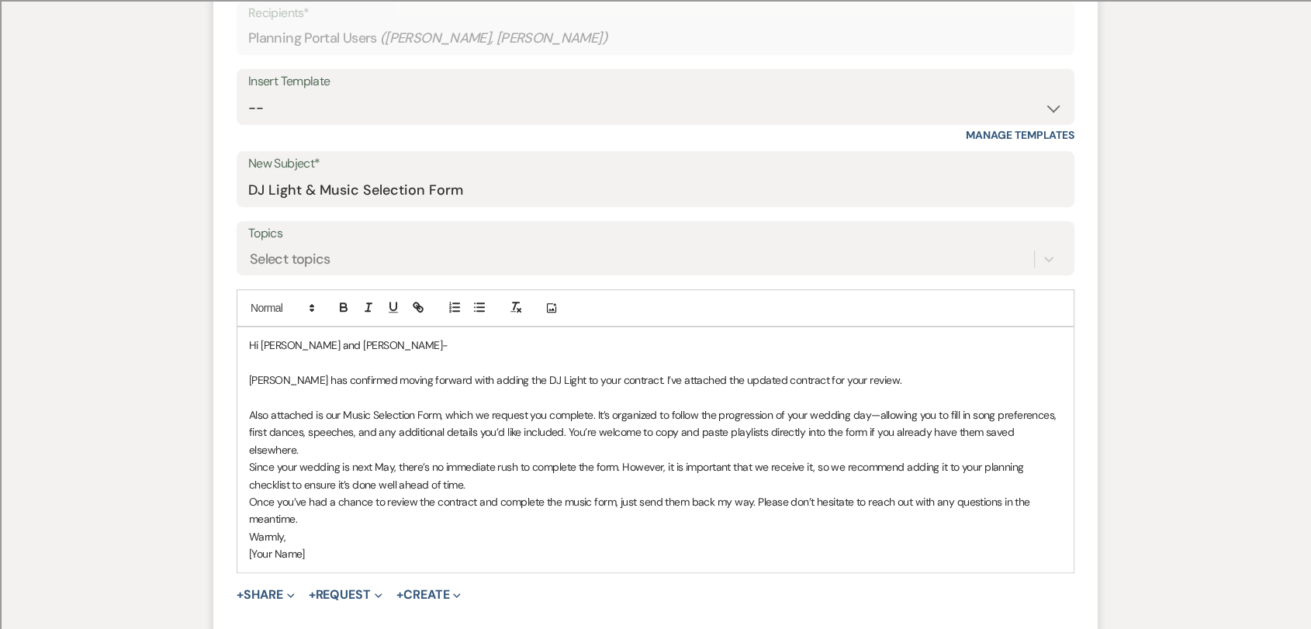
scroll to position [603, 0]
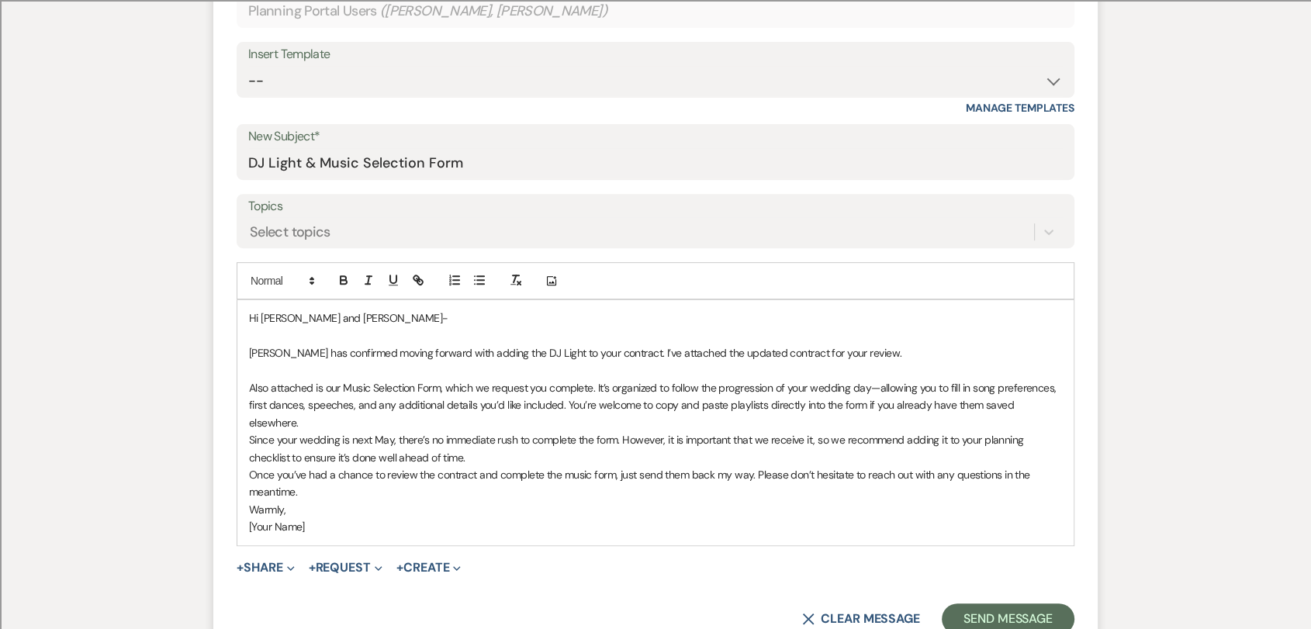
click at [1066, 407] on div "Hi [PERSON_NAME] and [PERSON_NAME] has confirmed moving forward with adding the…" at bounding box center [655, 422] width 836 height 244
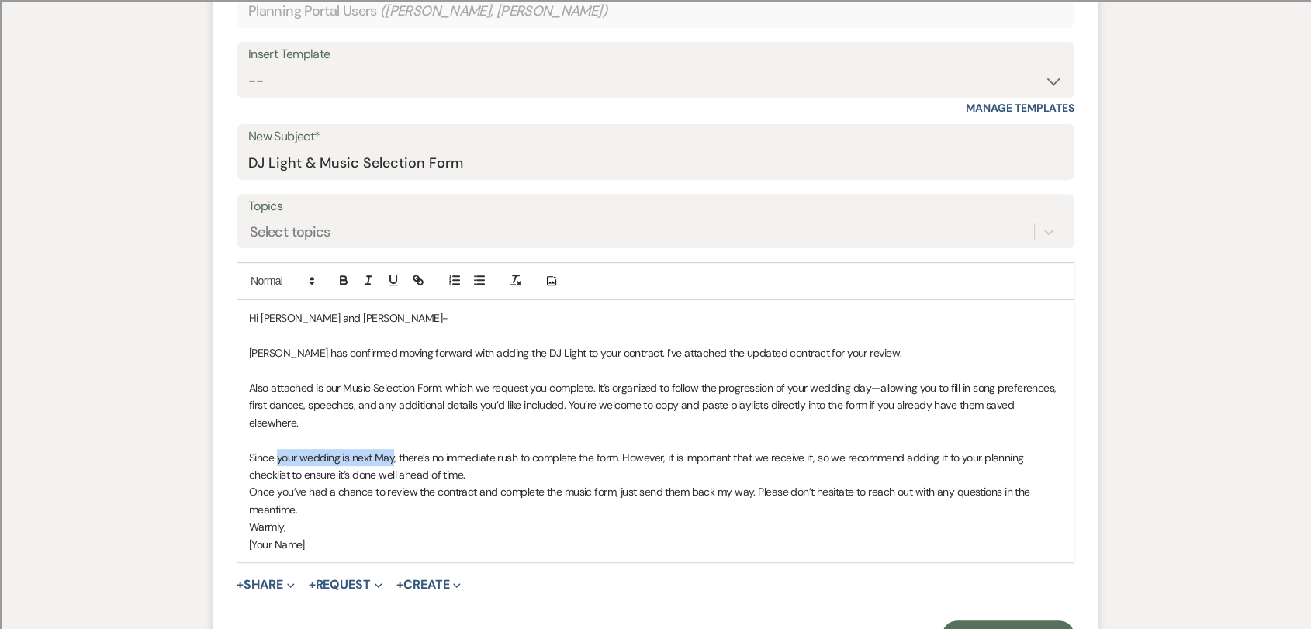
drag, startPoint x: 276, startPoint y: 439, endPoint x: 391, endPoint y: 441, distance: 114.8
click at [391, 449] on p "Since your wedding is next May, there’s no immediate rush to complete the form.…" at bounding box center [655, 466] width 813 height 35
click at [670, 460] on p "Since you're special day is about 10 months out, there’s no immediate rush to c…" at bounding box center [655, 466] width 813 height 35
click at [538, 461] on p "Since you're special day is about 10 months out, there’s no immediate rush to c…" at bounding box center [655, 466] width 813 height 35
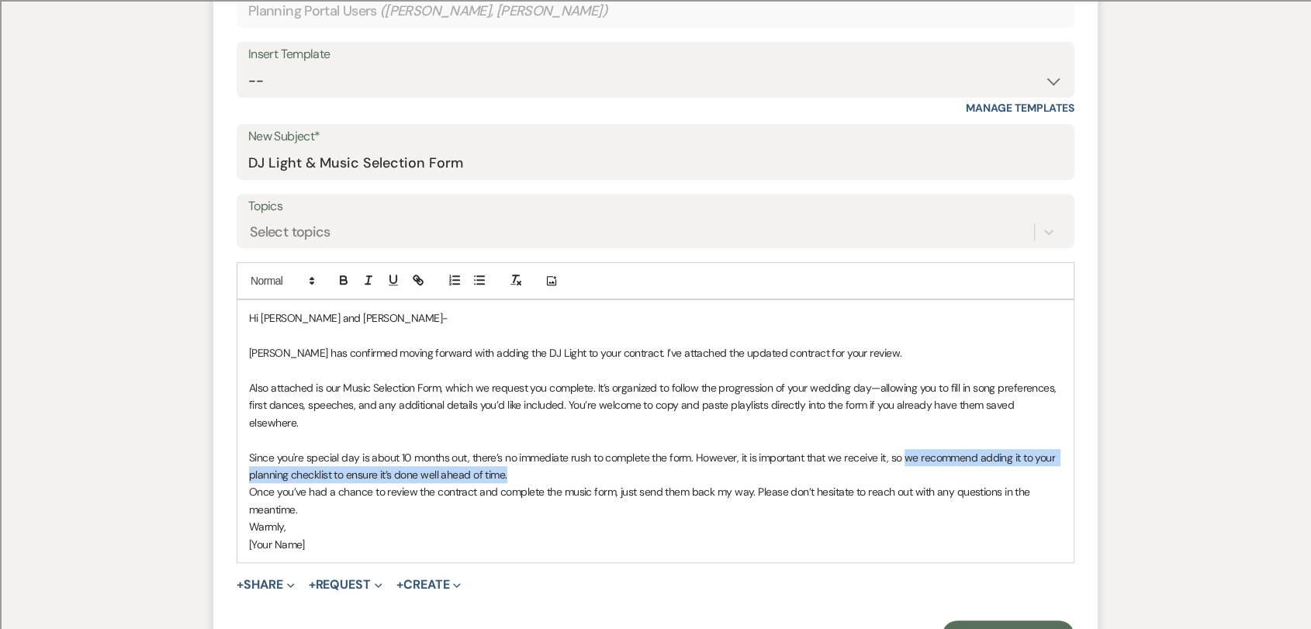
drag, startPoint x: 509, startPoint y: 460, endPoint x: 906, endPoint y: 441, distance: 397.6
click at [906, 449] on p "Since you're special day is about 10 months out, there’s no immediate rush to c…" at bounding box center [655, 466] width 813 height 35
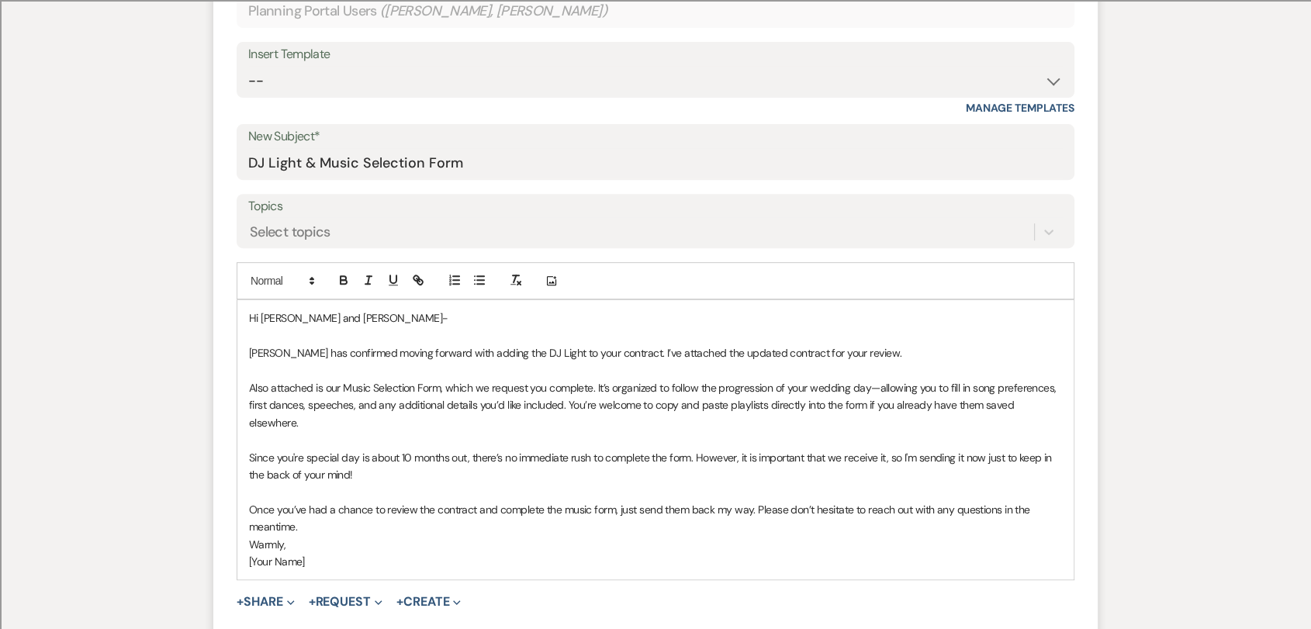
click at [616, 501] on p "Once you’ve had a chance to review the contract and complete the music form, ju…" at bounding box center [655, 518] width 813 height 35
drag, startPoint x: 614, startPoint y: 492, endPoint x: 487, endPoint y: 498, distance: 127.4
click at [487, 501] on p "Once you’ve had a chance to review the contract and complete the music form, ju…" at bounding box center [655, 518] width 813 height 35
click at [496, 501] on p "Once you’ve had a chance to review the contract and complete the music form, ju…" at bounding box center [655, 518] width 813 height 35
click at [497, 501] on p "Once you’ve had a chance to review the contract and complete the music form, ju…" at bounding box center [655, 518] width 813 height 35
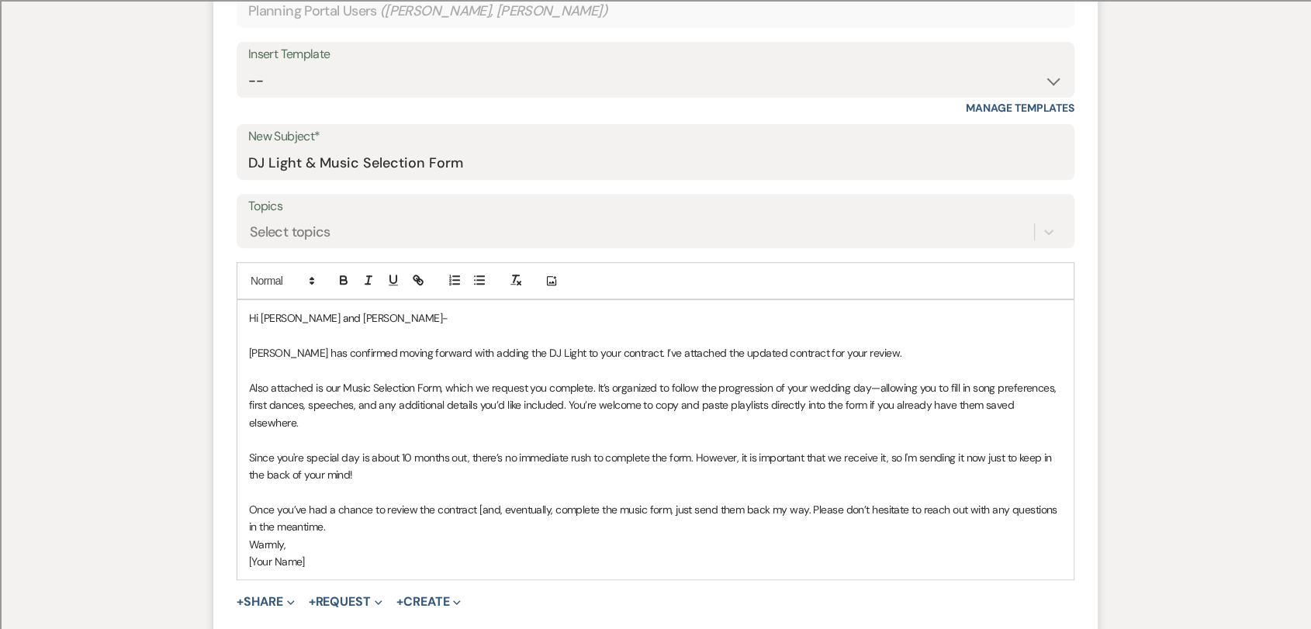
click at [669, 501] on p "Once you’ve had a chance to review the contract [and, eventually, complete the …" at bounding box center [655, 518] width 813 height 35
click at [363, 504] on p "Once you’ve had a chance to review the contract [and, eventually, complete the …" at bounding box center [655, 518] width 813 height 35
drag, startPoint x: 313, startPoint y: 560, endPoint x: 236, endPoint y: 560, distance: 77.6
click at [237, 560] on div "Hi [PERSON_NAME] and [PERSON_NAME] has confirmed moving forward with adding the…" at bounding box center [656, 448] width 838 height 298
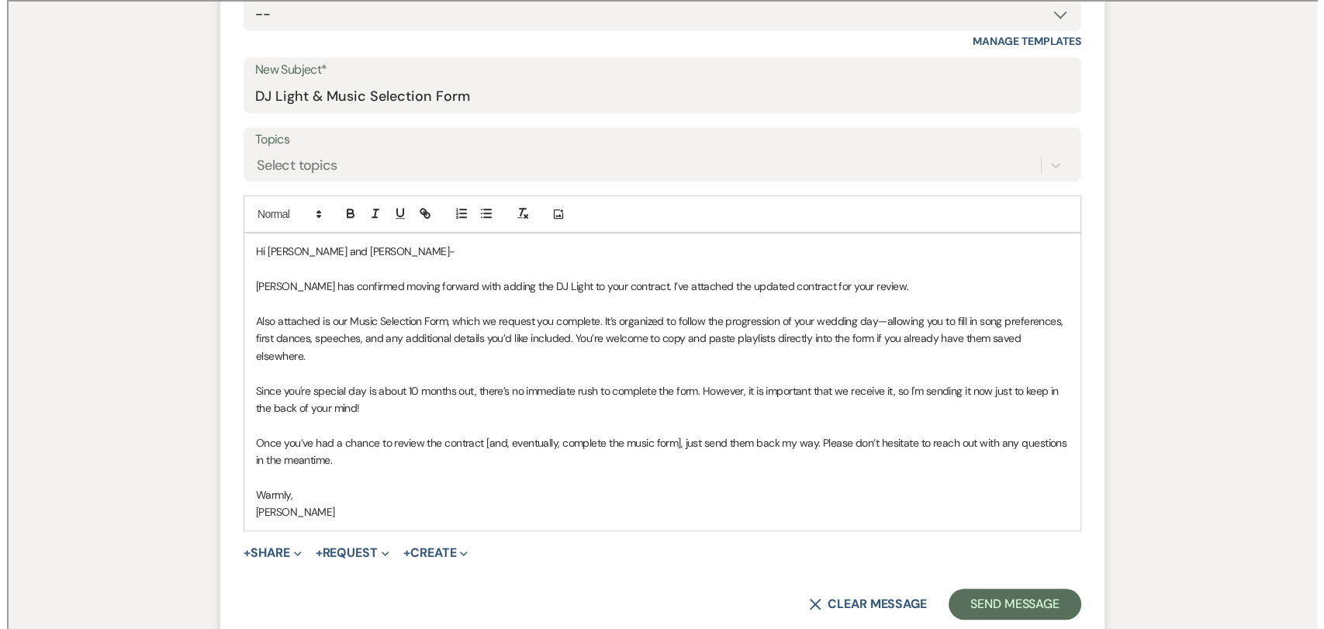
scroll to position [776, 0]
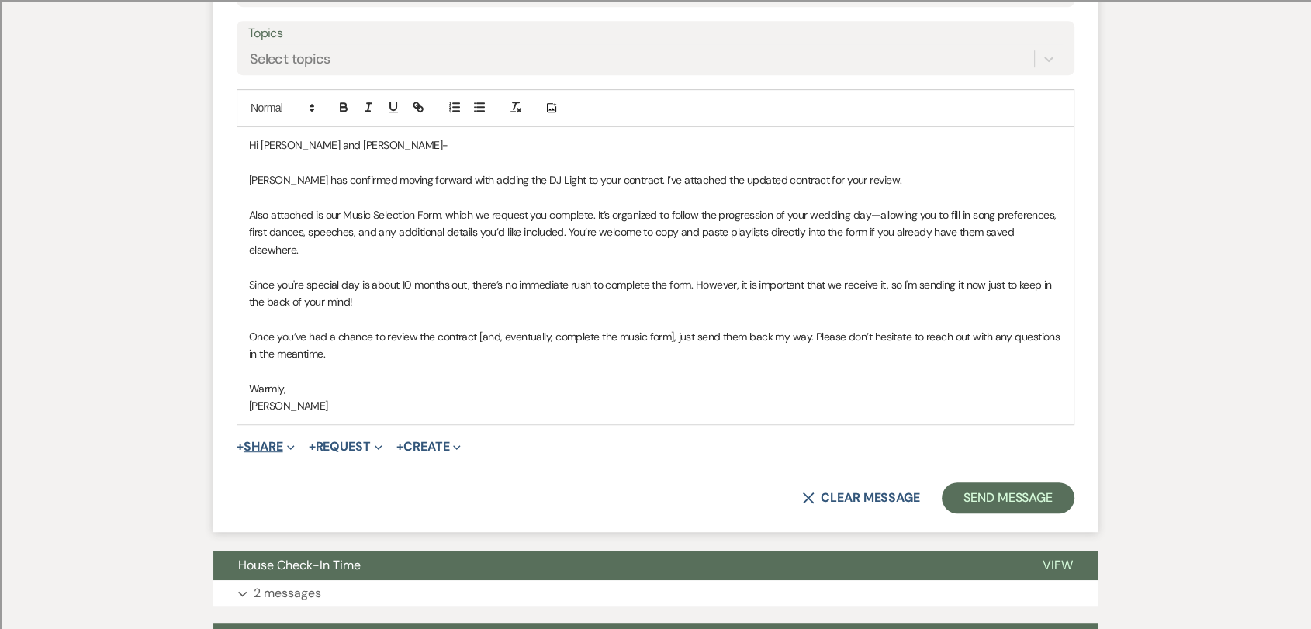
click at [284, 441] on button "+ Share Expand" at bounding box center [266, 447] width 58 height 12
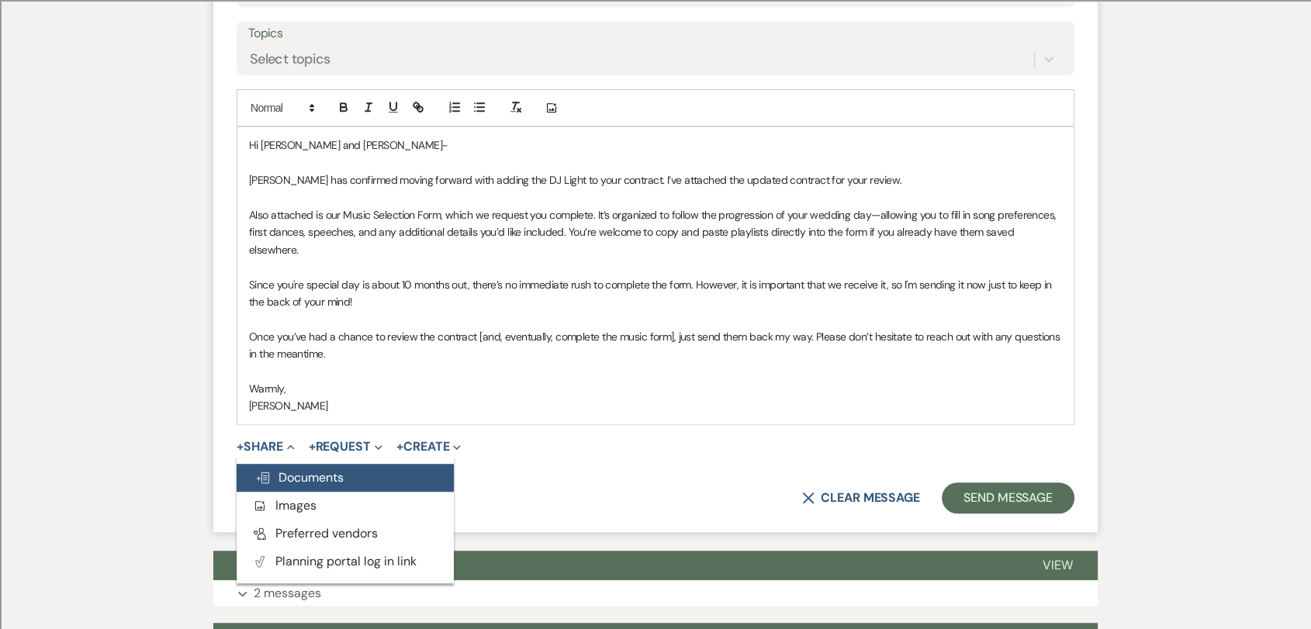
click at [315, 469] on button "Doc Upload Documents" at bounding box center [345, 478] width 217 height 28
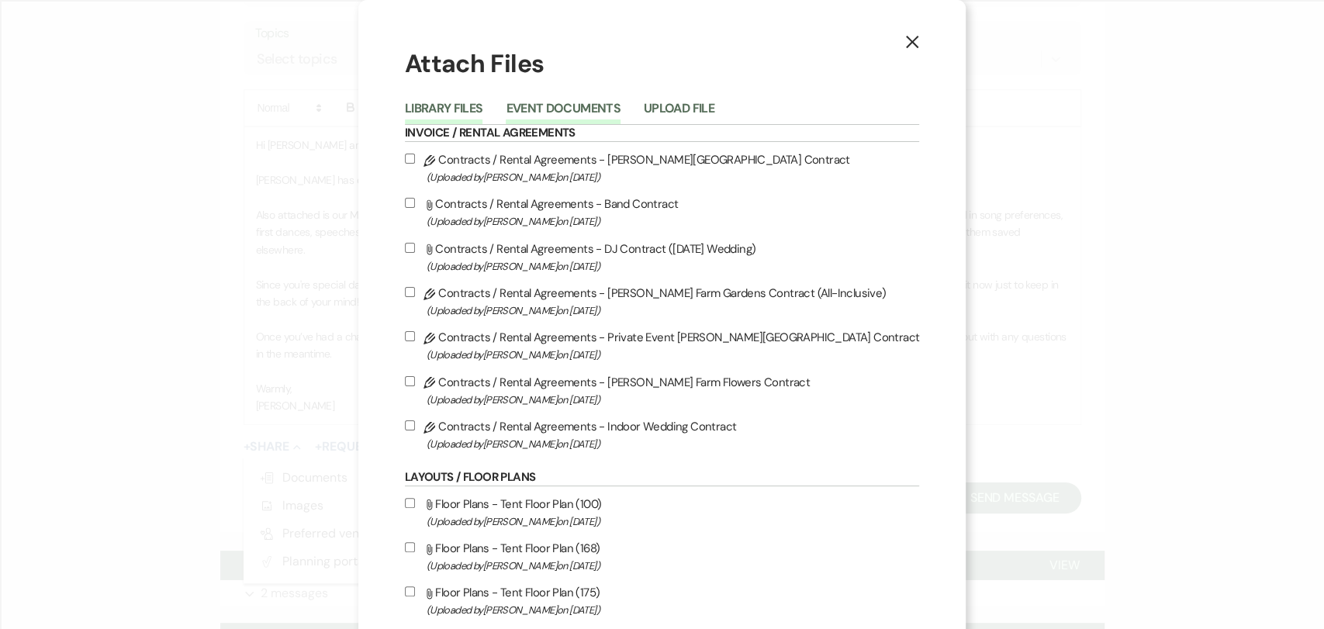
click at [582, 113] on button "Event Documents" at bounding box center [563, 113] width 114 height 22
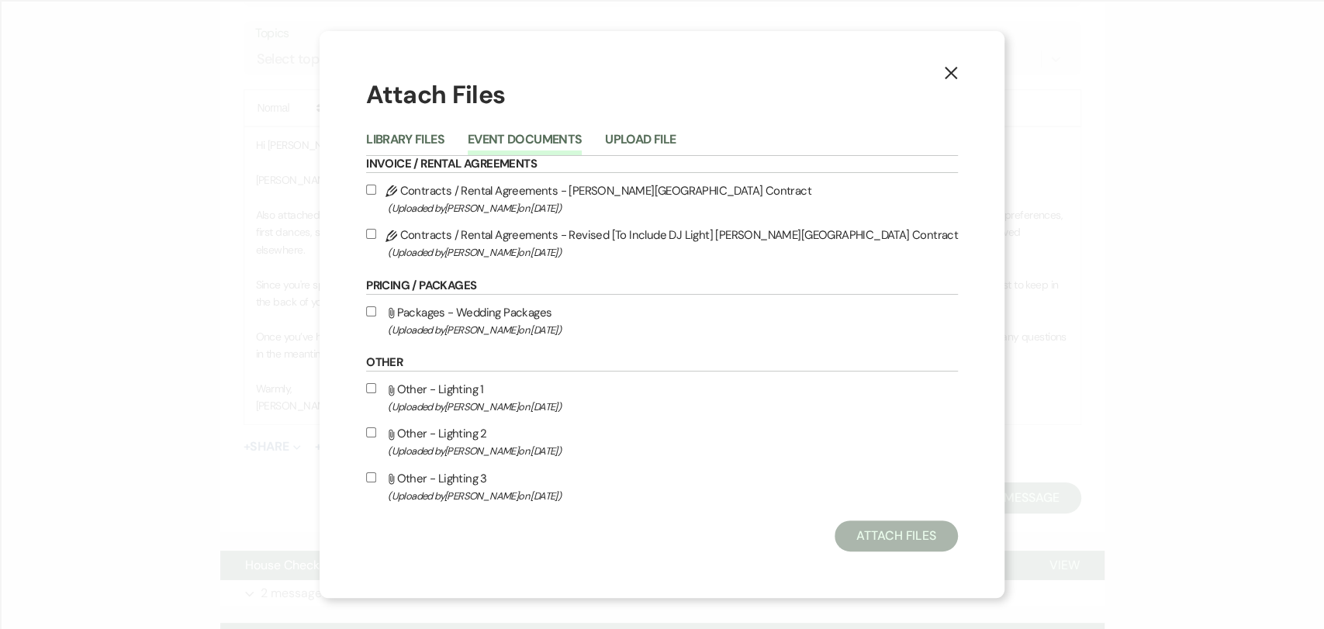
click at [540, 240] on label "Pencil Contracts / Rental Agreements - Revised [To Include DJ Light] [PERSON_NA…" at bounding box center [662, 243] width 592 height 36
click at [376, 239] on input "Pencil Contracts / Rental Agreements - Revised [To Include DJ Light] [PERSON_NA…" at bounding box center [371, 234] width 10 height 10
checkbox input "true"
click at [886, 540] on button "Attach Files" at bounding box center [896, 536] width 123 height 31
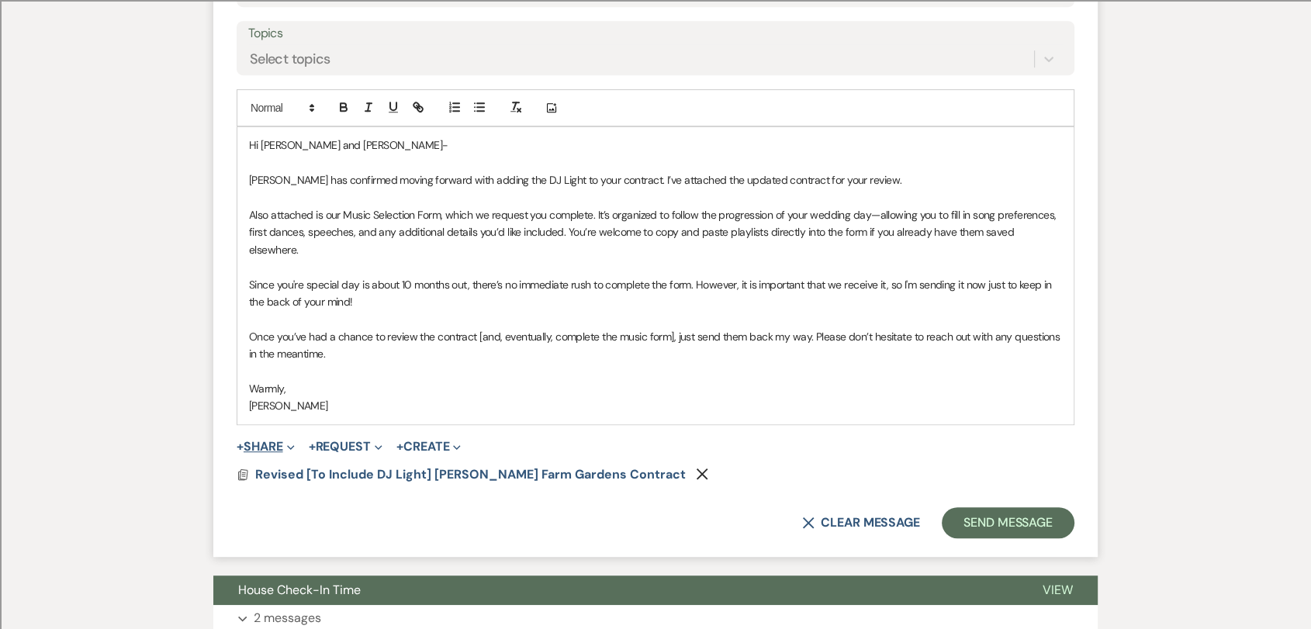
click at [295, 444] on icon "Expand" at bounding box center [291, 448] width 8 height 8
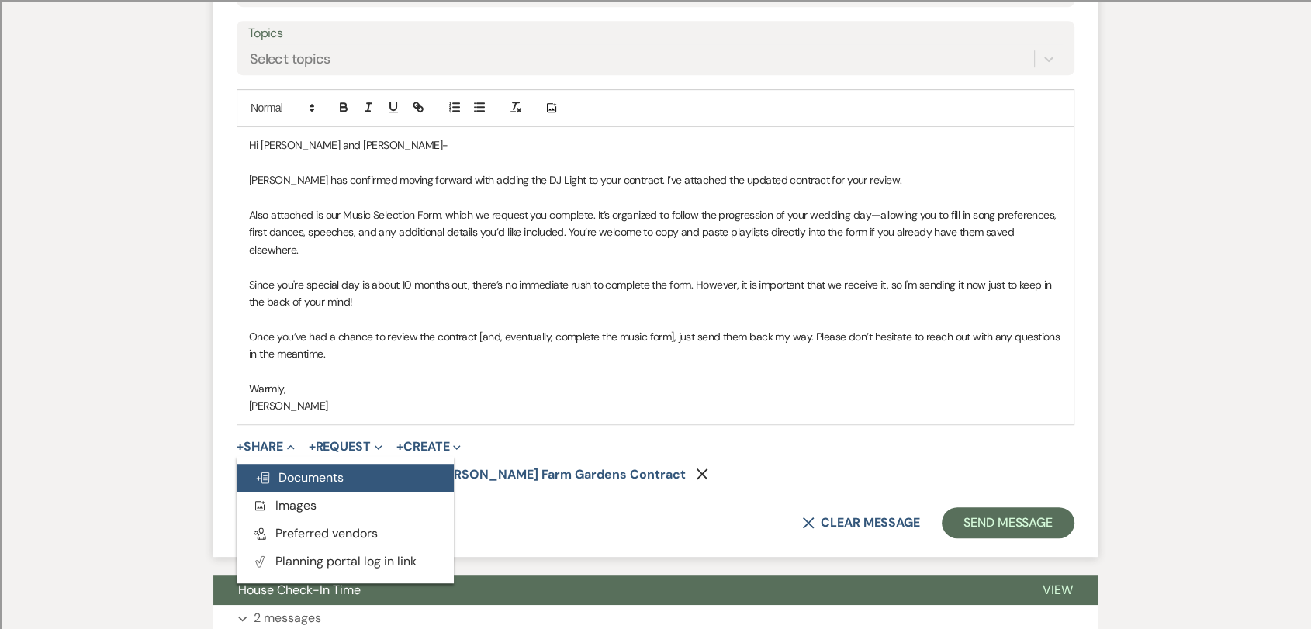
click at [320, 464] on button "Doc Upload Documents" at bounding box center [345, 478] width 217 height 28
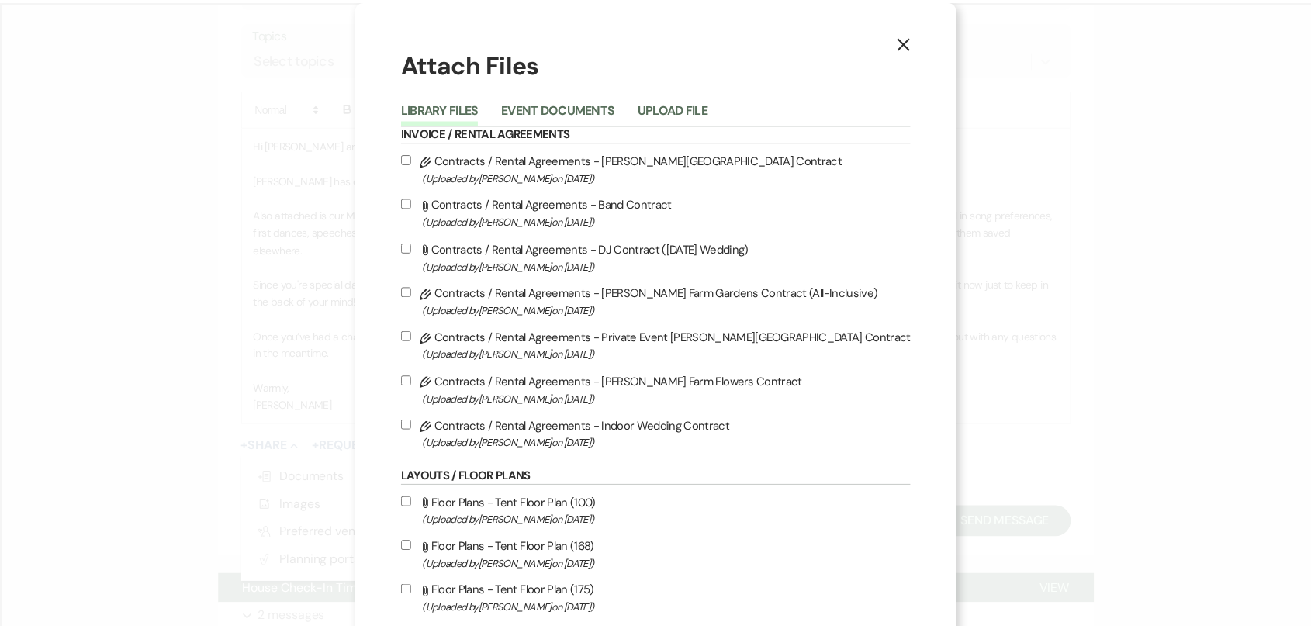
scroll to position [0, 0]
click at [580, 106] on button "Event Documents" at bounding box center [563, 113] width 114 height 22
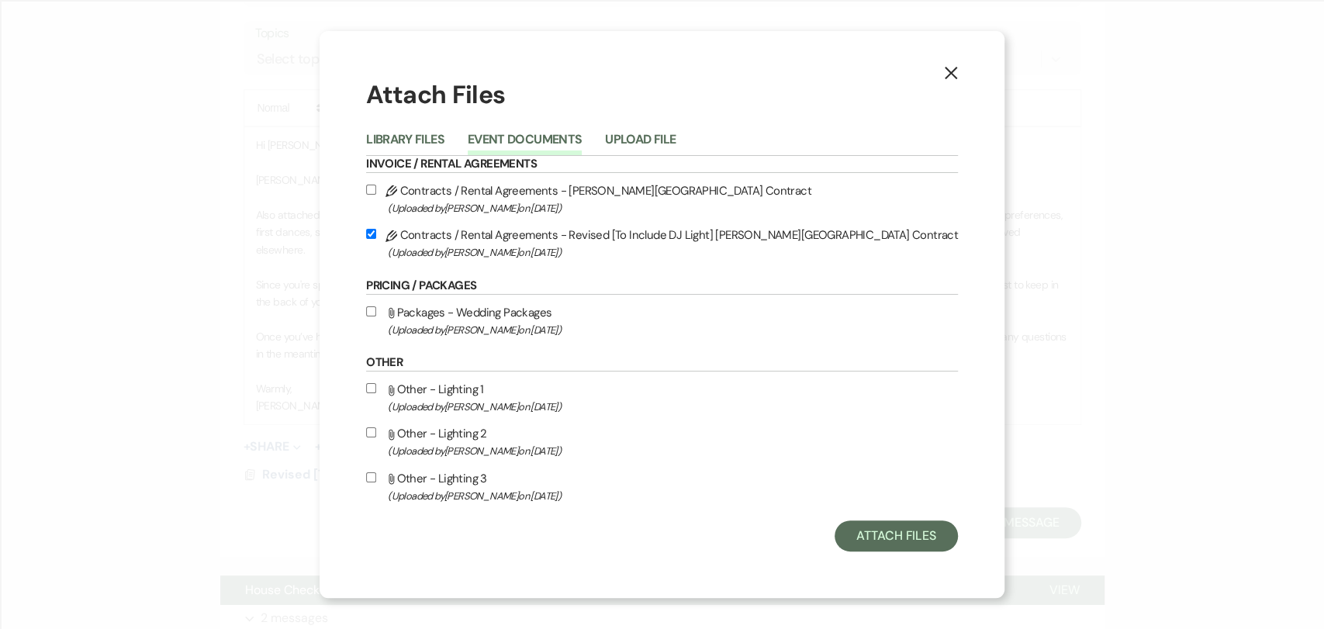
click at [945, 74] on use "button" at bounding box center [951, 73] width 12 height 12
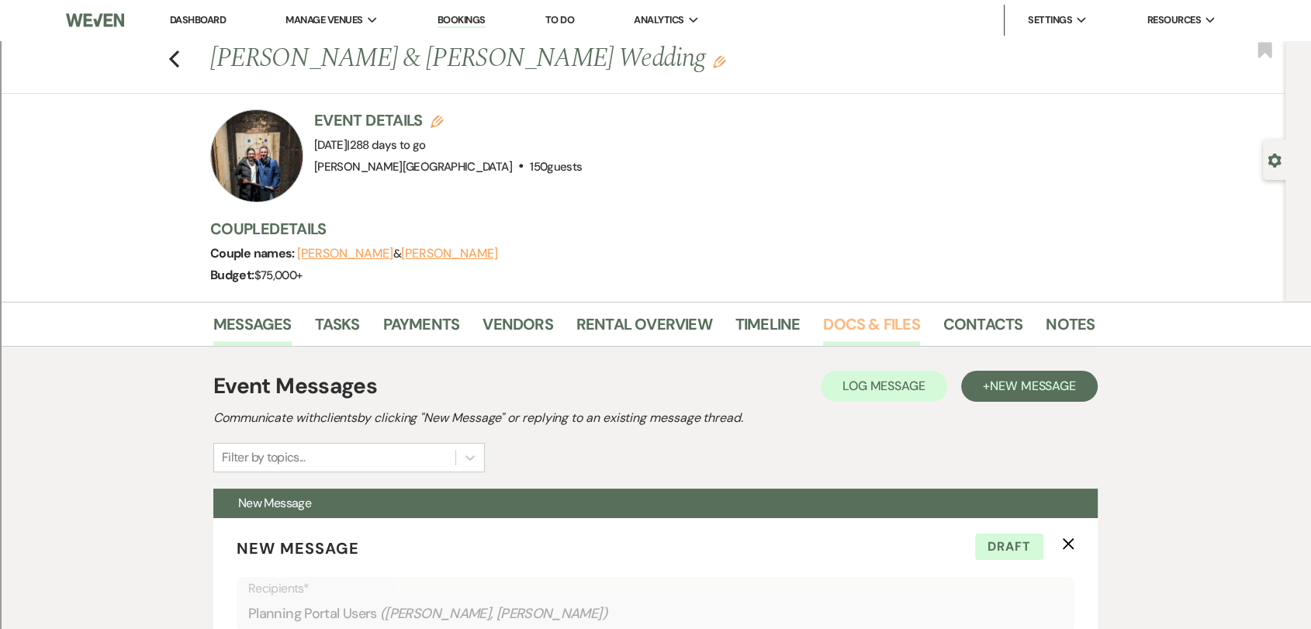
click at [867, 320] on link "Docs & Files" at bounding box center [871, 329] width 96 height 34
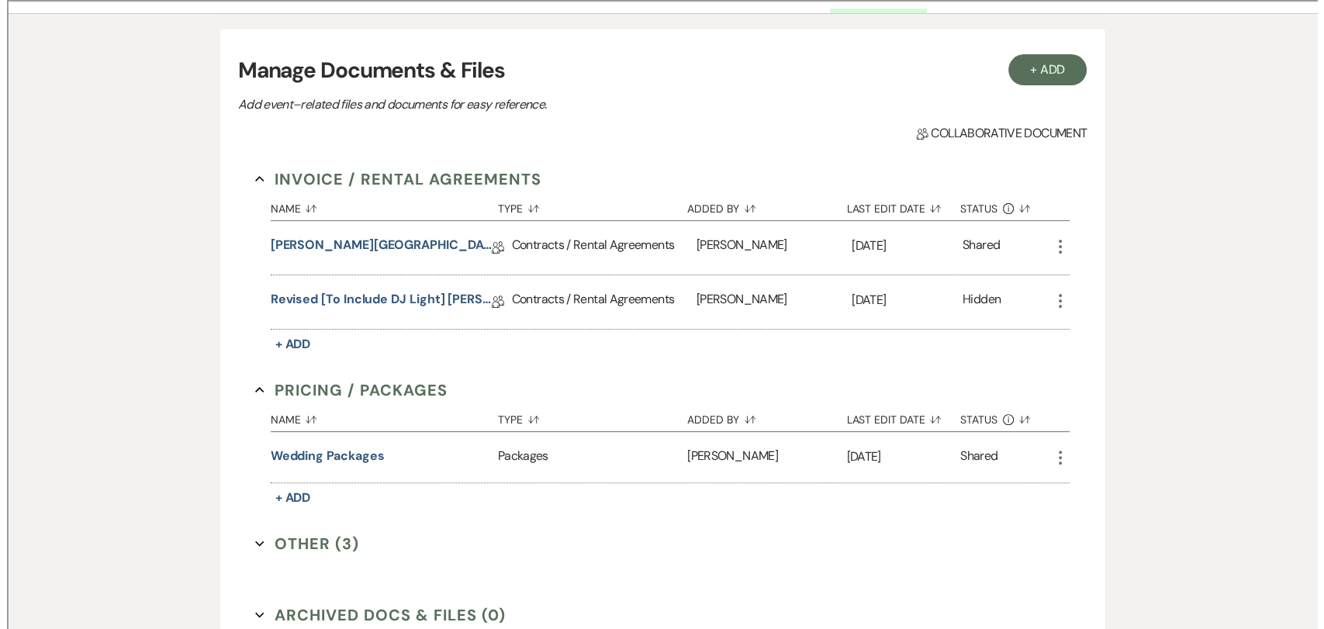
scroll to position [344, 0]
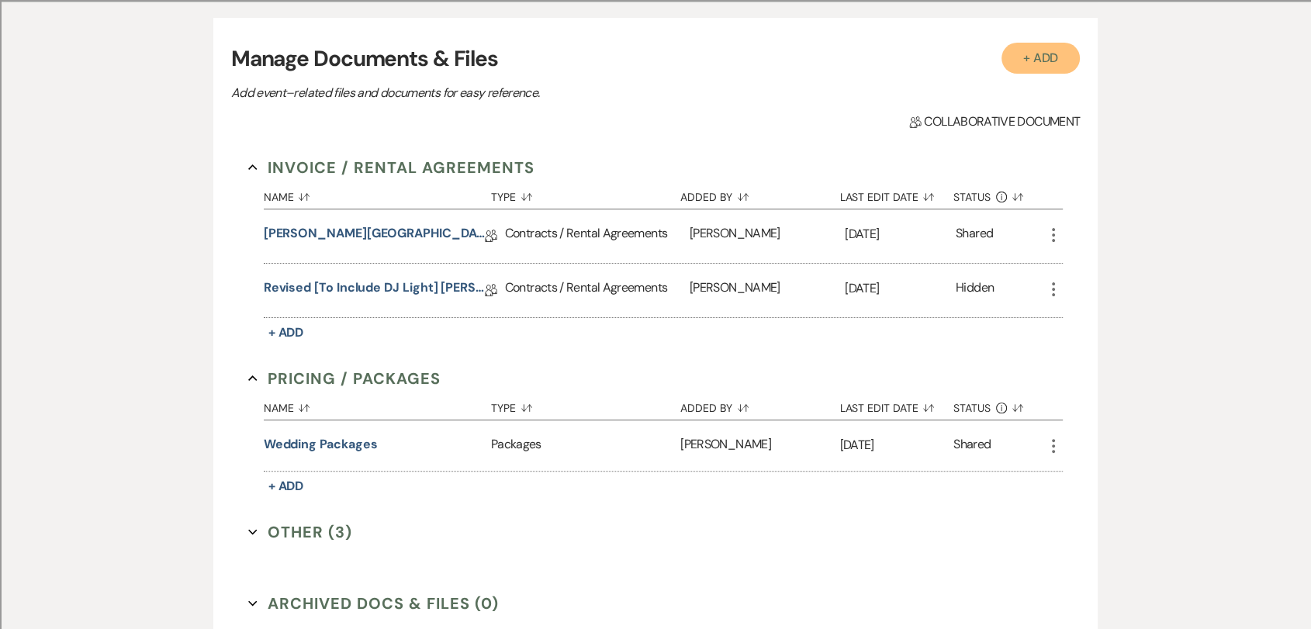
click at [1040, 62] on button "+ Add" at bounding box center [1041, 58] width 79 height 31
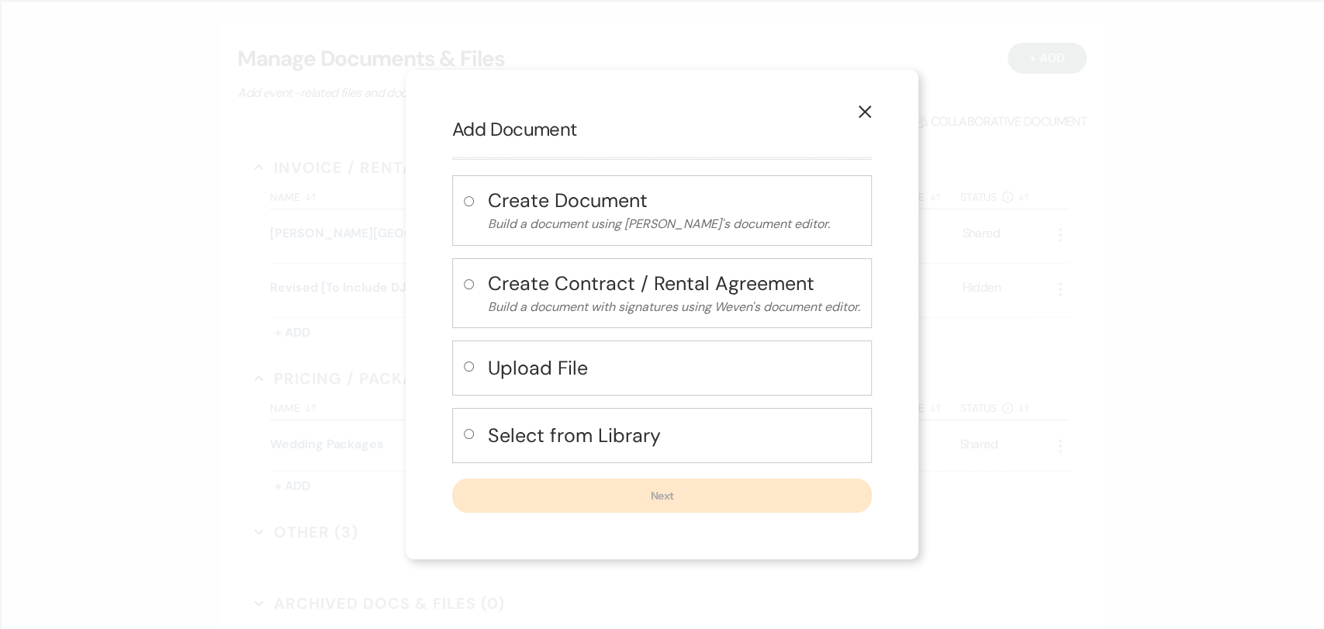
click at [600, 427] on h4 "Select from Library" at bounding box center [674, 435] width 372 height 27
radio input "true"
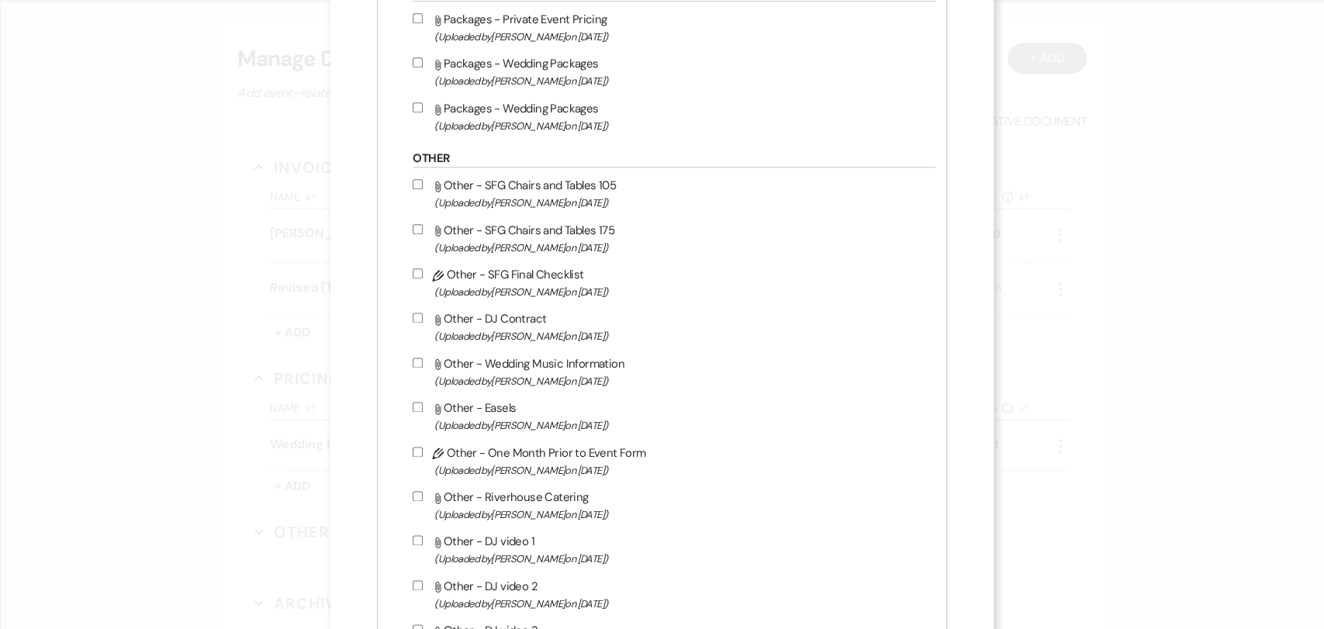
scroll to position [1206, 0]
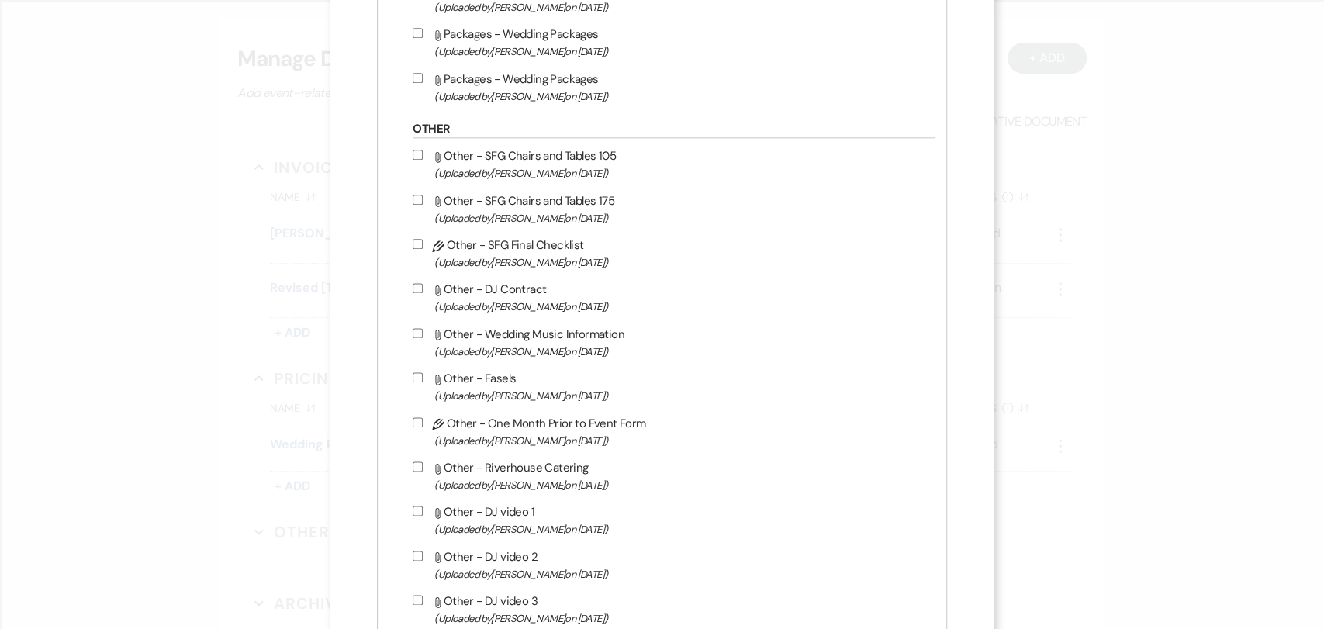
click at [572, 343] on label "Attach File Other - Wedding Music Information (Uploaded by [PERSON_NAME] on [DA…" at bounding box center [670, 342] width 514 height 36
click at [423, 338] on input "Attach File Other - Wedding Music Information (Uploaded by [PERSON_NAME] on [DA…" at bounding box center [418, 333] width 10 height 10
checkbox input "true"
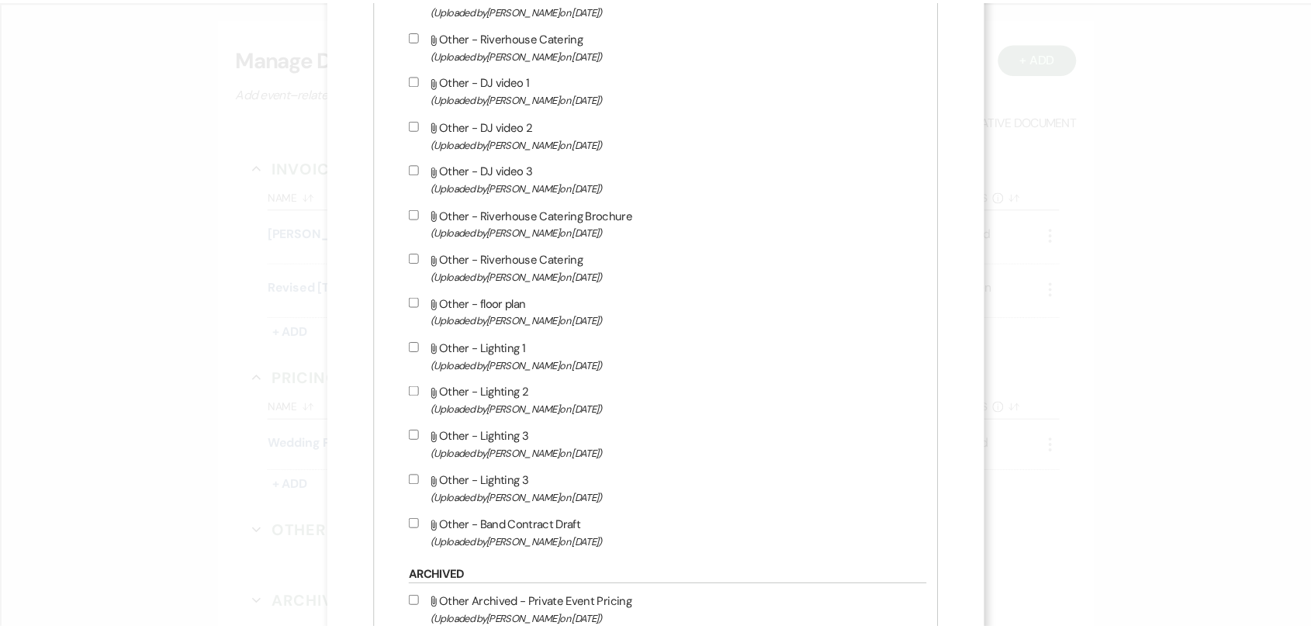
scroll to position [1905, 0]
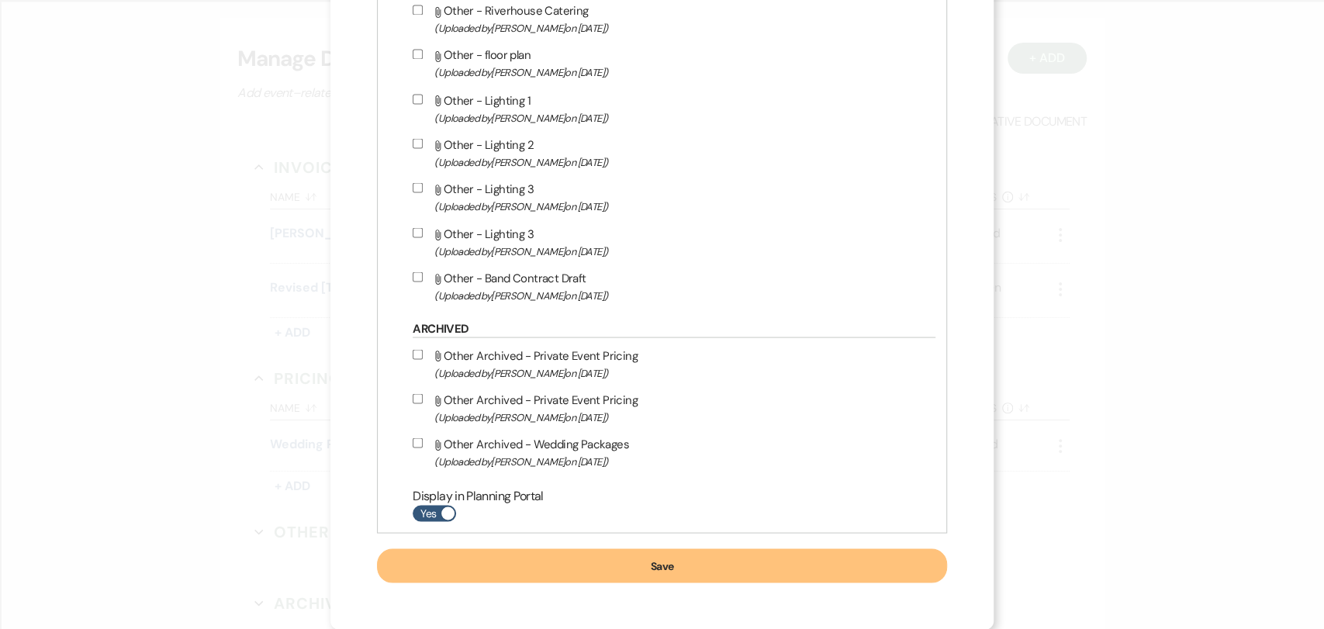
click at [622, 566] on button "Save" at bounding box center [661, 565] width 569 height 34
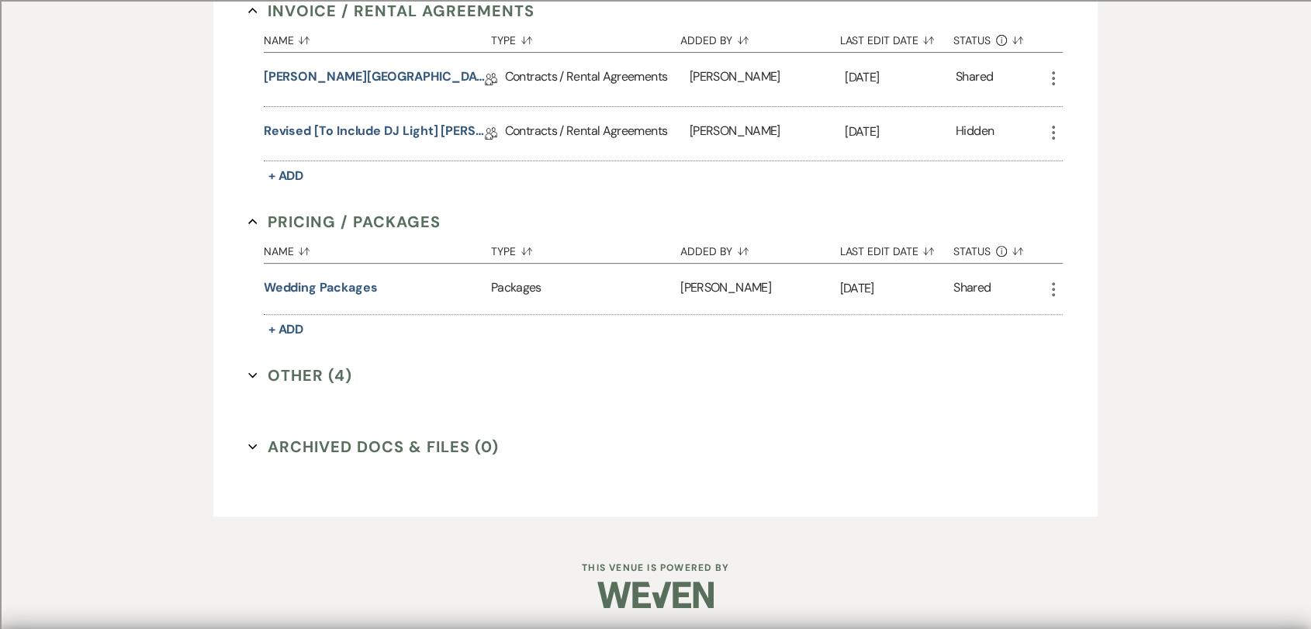
scroll to position [503, 0]
click at [294, 365] on button "Other (4) Expand" at bounding box center [300, 373] width 104 height 23
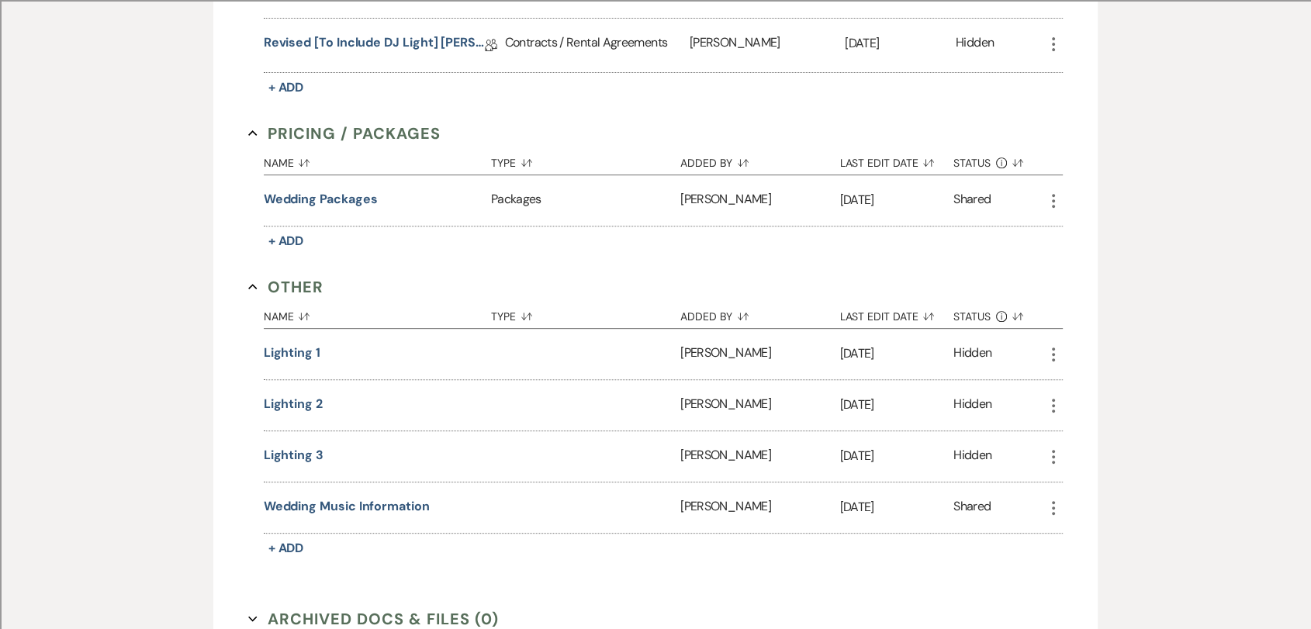
scroll to position [158, 0]
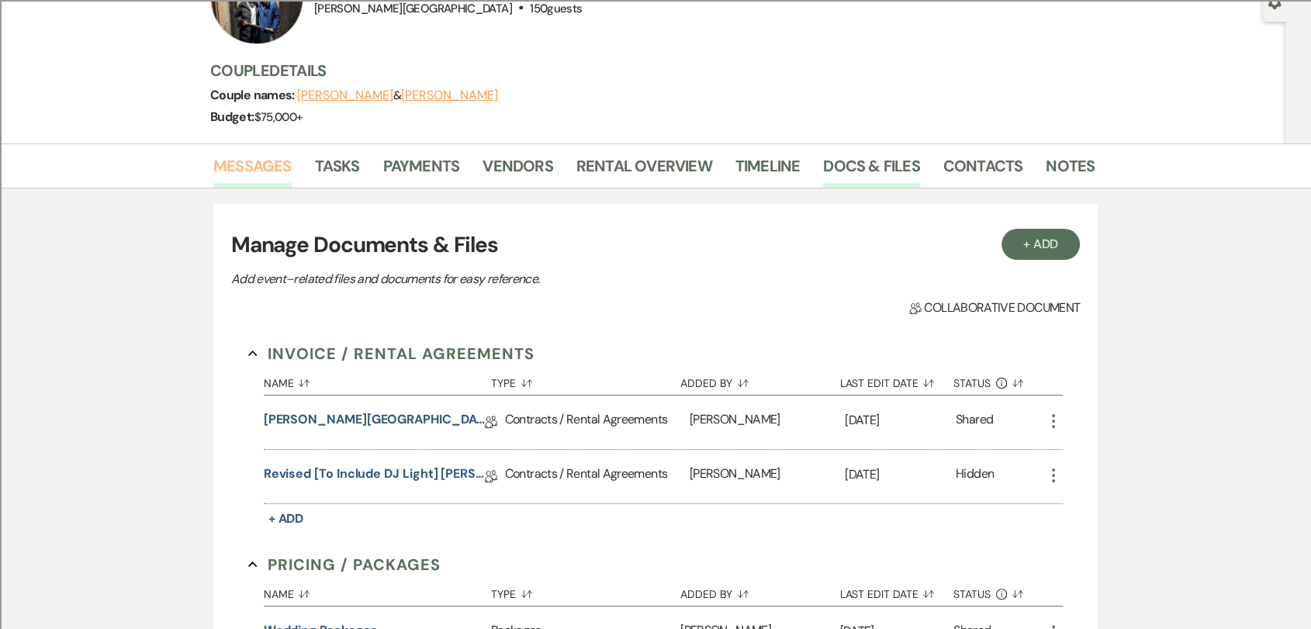
click at [273, 154] on link "Messages" at bounding box center [252, 171] width 78 height 34
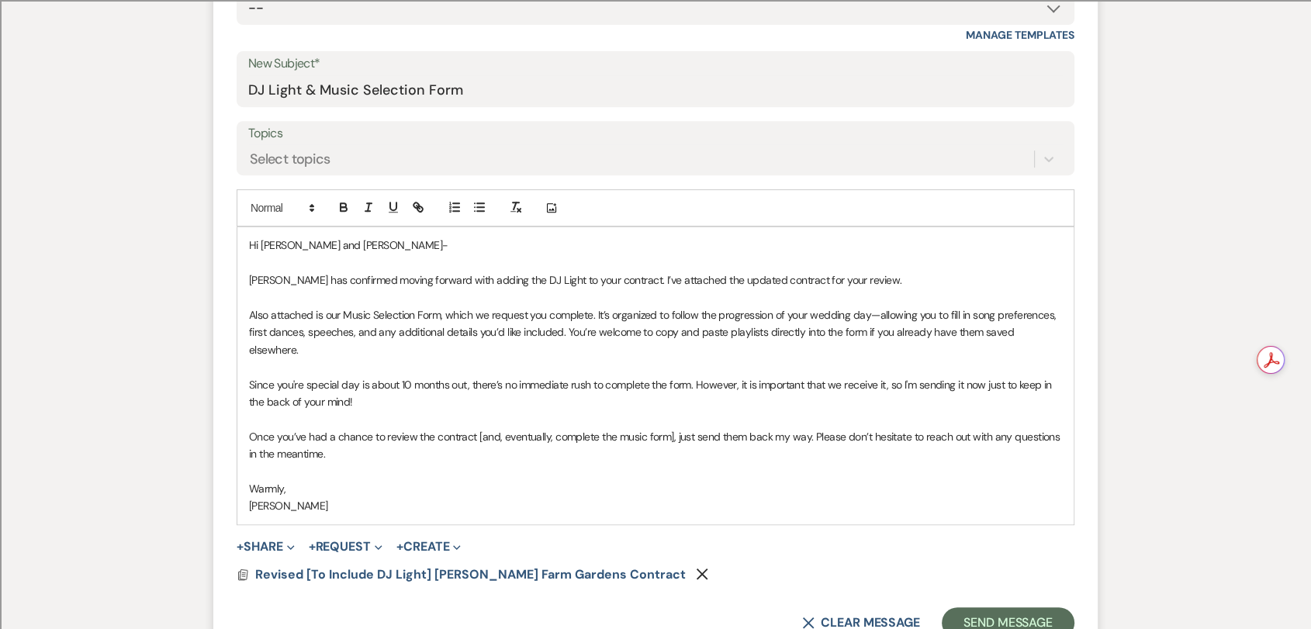
scroll to position [762, 0]
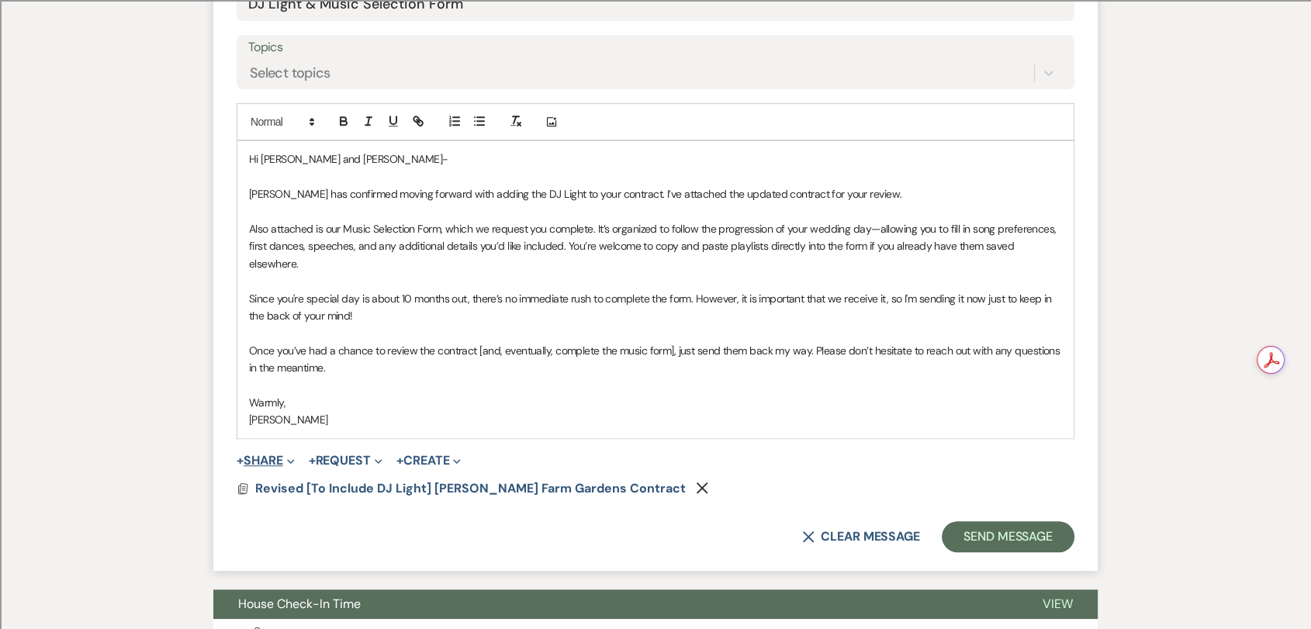
click at [258, 455] on button "+ Share Expand" at bounding box center [266, 461] width 58 height 12
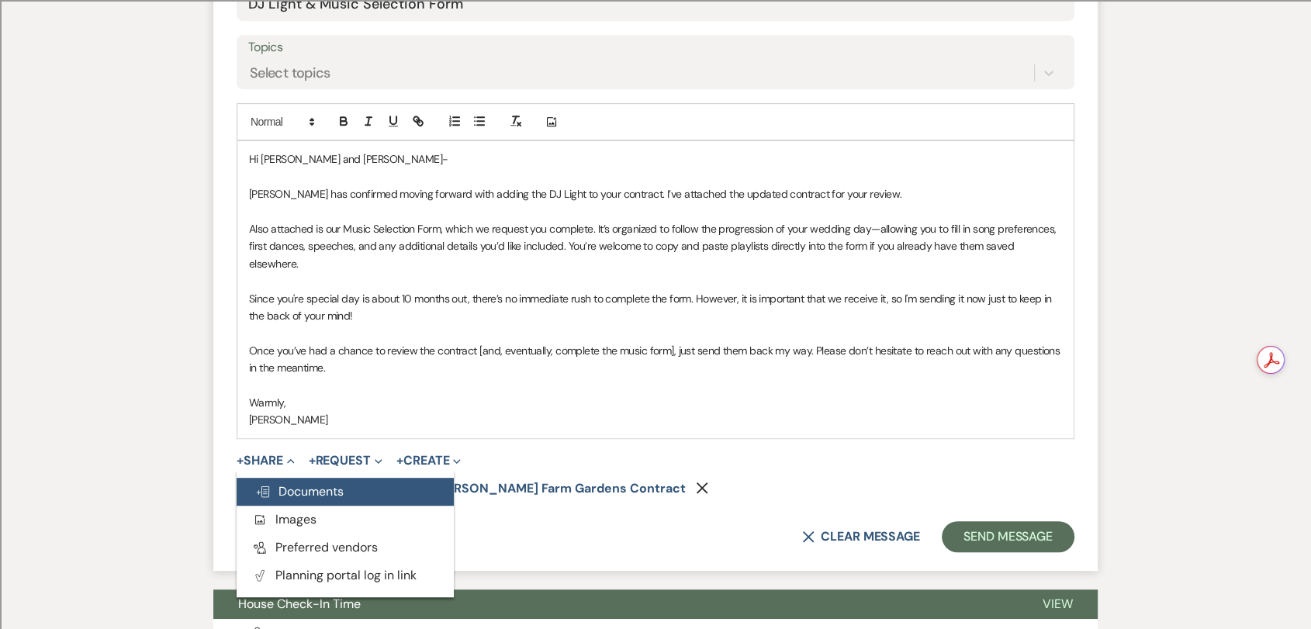
click at [330, 483] on span "Doc Upload Documents" at bounding box center [299, 491] width 88 height 16
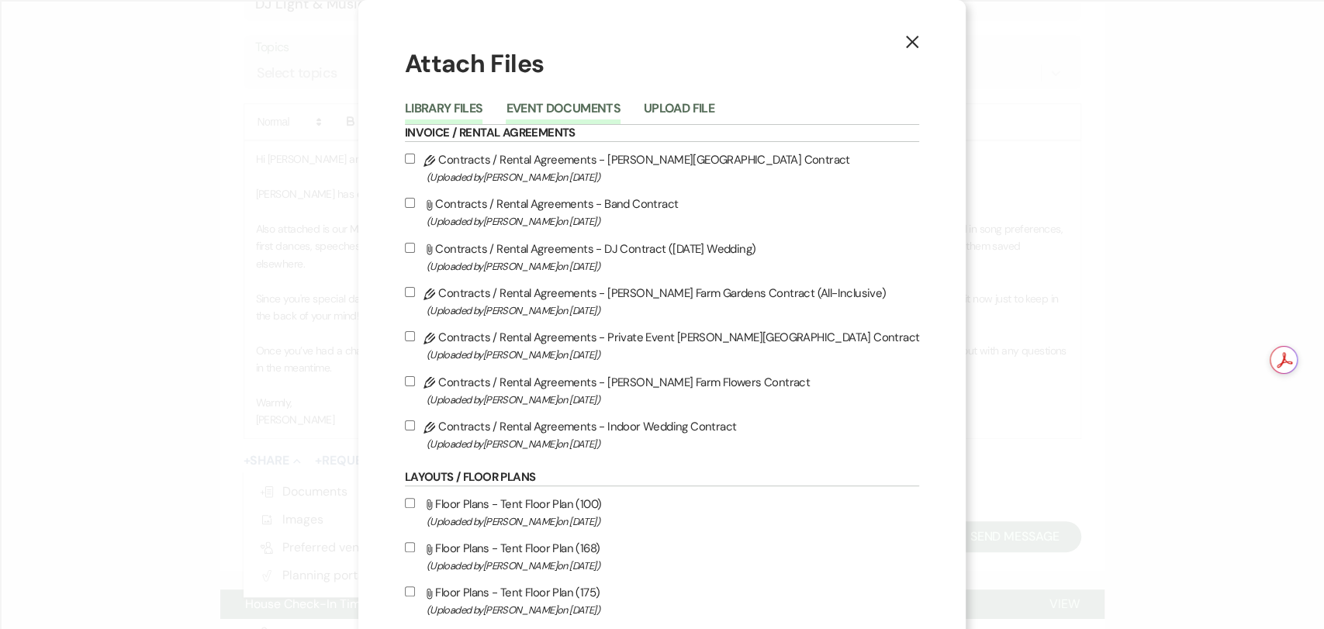
click at [568, 106] on button "Event Documents" at bounding box center [563, 113] width 114 height 22
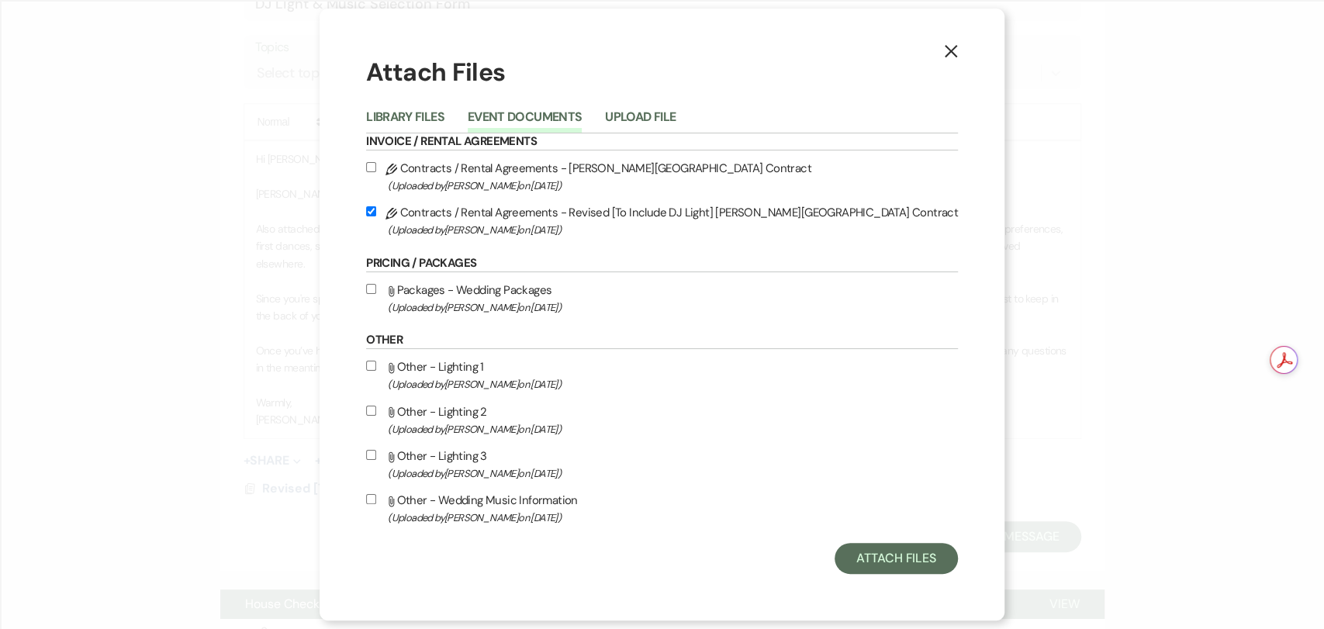
click at [611, 515] on span "(Uploaded by [PERSON_NAME] on [DATE] )" at bounding box center [673, 518] width 570 height 18
click at [376, 504] on input "Attach File Other - Wedding Music Information (Uploaded by [PERSON_NAME] on [DA…" at bounding box center [371, 499] width 10 height 10
checkbox input "true"
click at [835, 551] on button "Attach Files" at bounding box center [896, 558] width 123 height 31
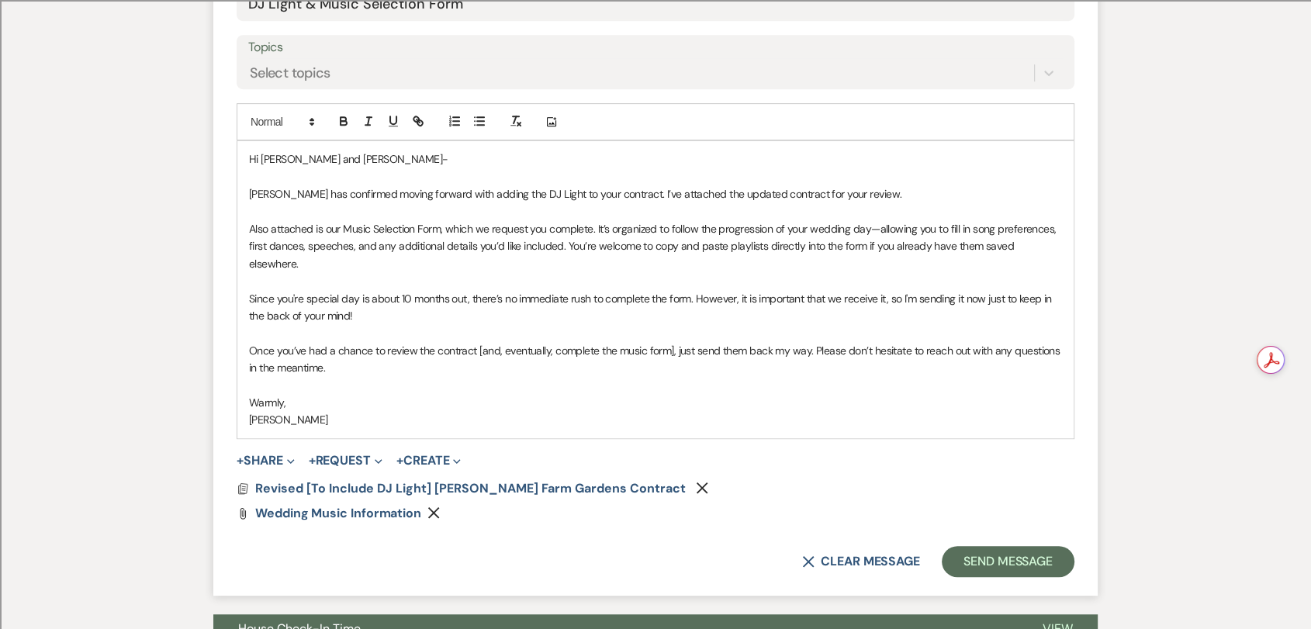
click at [351, 227] on p "Also attached is our Music Selection Form, which we request you complete. It’s …" at bounding box center [655, 246] width 813 height 52
click at [719, 358] on p "Once you’ve had a chance to review the contract [and, eventually, complete the …" at bounding box center [655, 359] width 813 height 35
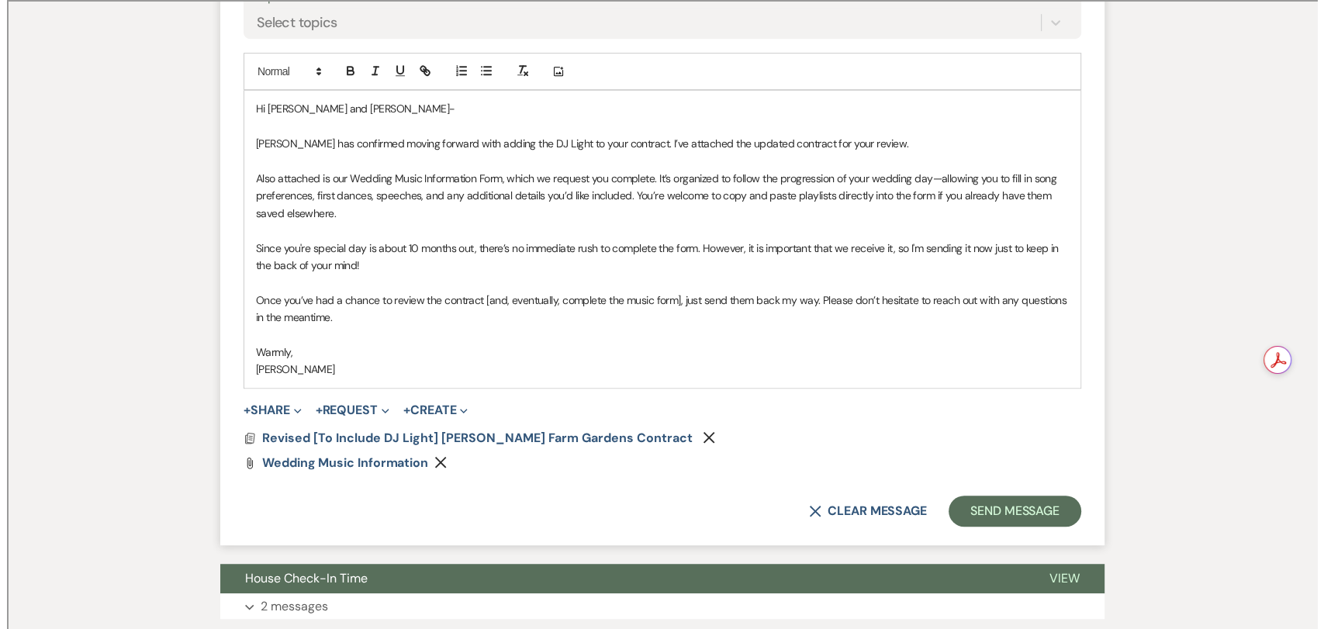
scroll to position [848, 0]
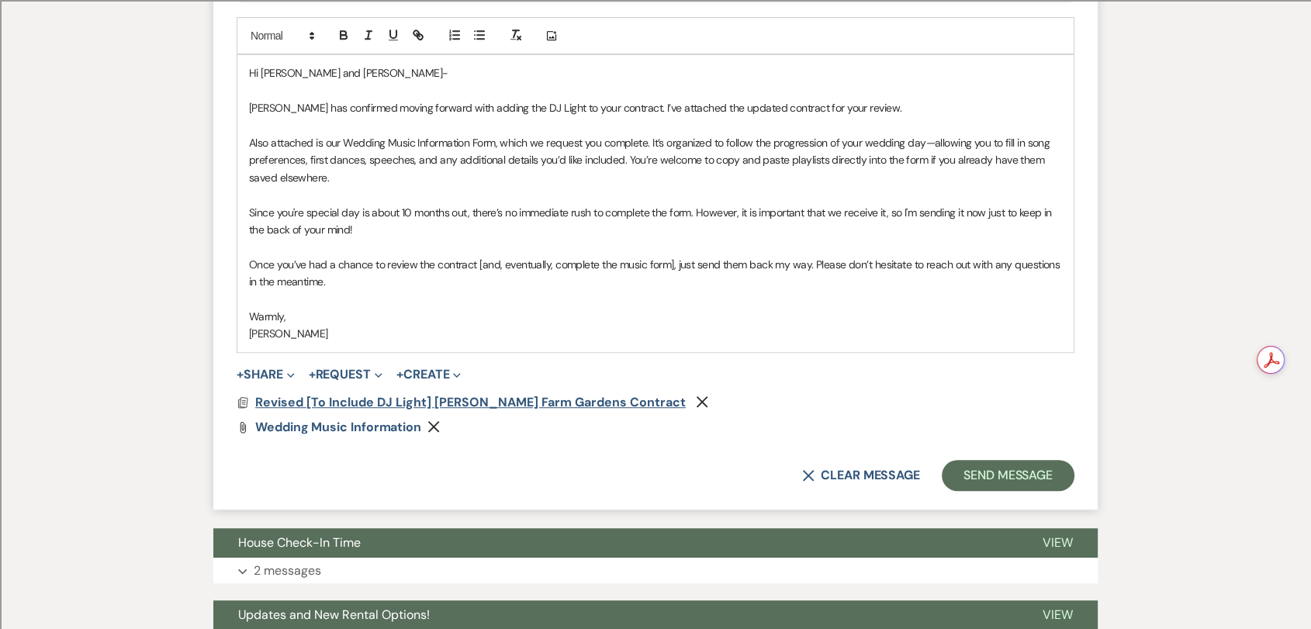
click at [444, 401] on span "Revised [To Include DJ Light] [PERSON_NAME] Farm Gardens Contract" at bounding box center [470, 402] width 431 height 16
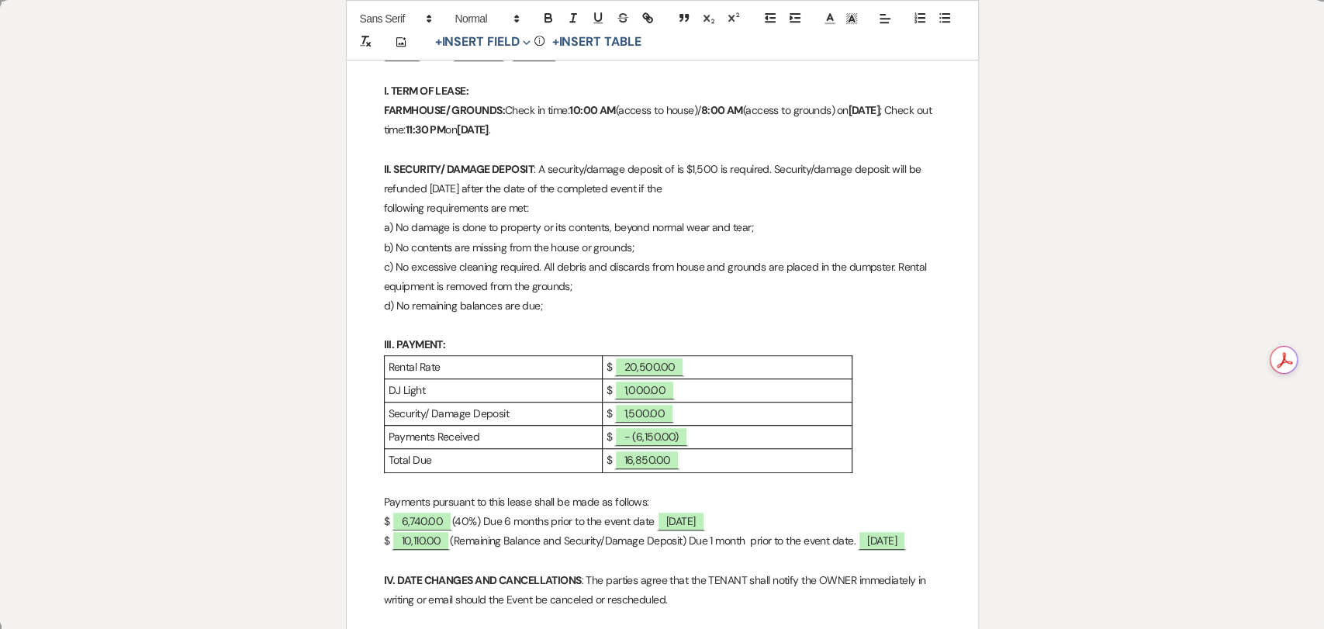
scroll to position [517, 0]
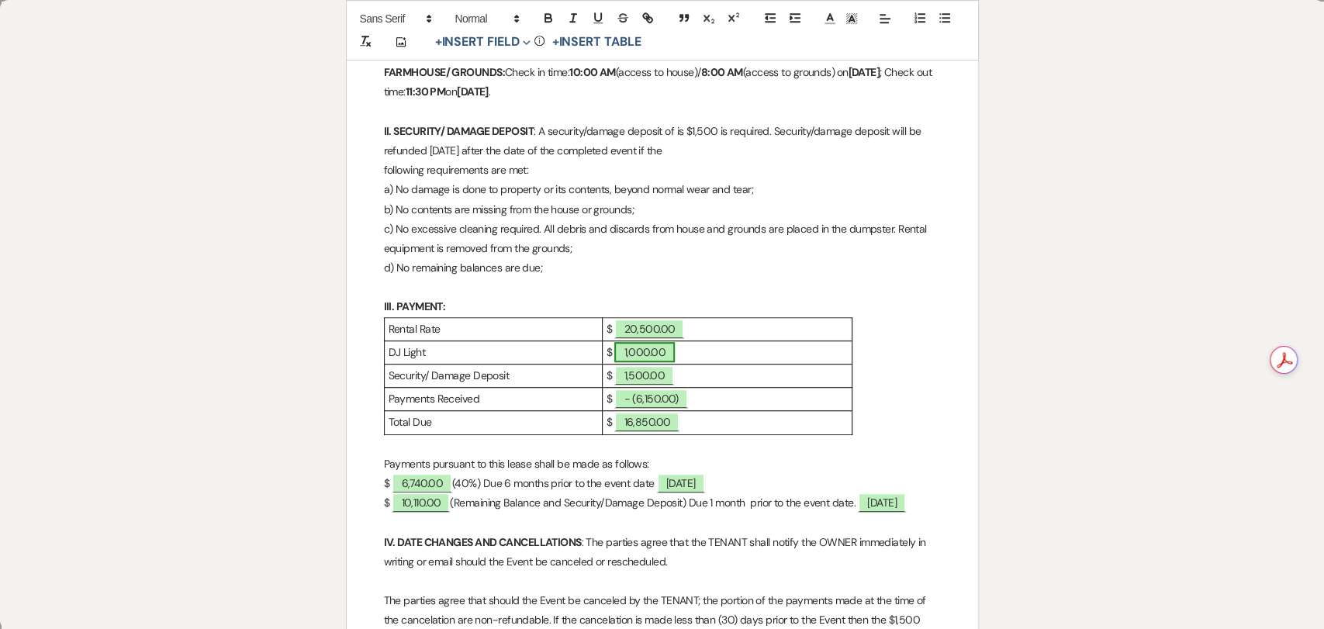
click at [645, 355] on span "1,000.00" at bounding box center [644, 352] width 61 height 20
select select "owner"
select select "Amount"
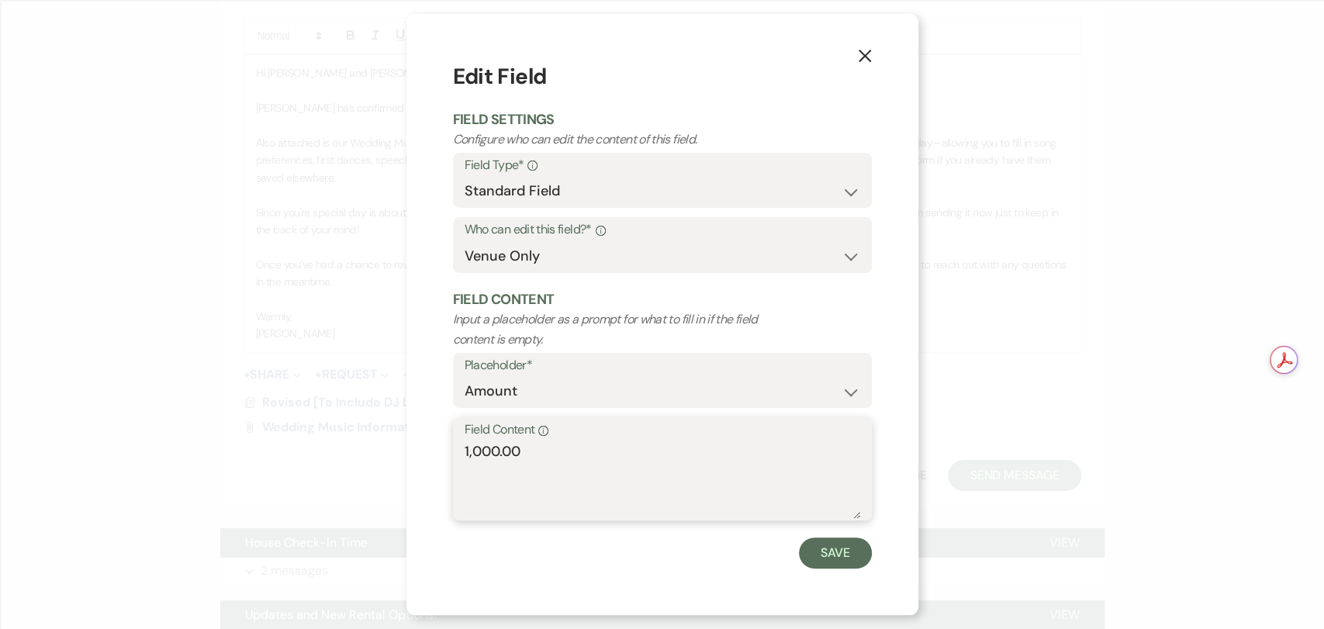
click at [478, 455] on textarea "1,000.00" at bounding box center [663, 480] width 396 height 78
type textarea "1,200.00"
click at [844, 562] on button "Save" at bounding box center [835, 553] width 73 height 31
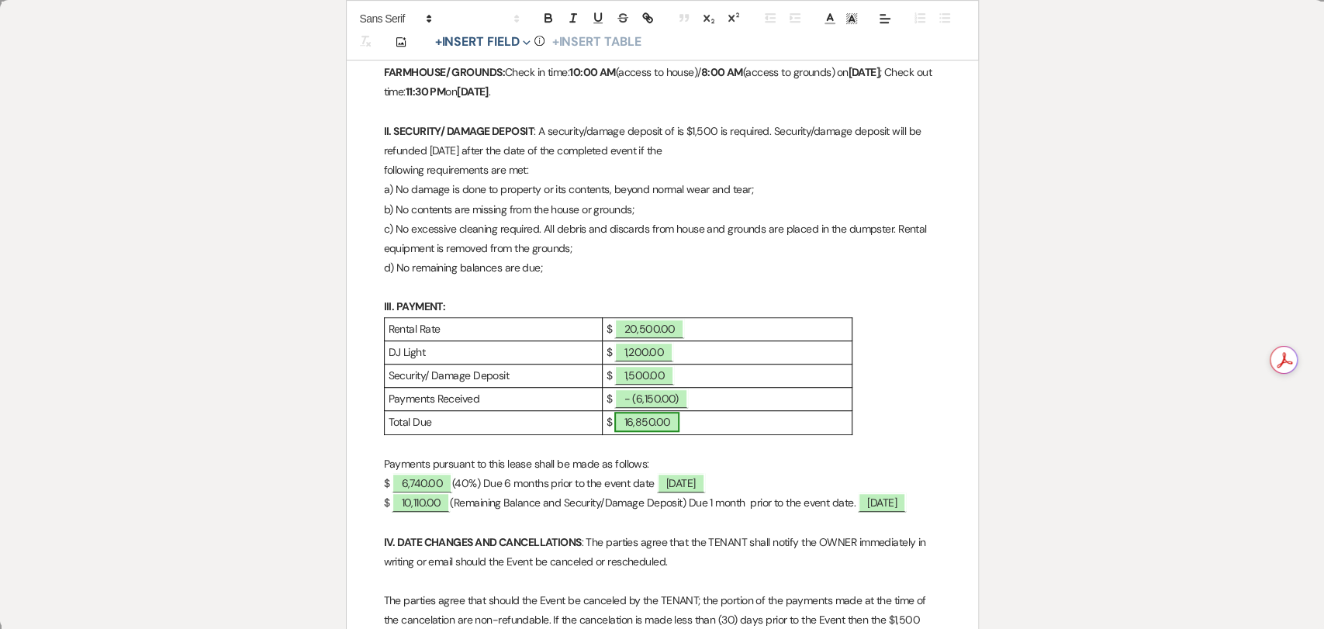
click at [631, 420] on span "16,850.00" at bounding box center [646, 422] width 65 height 20
select select "owner"
select select "Amount"
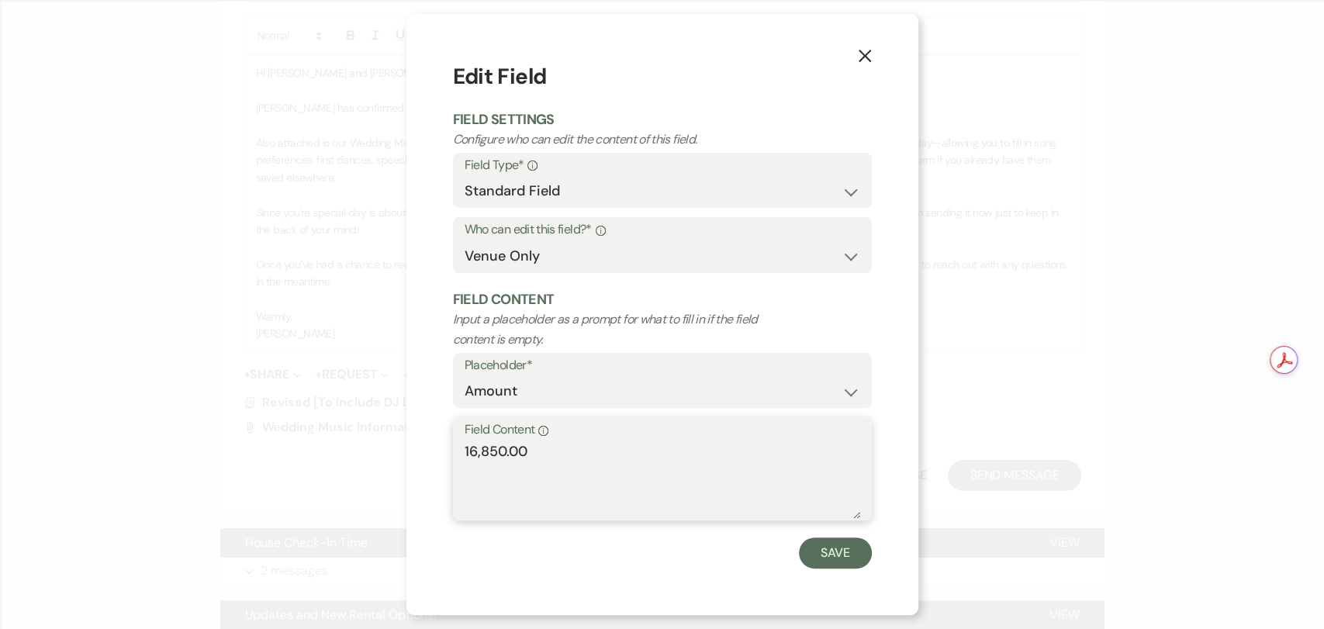
drag, startPoint x: 544, startPoint y: 472, endPoint x: 403, endPoint y: 458, distance: 141.1
click at [403, 458] on div "X Edit Field Field Settings Configure who can edit the content of this field. F…" at bounding box center [662, 314] width 1324 height 629
type textarea "17,050.00"
click at [825, 543] on button "Save" at bounding box center [835, 553] width 73 height 31
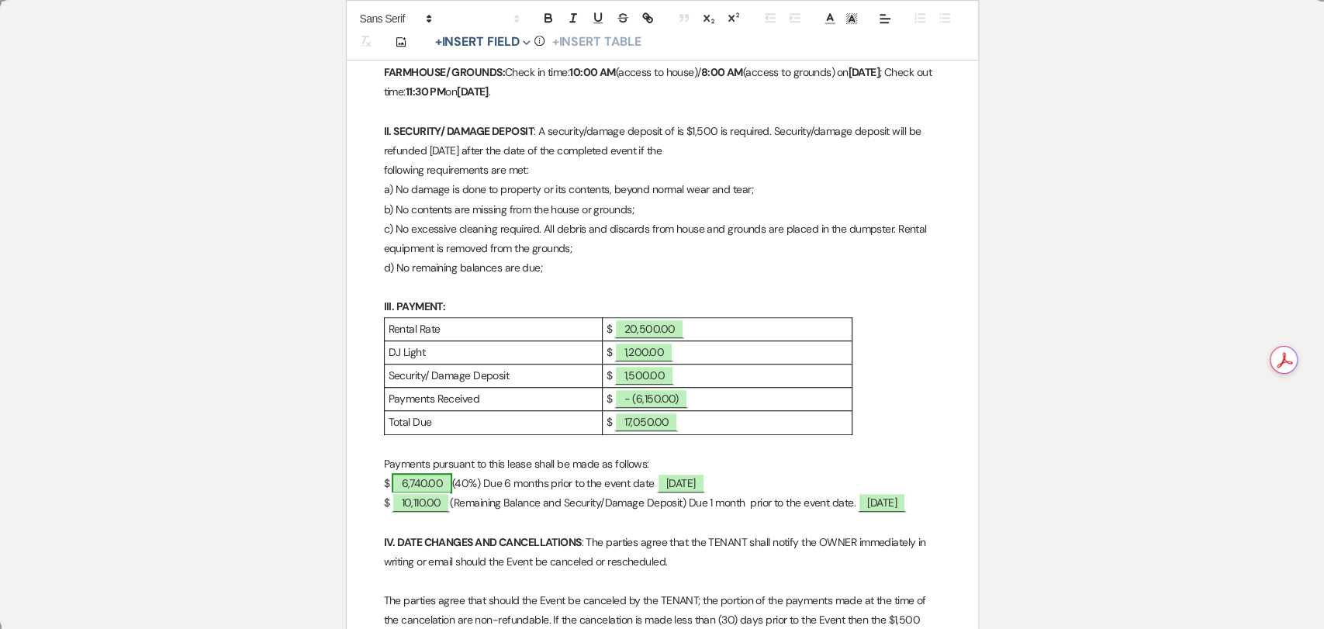
click at [429, 483] on span "6,740.00" at bounding box center [422, 483] width 61 height 20
select select "owner"
select select "Amount"
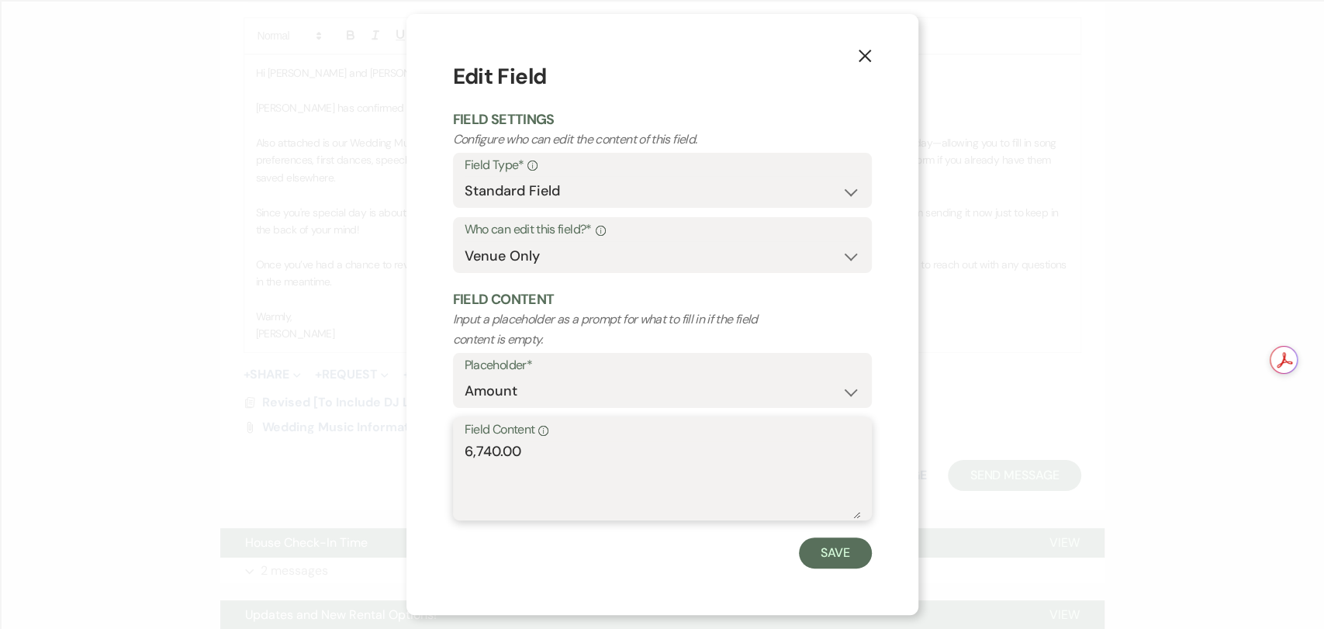
drag, startPoint x: 549, startPoint y: 455, endPoint x: 478, endPoint y: 456, distance: 71.4
click at [478, 456] on textarea "6,740.00" at bounding box center [663, 480] width 396 height 78
type textarea "6,820.00"
click at [807, 552] on button "Save" at bounding box center [835, 553] width 73 height 31
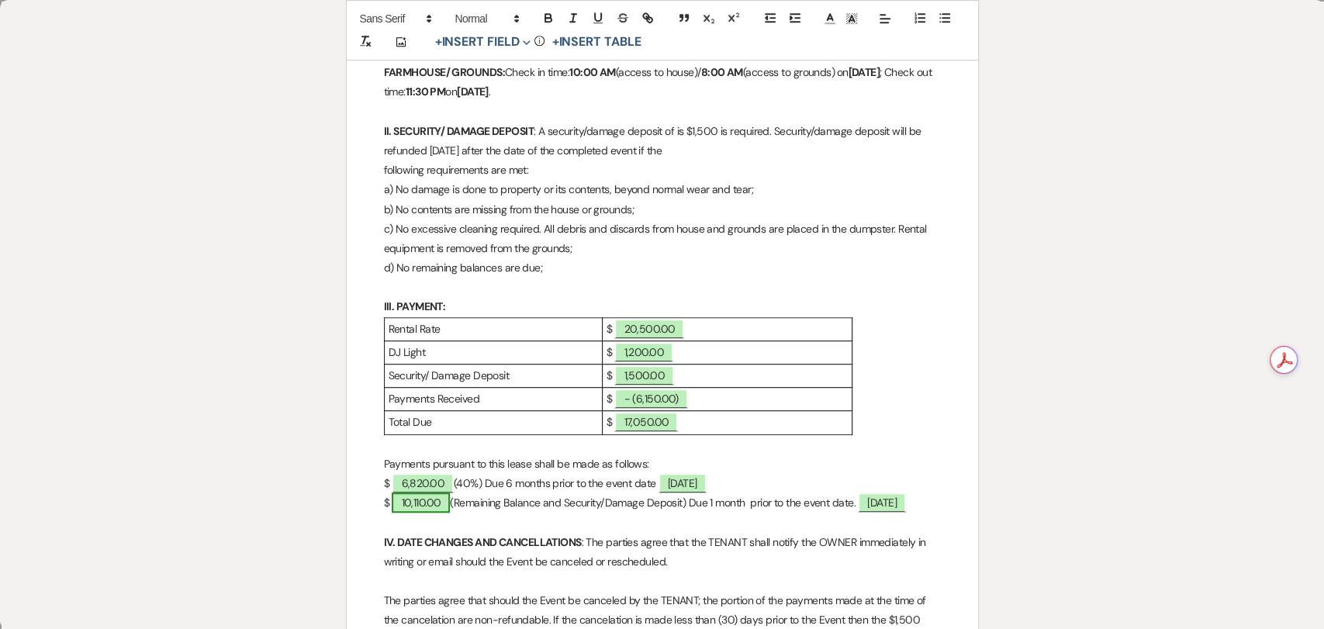
click at [422, 507] on span "10,110.00" at bounding box center [421, 503] width 58 height 20
select select "owner"
select select "Amount"
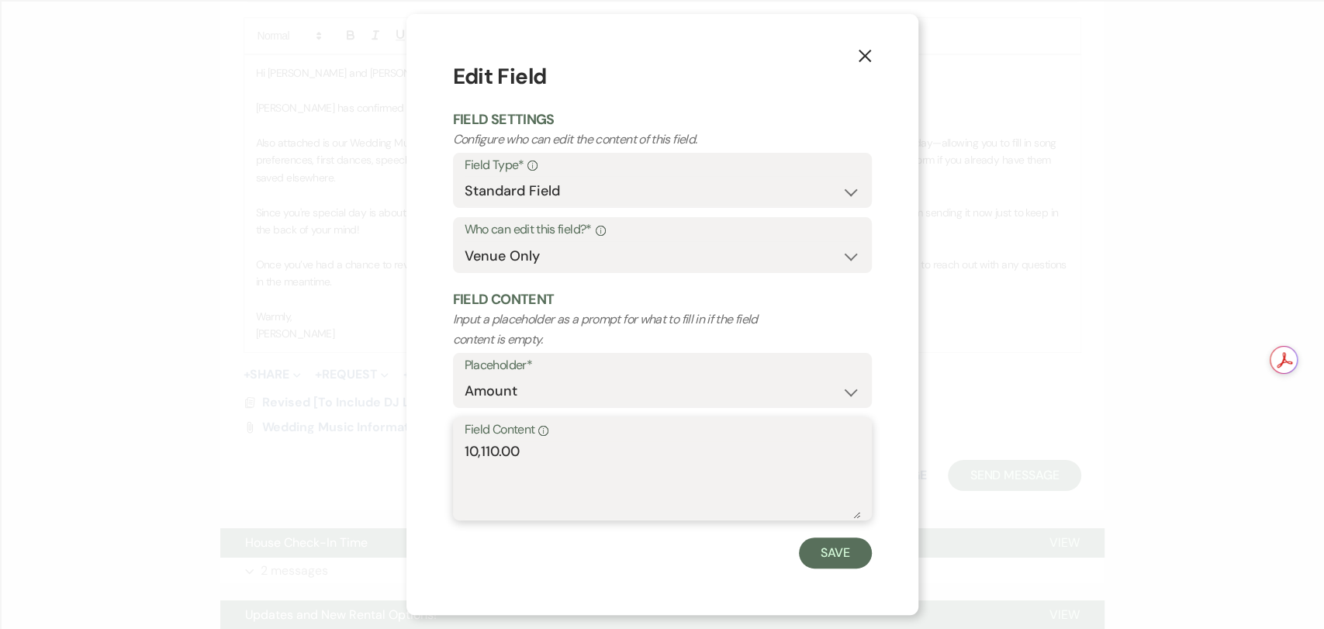
drag, startPoint x: 590, startPoint y: 472, endPoint x: 472, endPoint y: 458, distance: 119.5
click at [472, 458] on textarea "10,110.00" at bounding box center [663, 480] width 396 height 78
type textarea "10,230.00"
click at [849, 561] on button "Save" at bounding box center [835, 553] width 73 height 31
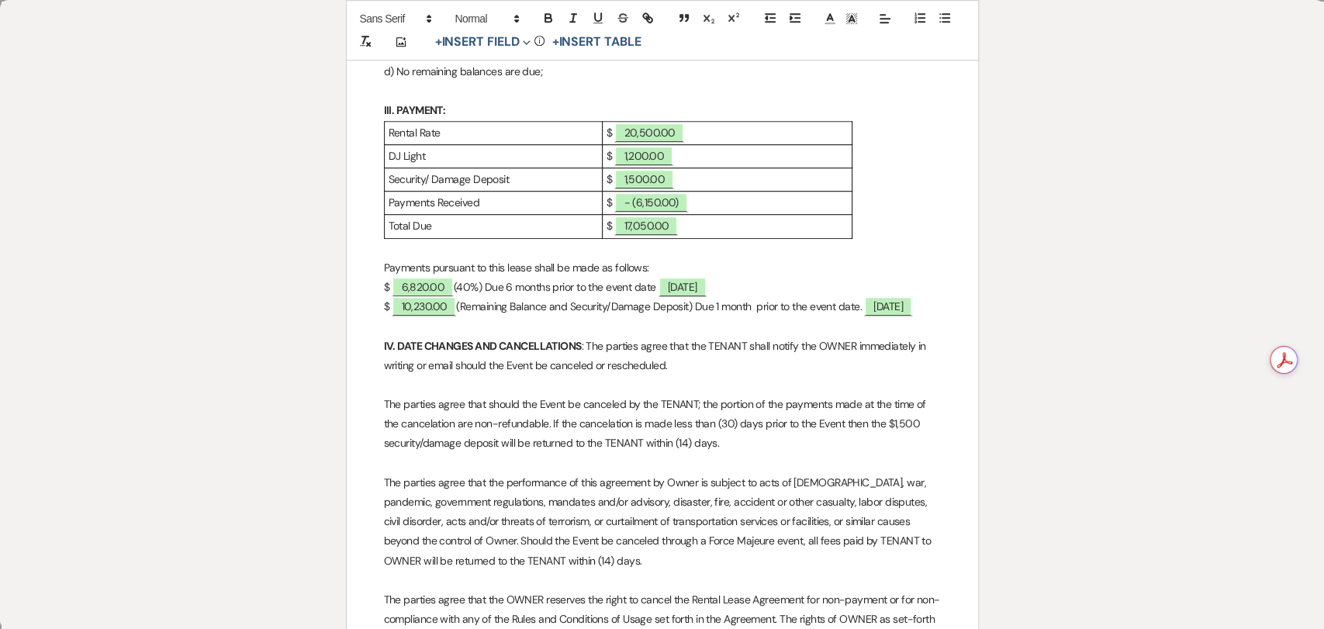
scroll to position [689, 0]
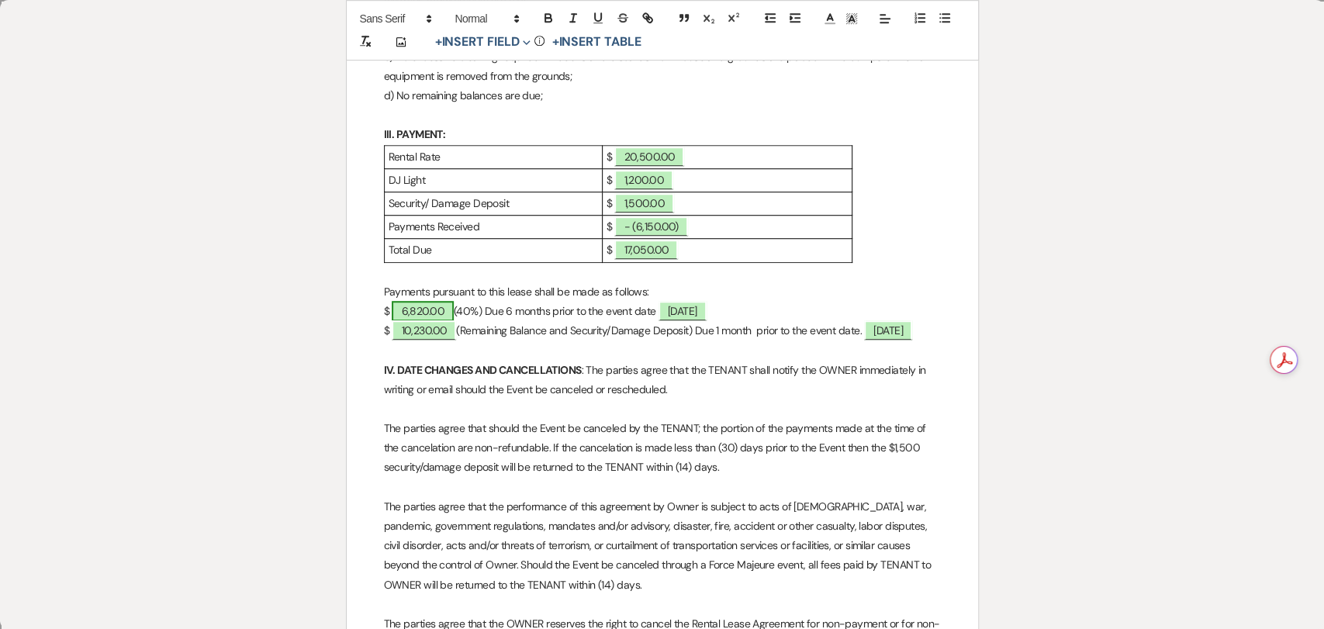
click at [433, 312] on span "6,820.00" at bounding box center [423, 311] width 62 height 20
select select "owner"
select select "Amount"
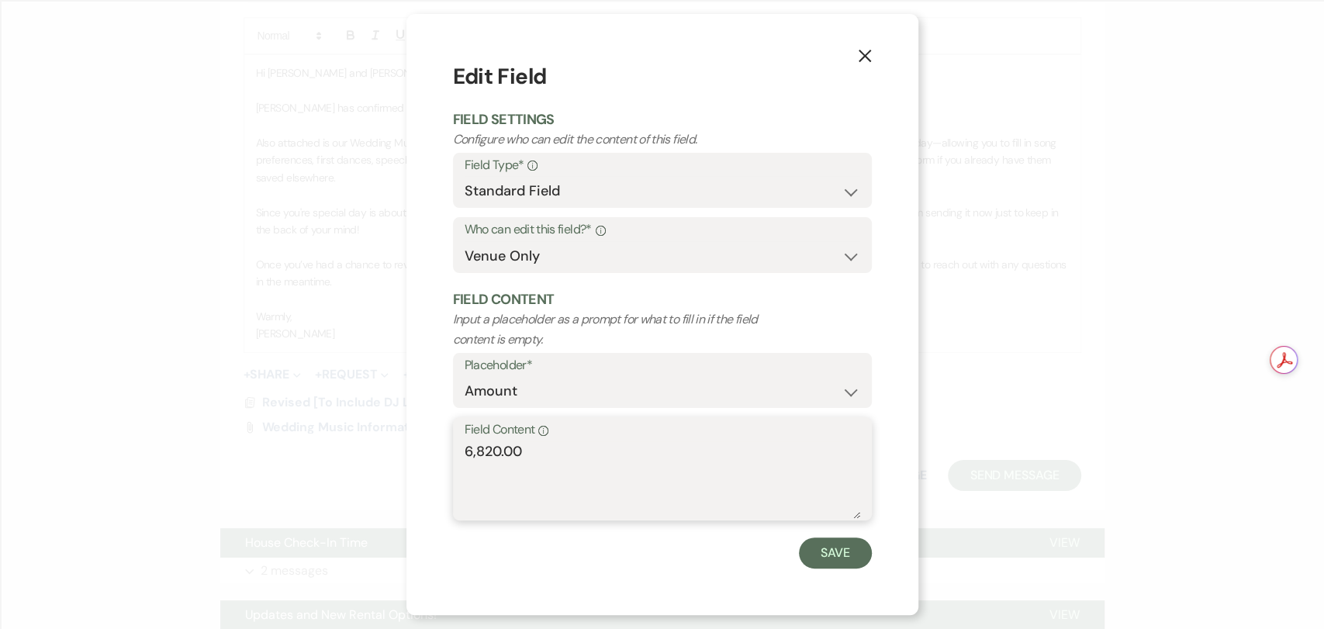
drag, startPoint x: 687, startPoint y: 504, endPoint x: 401, endPoint y: 486, distance: 286.8
click at [401, 486] on div "X Edit Field Field Settings Configure who can edit the content of this field. F…" at bounding box center [662, 314] width 1324 height 629
click at [867, 559] on button "Save" at bounding box center [835, 553] width 73 height 31
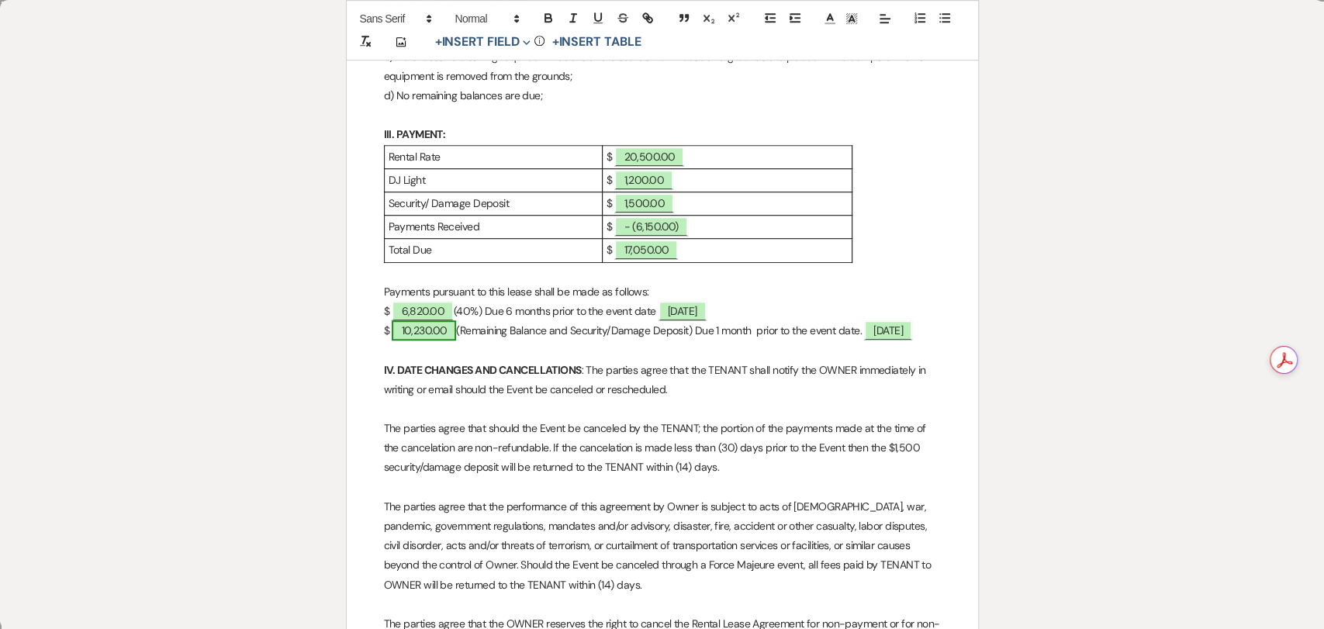
click at [448, 326] on span "10,230.00" at bounding box center [424, 330] width 64 height 20
select select "owner"
select select "Amount"
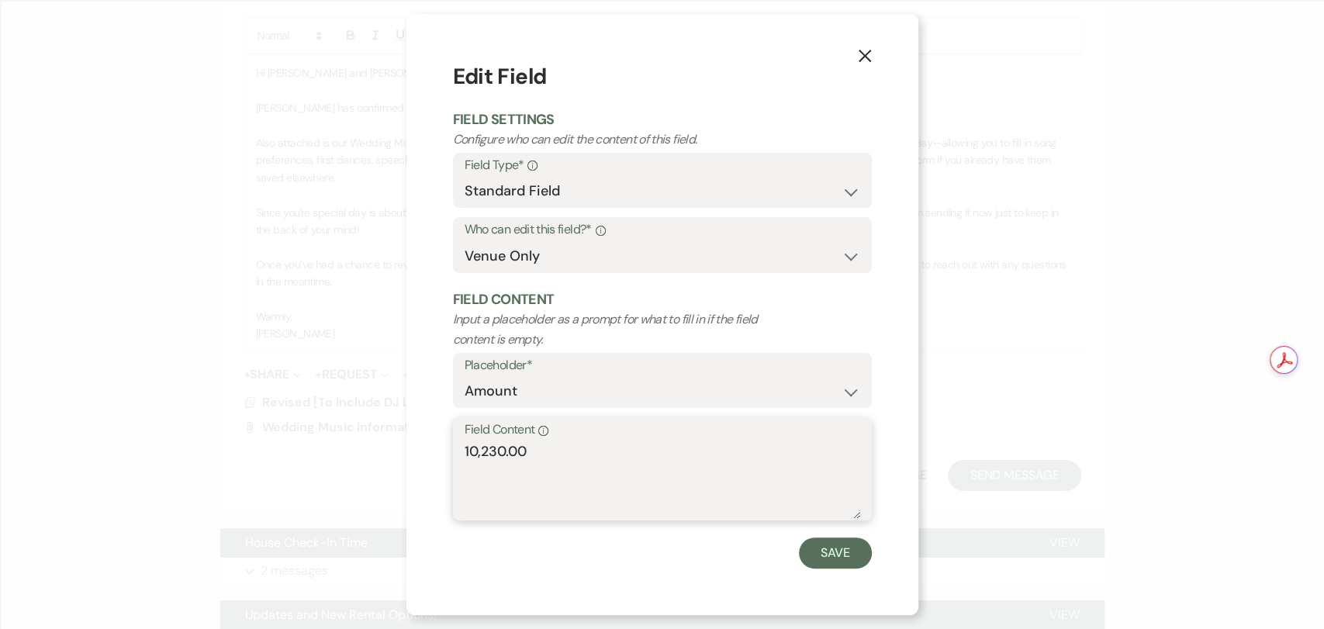
drag, startPoint x: 579, startPoint y: 477, endPoint x: 366, endPoint y: 442, distance: 215.4
click at [366, 442] on div "X Edit Field Field Settings Configure who can edit the content of this field. F…" at bounding box center [662, 314] width 1324 height 629
click at [842, 548] on button "Save" at bounding box center [835, 553] width 73 height 31
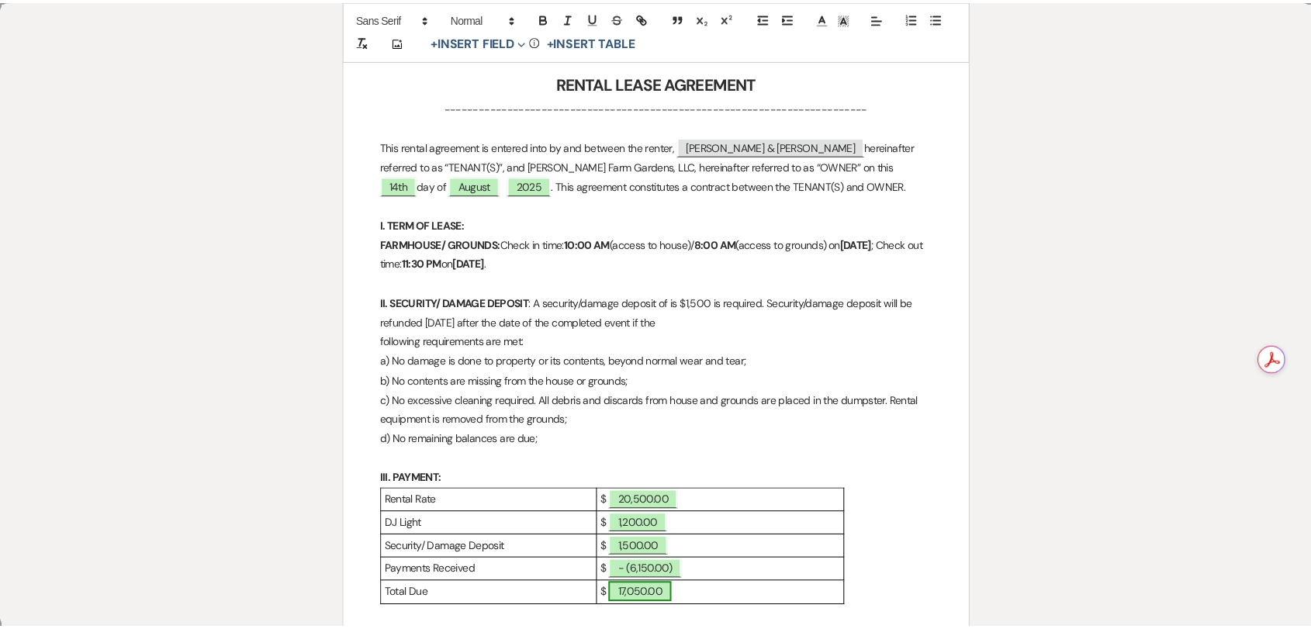
scroll to position [0, 0]
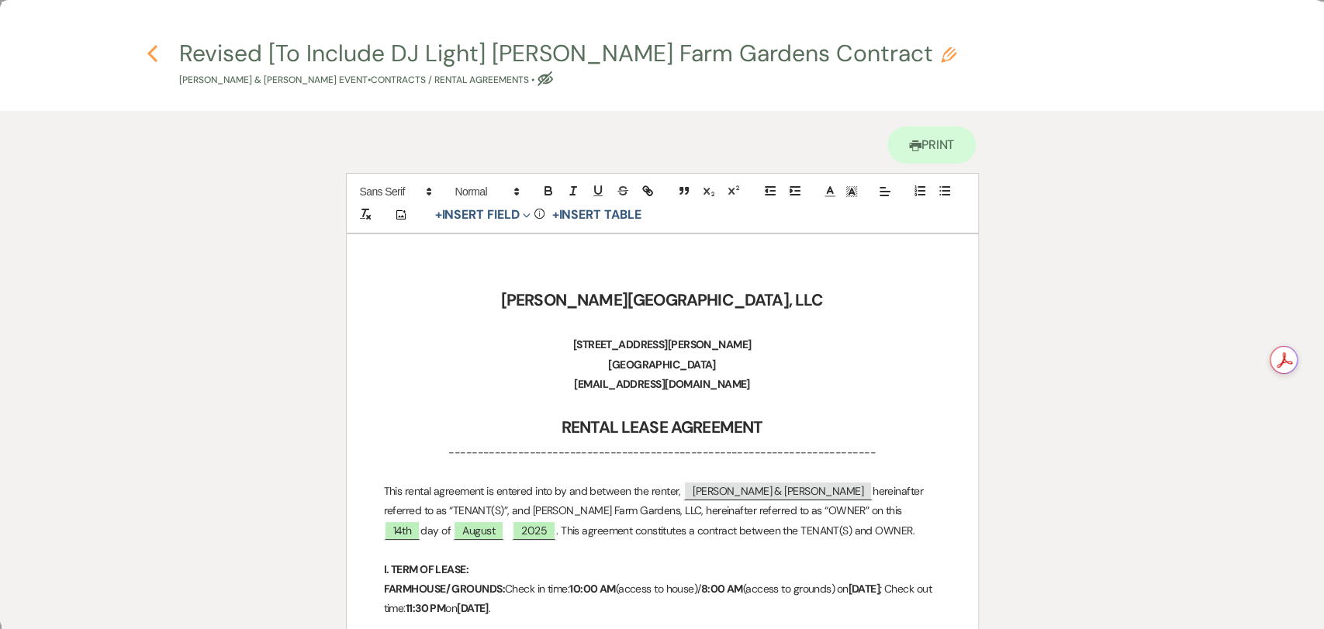
click at [150, 59] on icon "Previous" at bounding box center [153, 53] width 12 height 19
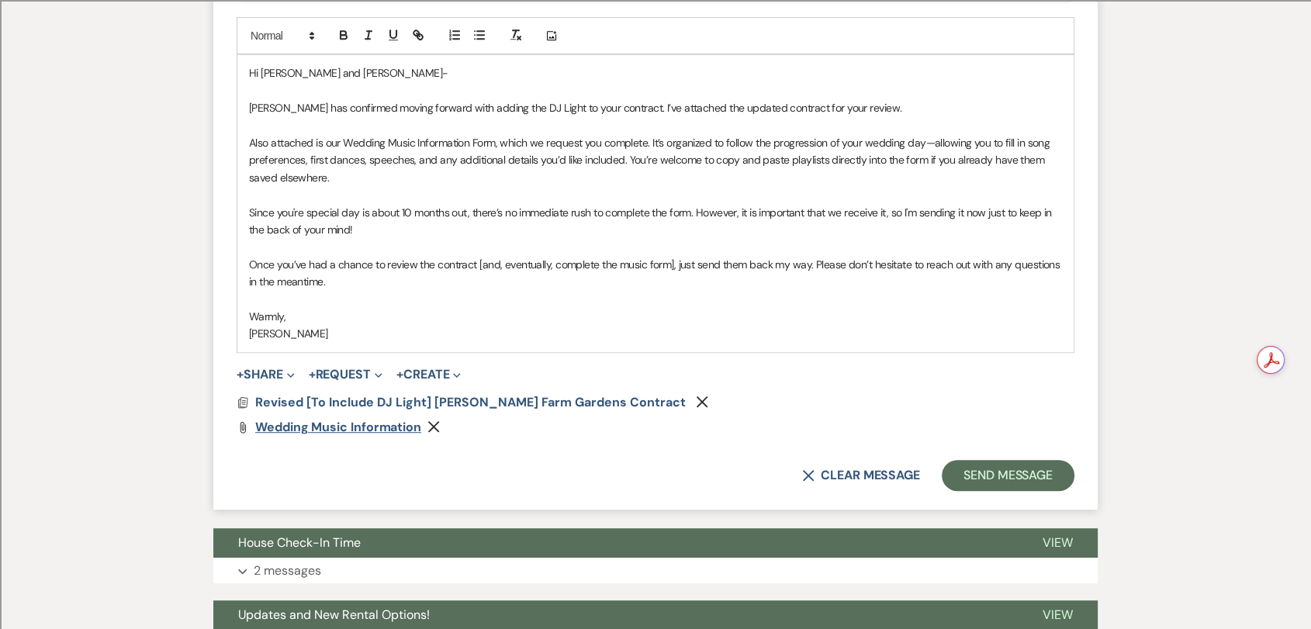
click at [310, 426] on span "Wedding Music Information" at bounding box center [338, 427] width 166 height 16
click at [420, 467] on div "X Clear message Send Message" at bounding box center [656, 475] width 838 height 31
